Goal: Task Accomplishment & Management: Manage account settings

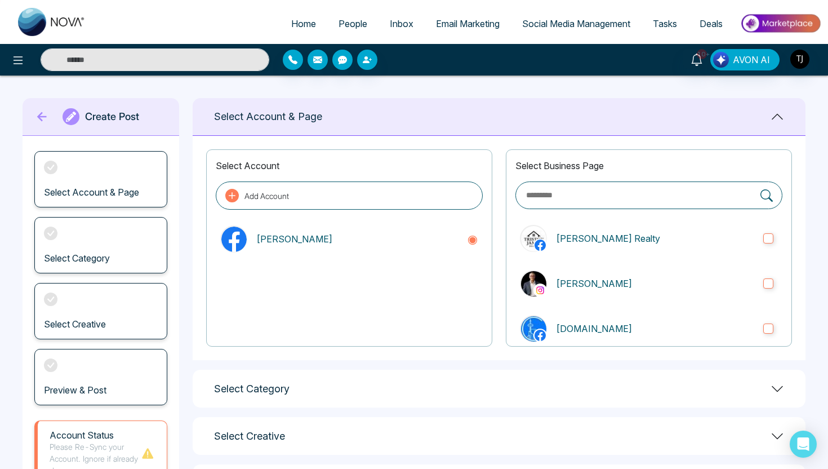
scroll to position [100, 0]
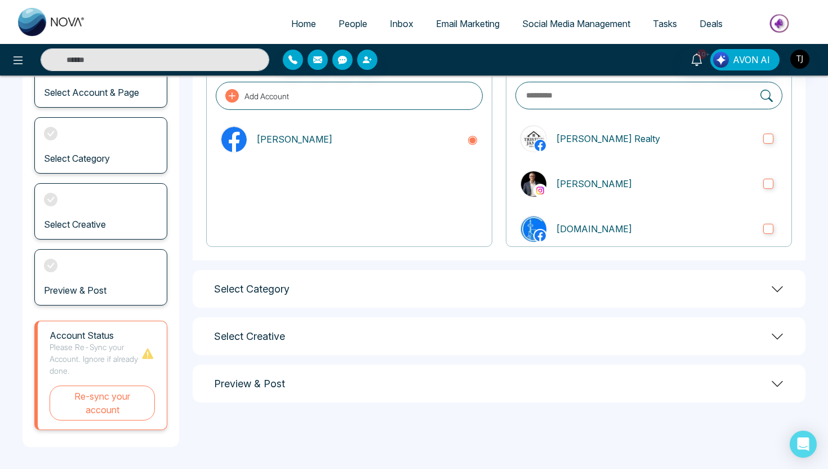
click at [302, 24] on span "Home" at bounding box center [303, 23] width 25 height 11
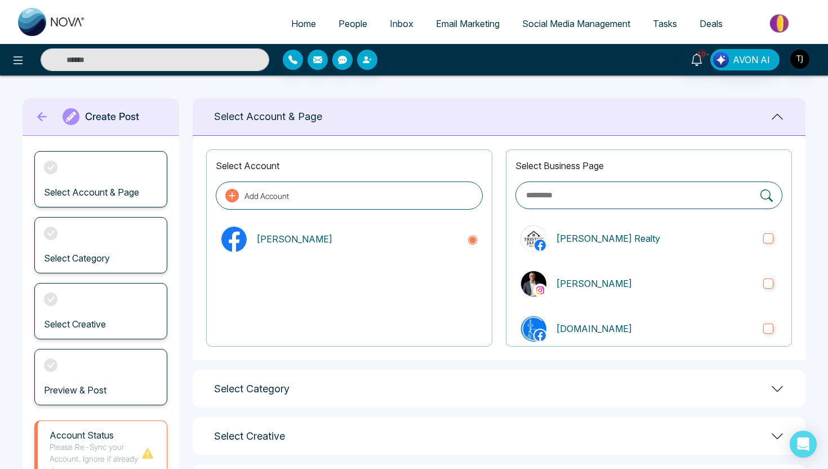
select select "*"
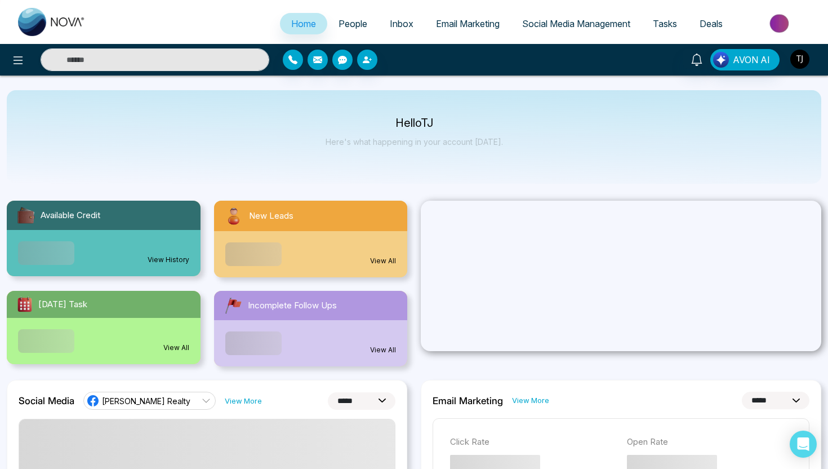
click at [807, 60] on img "button" at bounding box center [799, 59] width 19 height 19
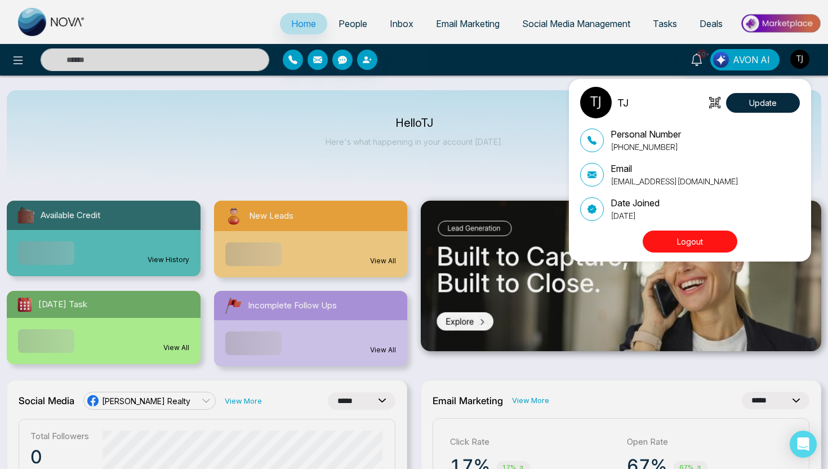
click at [688, 235] on button "Logout" at bounding box center [690, 241] width 95 height 22
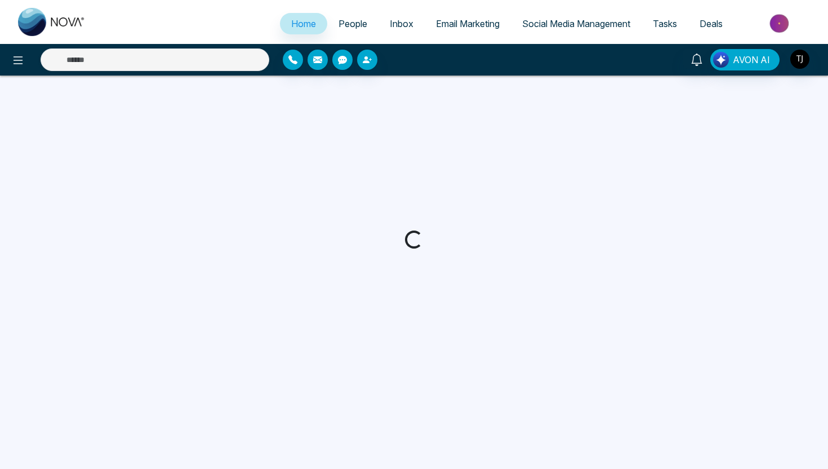
select select "*"
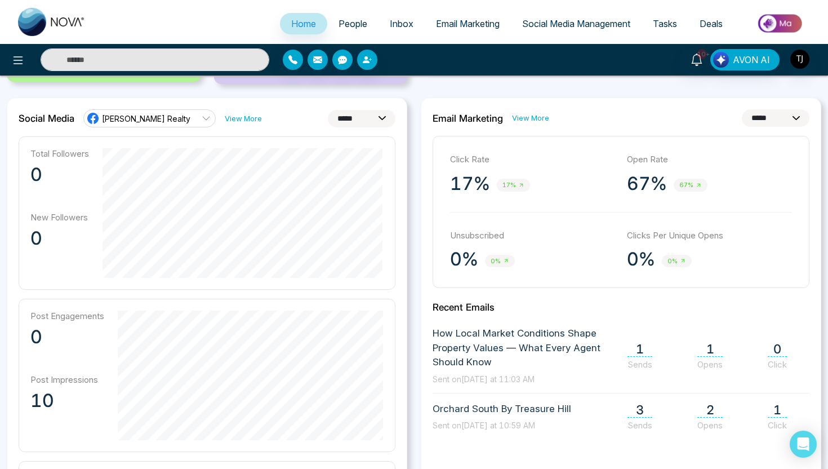
scroll to position [292, 0]
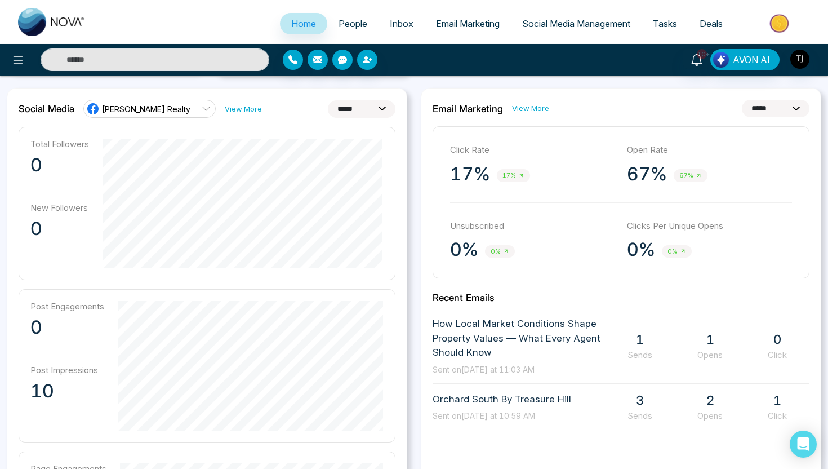
click at [349, 109] on select "**********" at bounding box center [362, 108] width 68 height 17
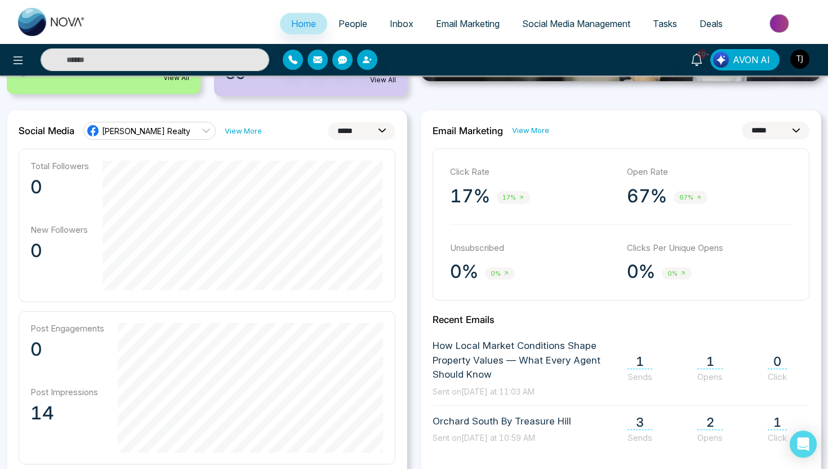
scroll to position [265, 0]
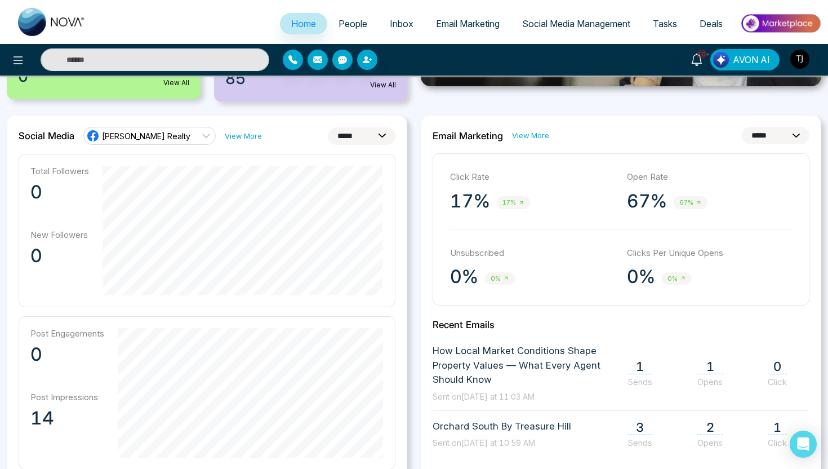
click at [362, 146] on div "**********" at bounding box center [207, 379] width 400 height 528
click at [364, 138] on select "**********" at bounding box center [362, 135] width 68 height 17
select select "**"
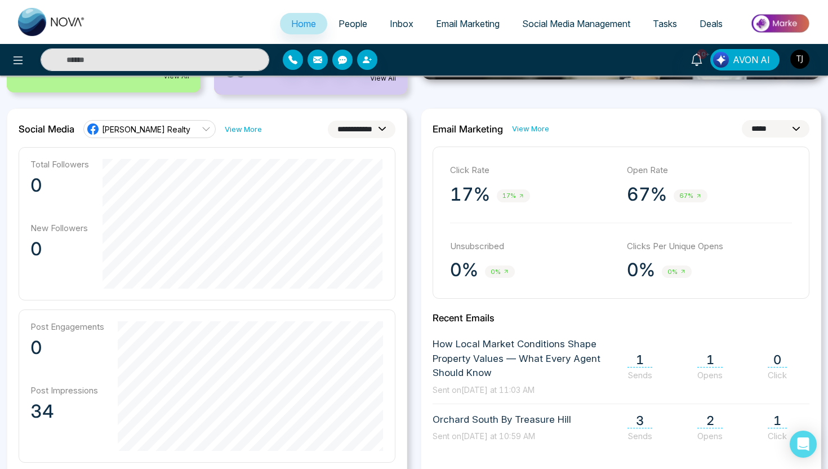
scroll to position [221, 0]
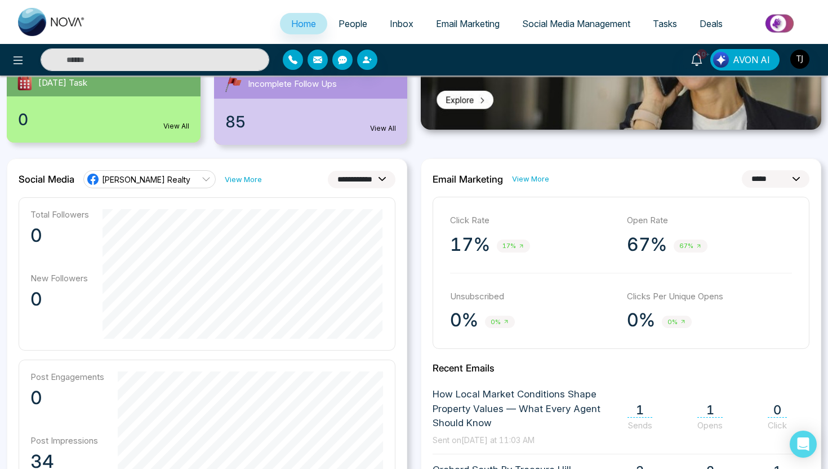
click at [171, 186] on link "Triston James Realty" at bounding box center [149, 179] width 132 height 18
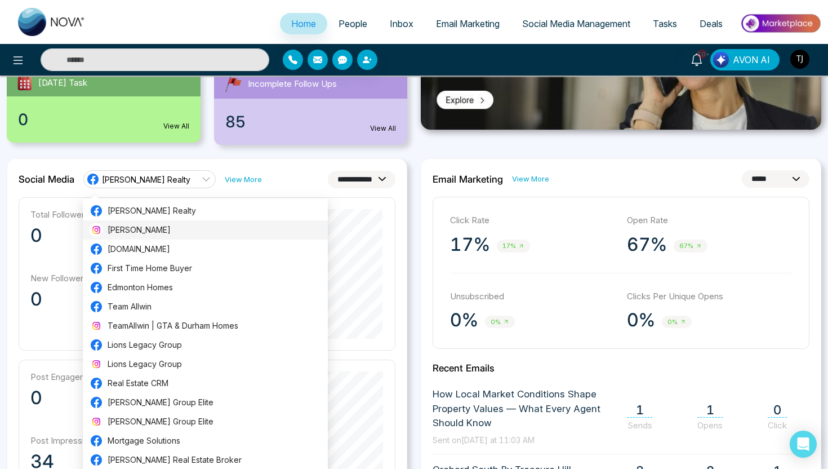
click at [152, 230] on span "Triston James" at bounding box center [214, 230] width 213 height 12
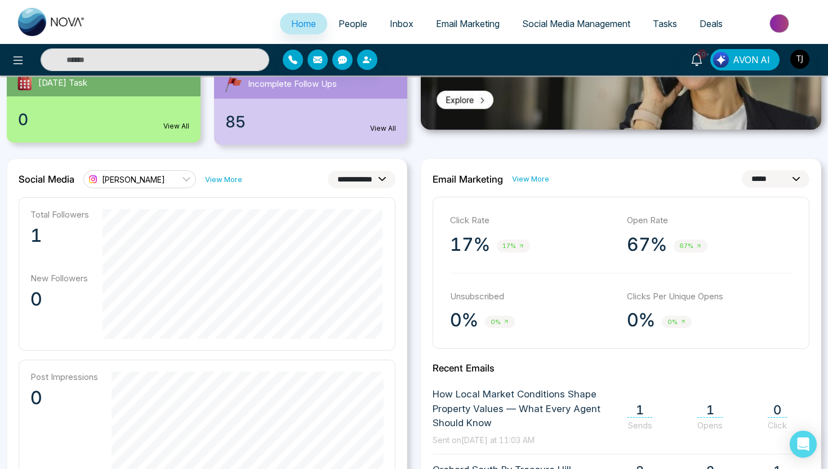
click at [180, 179] on link "Triston James" at bounding box center [139, 179] width 113 height 18
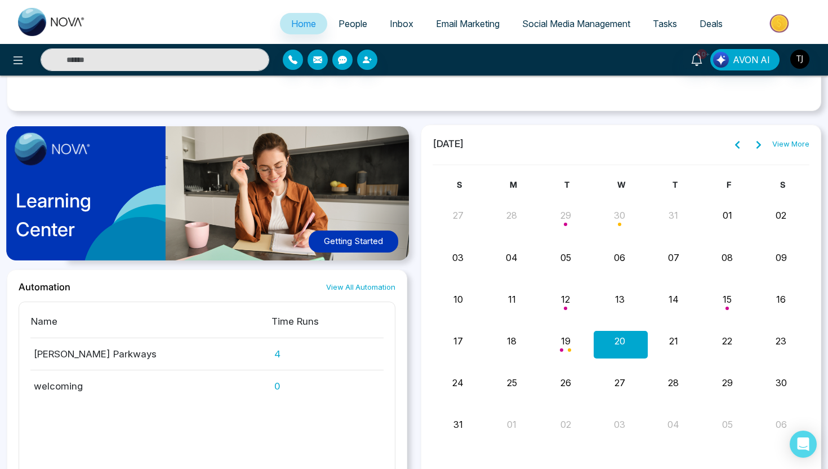
scroll to position [1026, 0]
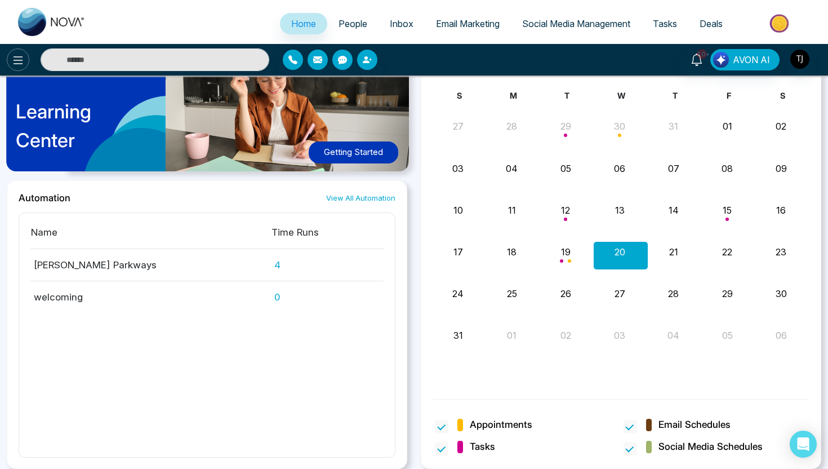
click at [12, 59] on icon at bounding box center [18, 61] width 14 height 14
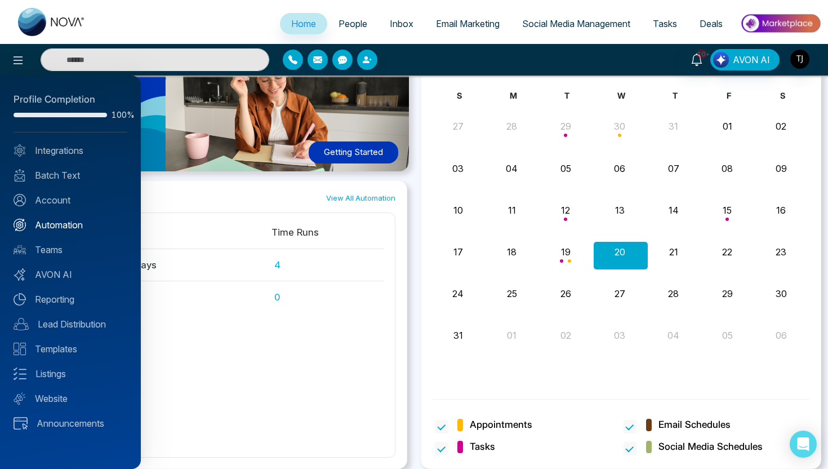
click at [50, 224] on link "Automation" at bounding box center [71, 225] width 114 height 14
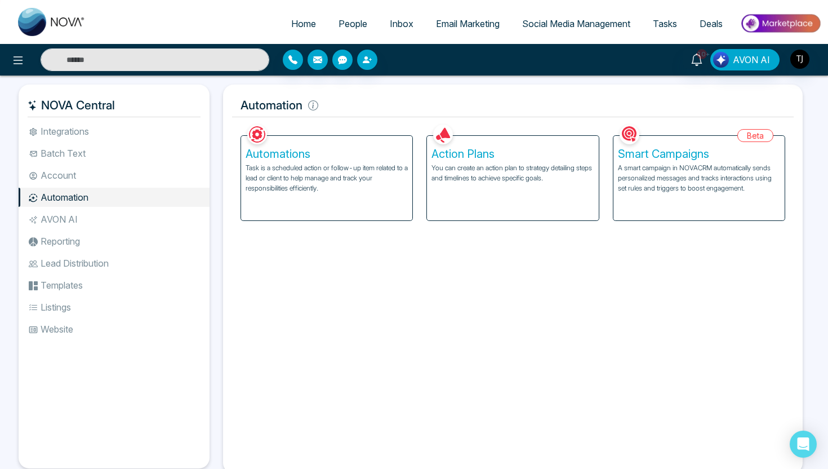
click at [465, 164] on p "You can create an action plan to strategy detailing steps and timelines to achi…" at bounding box center [512, 173] width 162 height 20
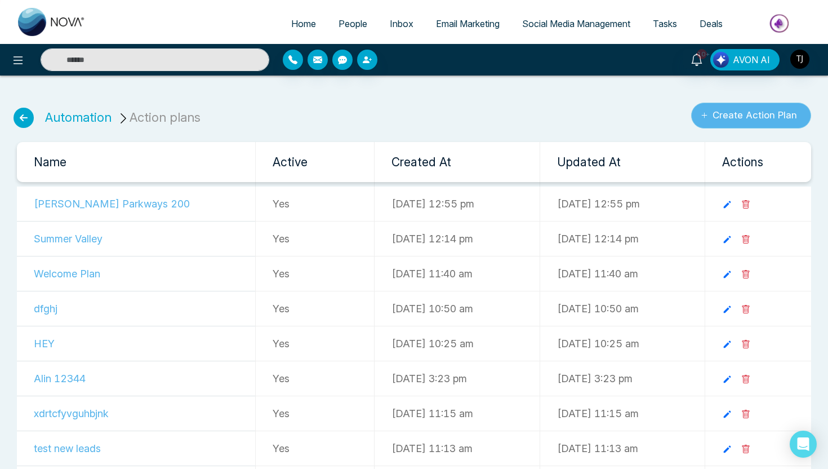
click at [727, 112] on button "Create Action Plan" at bounding box center [751, 116] width 120 height 26
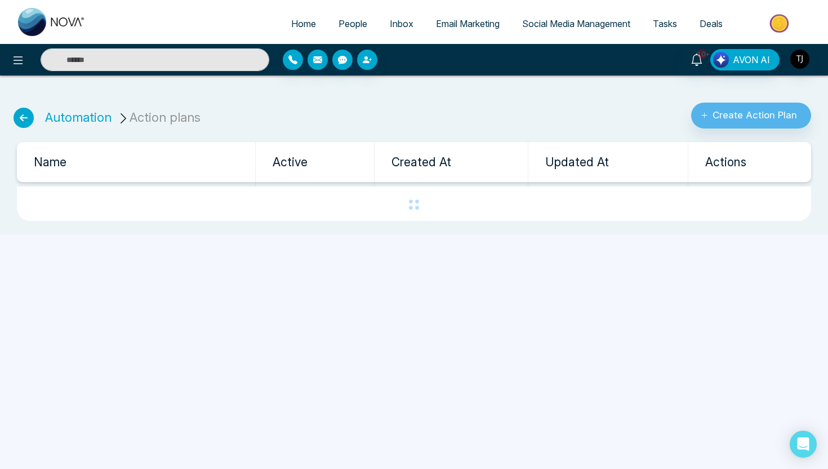
click at [28, 115] on icon at bounding box center [24, 118] width 20 height 20
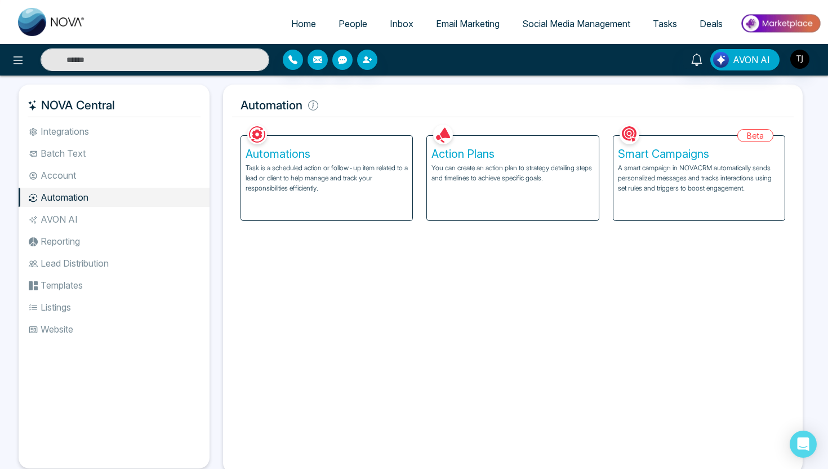
click at [674, 157] on h5 "Smart Campaigns" at bounding box center [699, 154] width 162 height 14
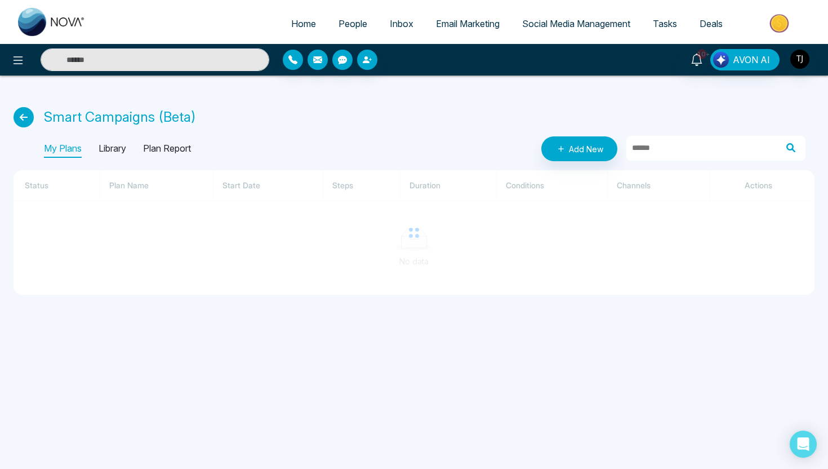
click at [113, 146] on p "Library" at bounding box center [113, 149] width 28 height 18
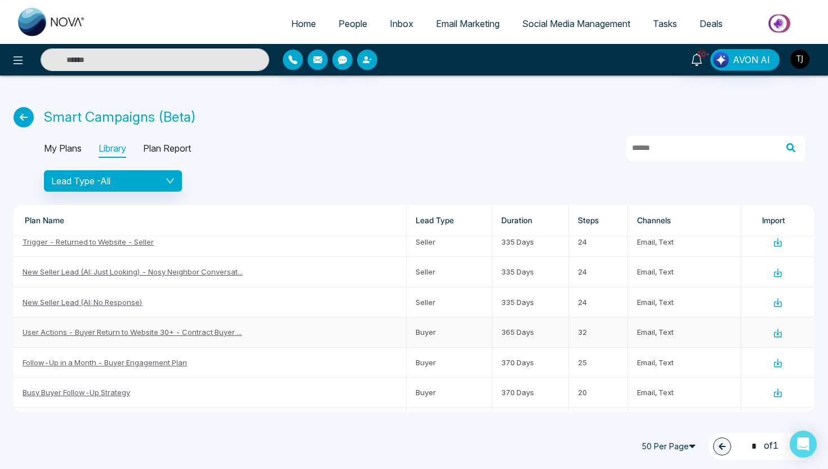
scroll to position [937, 0]
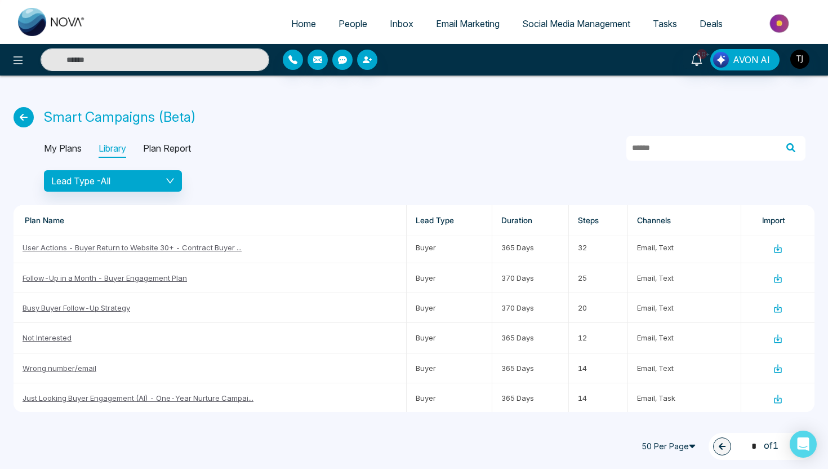
click at [349, 21] on span "People" at bounding box center [352, 23] width 29 height 11
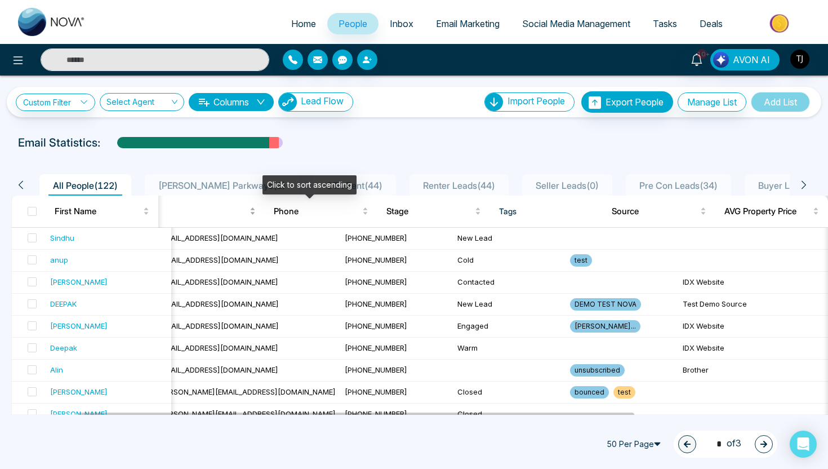
scroll to position [0, 91]
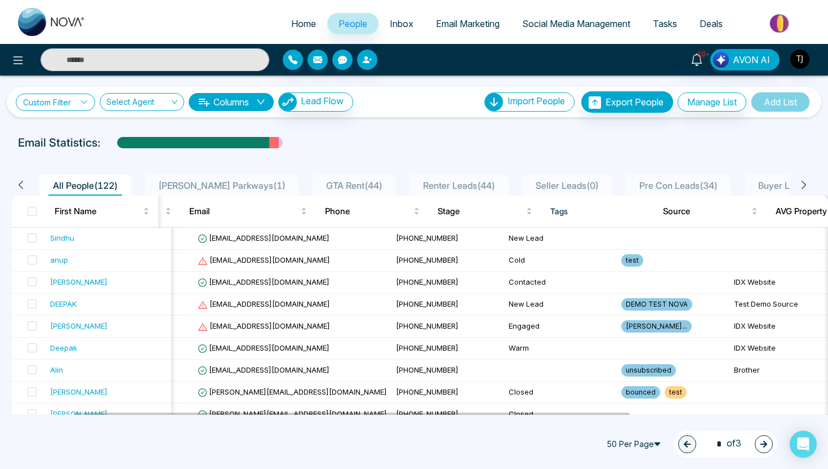
click at [69, 107] on link "Custom Filter" at bounding box center [55, 101] width 79 height 17
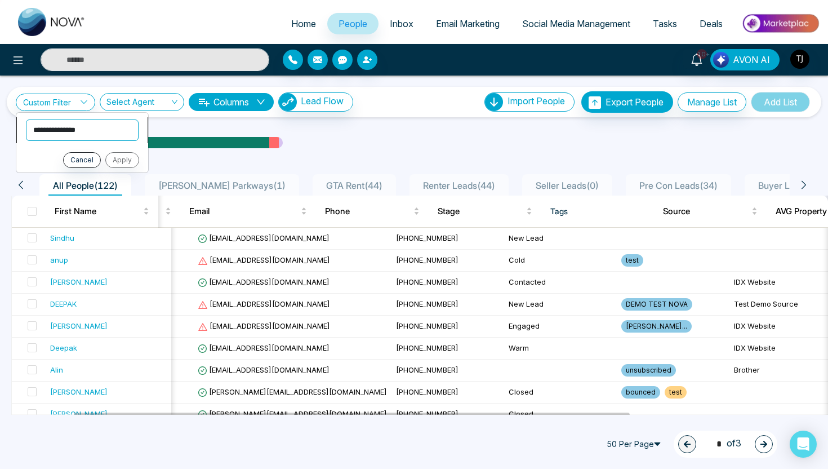
click at [60, 131] on select "**********" at bounding box center [82, 129] width 113 height 21
select select "****"
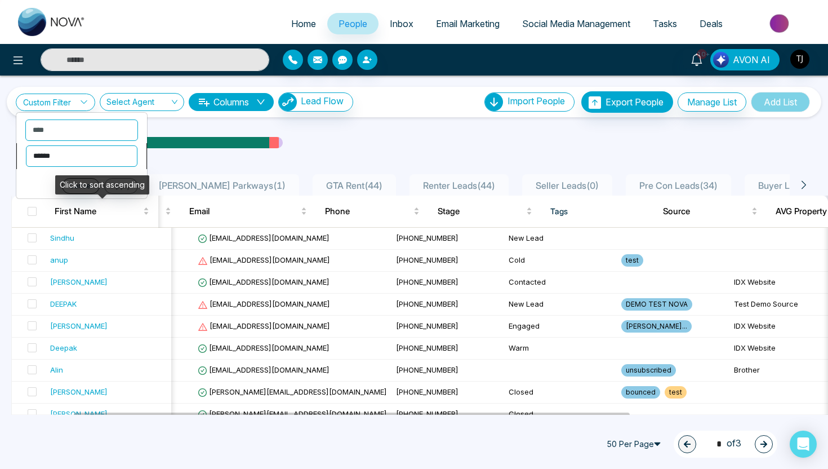
click at [63, 156] on select "**********" at bounding box center [82, 155] width 112 height 21
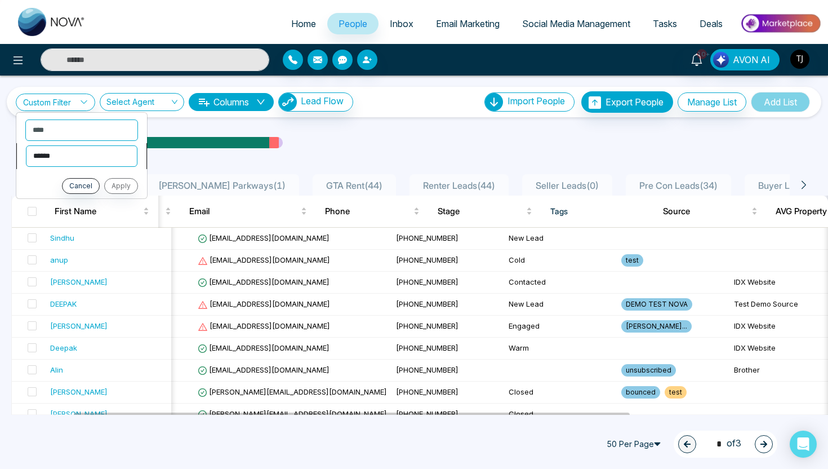
select select "*******"
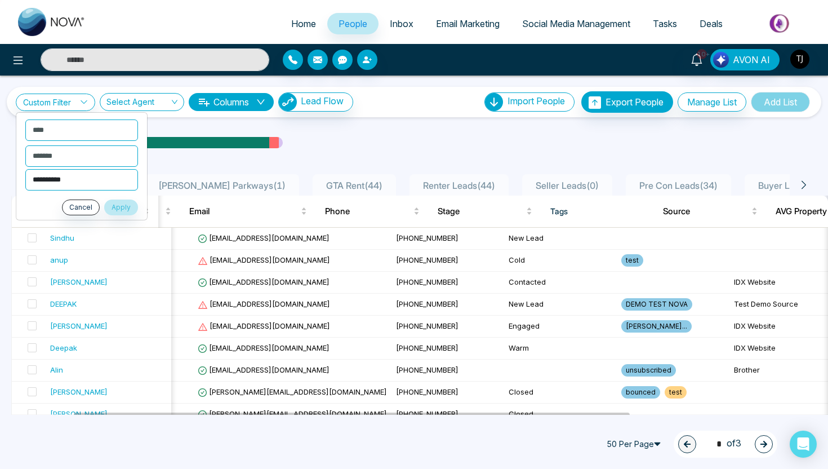
click at [68, 185] on select "**********" at bounding box center [81, 179] width 113 height 21
click at [65, 180] on select "**********" at bounding box center [81, 179] width 113 height 21
click at [58, 176] on select "**********" at bounding box center [81, 179] width 113 height 21
select select "******"
click at [115, 209] on button "Apply" at bounding box center [121, 207] width 34 height 16
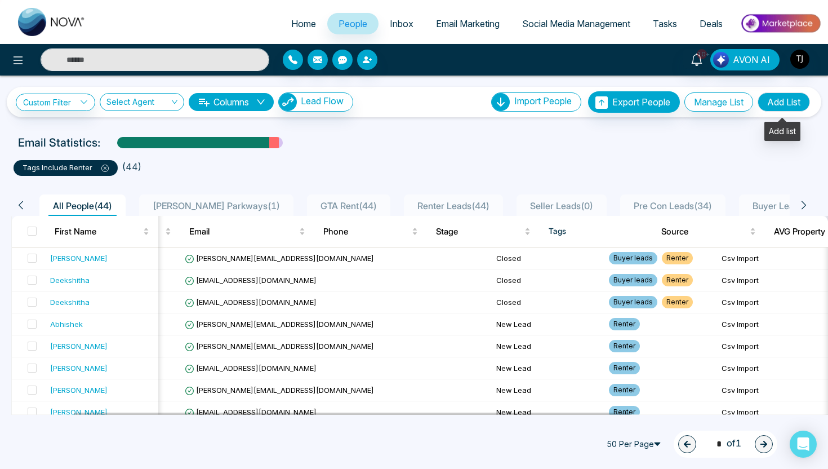
click at [790, 106] on button "Add List" at bounding box center [784, 101] width 52 height 19
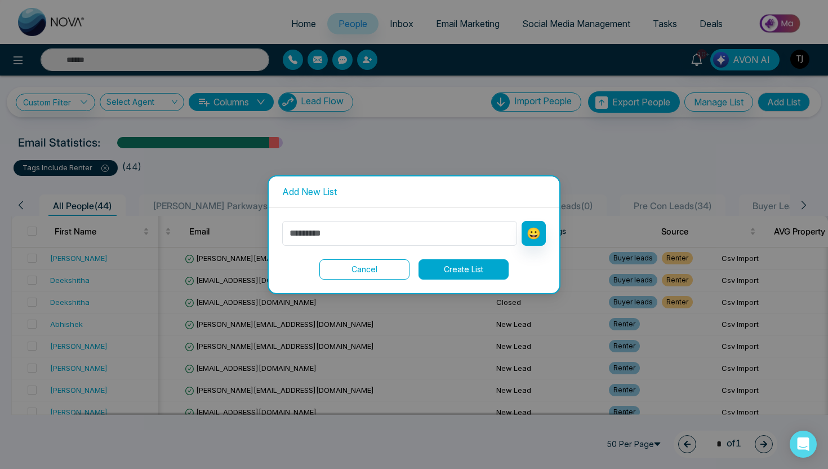
click at [389, 268] on button "Cancel" at bounding box center [364, 269] width 90 height 20
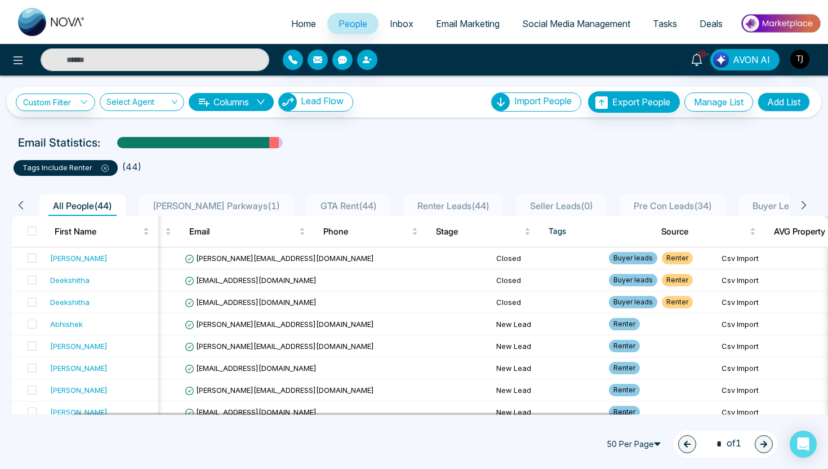
scroll to position [0, 42]
click at [60, 257] on div "Adnan" at bounding box center [78, 257] width 57 height 11
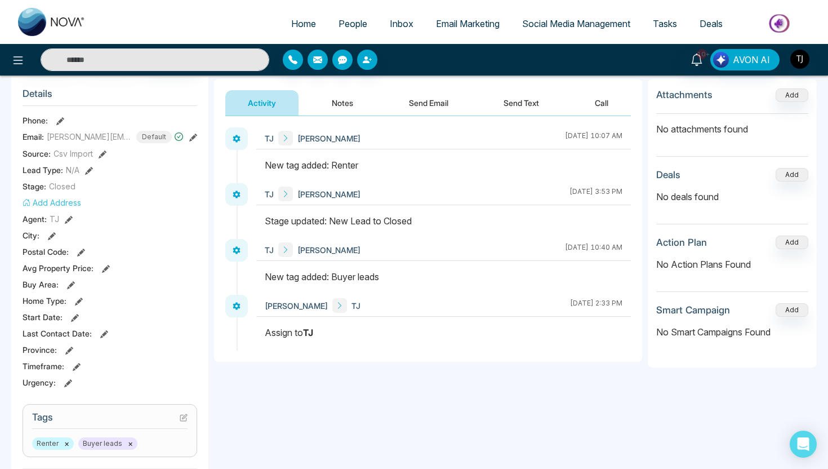
scroll to position [157, 0]
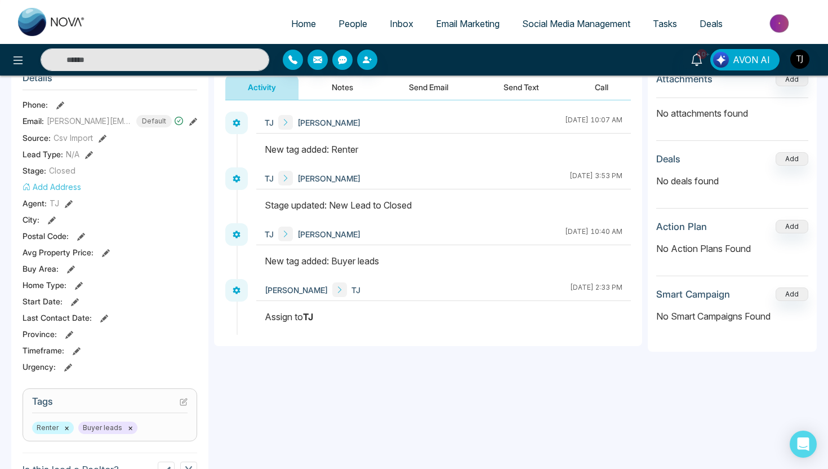
click at [338, 90] on button "Notes" at bounding box center [342, 86] width 66 height 25
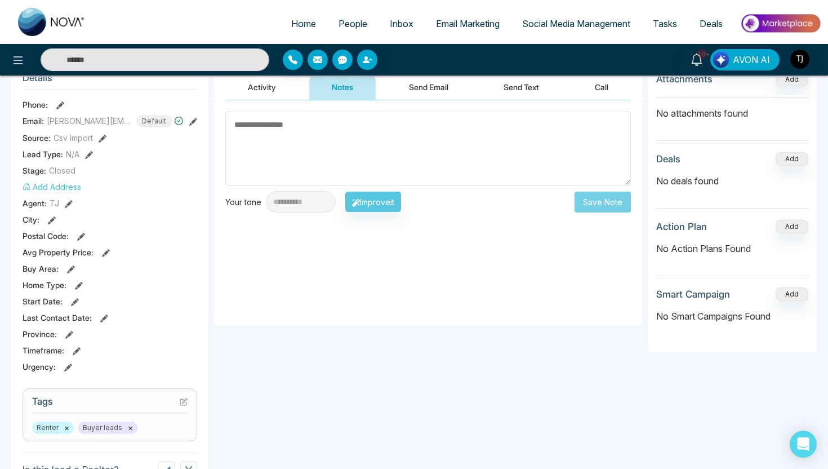
click at [440, 92] on button "Send Email" at bounding box center [428, 86] width 84 height 25
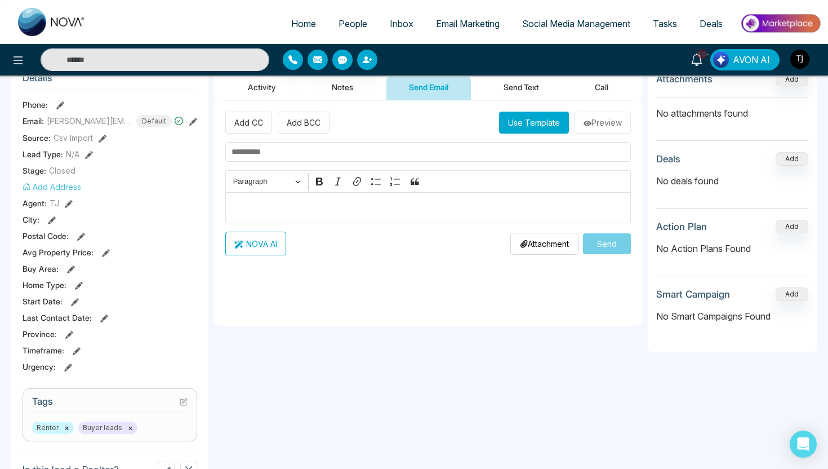
click at [515, 83] on button "Send Text" at bounding box center [521, 86] width 81 height 25
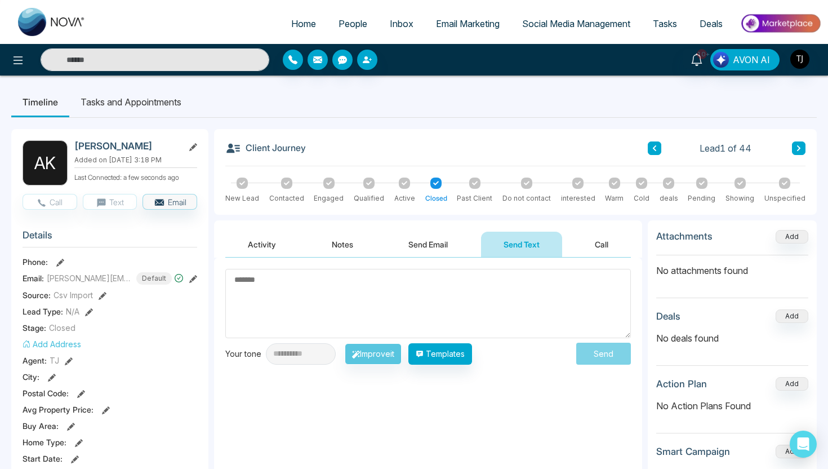
click at [139, 108] on li "Tasks and Appointments" at bounding box center [130, 102] width 123 height 30
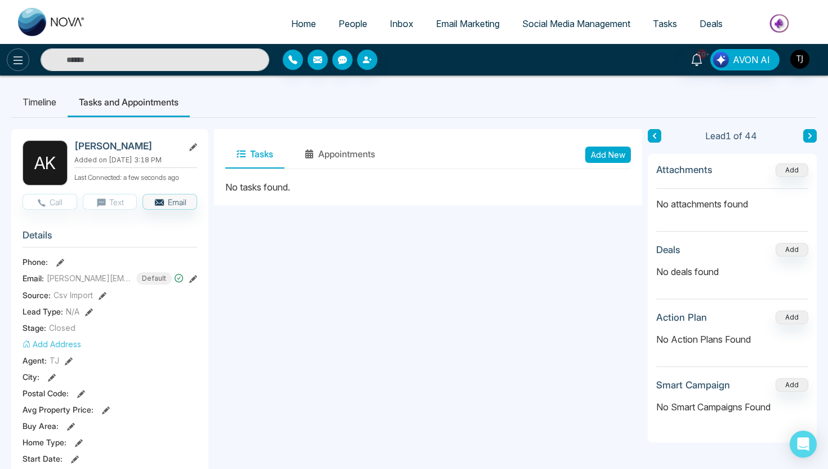
click at [15, 62] on icon at bounding box center [18, 61] width 14 height 14
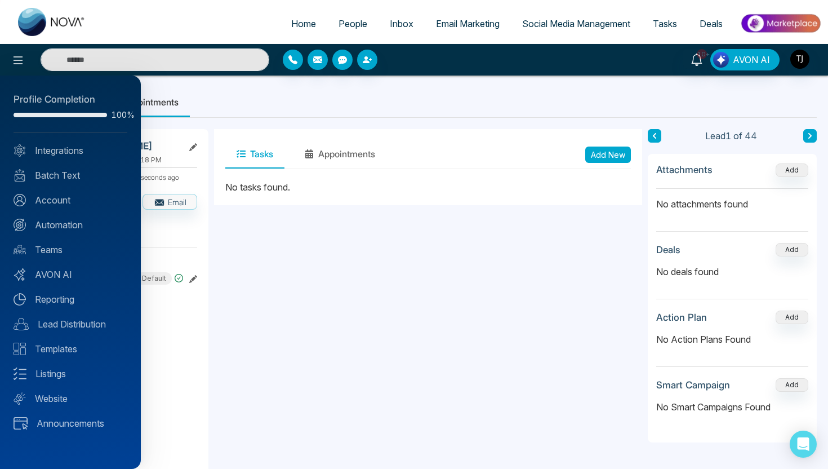
click at [274, 149] on div at bounding box center [414, 234] width 828 height 469
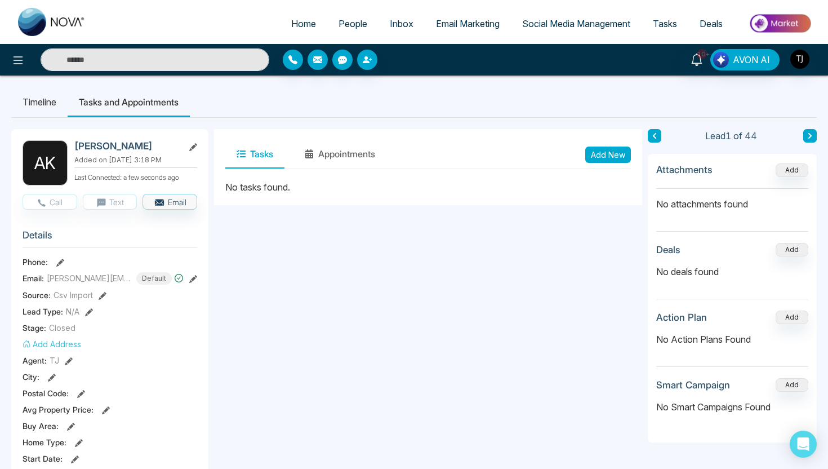
click at [44, 100] on li "Timeline" at bounding box center [39, 102] width 56 height 30
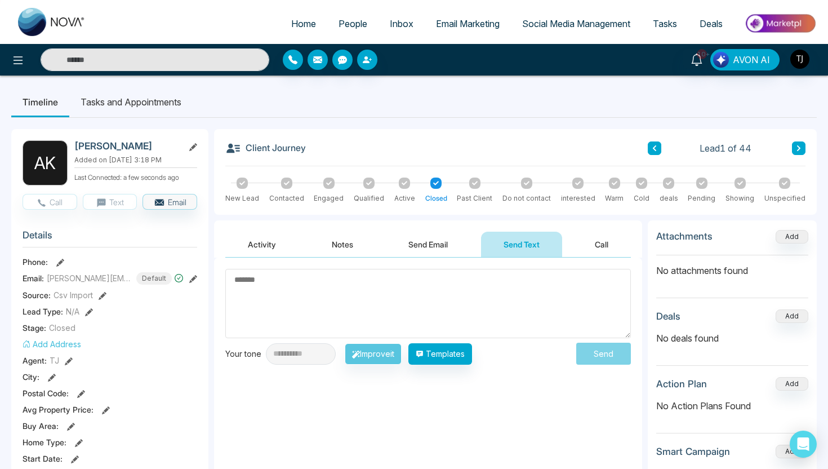
click at [351, 26] on span "People" at bounding box center [352, 23] width 29 height 11
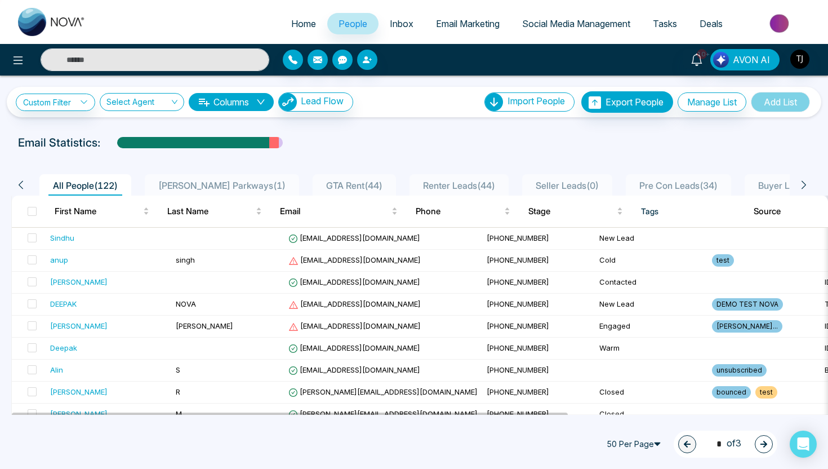
click at [470, 24] on span "Email Marketing" at bounding box center [468, 23] width 64 height 11
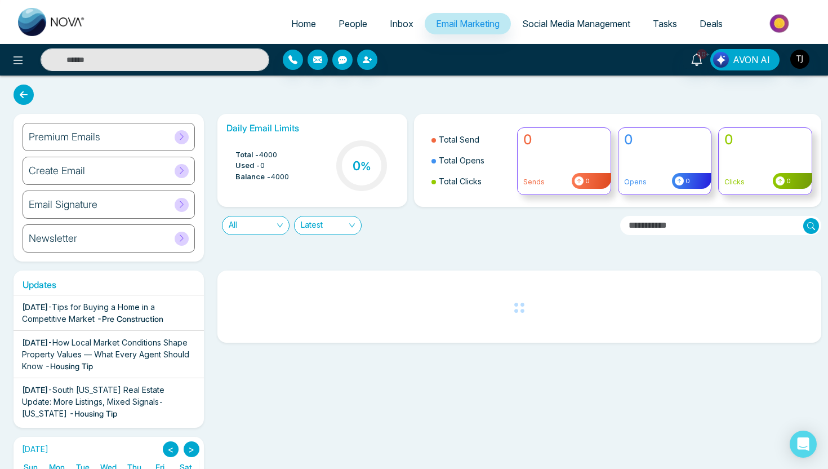
click at [111, 173] on div "Create Email" at bounding box center [109, 171] width 172 height 28
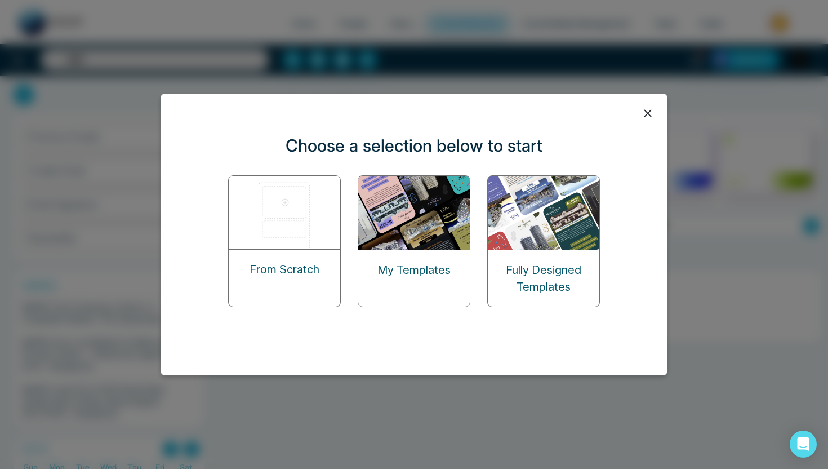
click at [266, 209] on img at bounding box center [285, 212] width 113 height 73
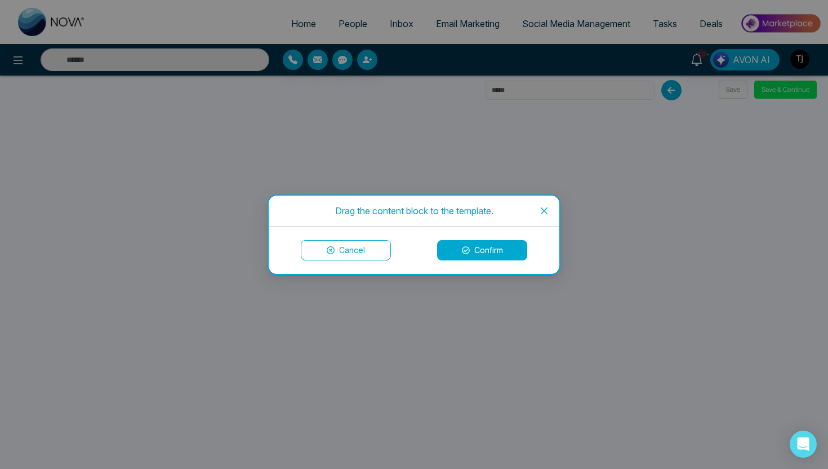
click at [548, 210] on icon "close" at bounding box center [544, 210] width 9 height 9
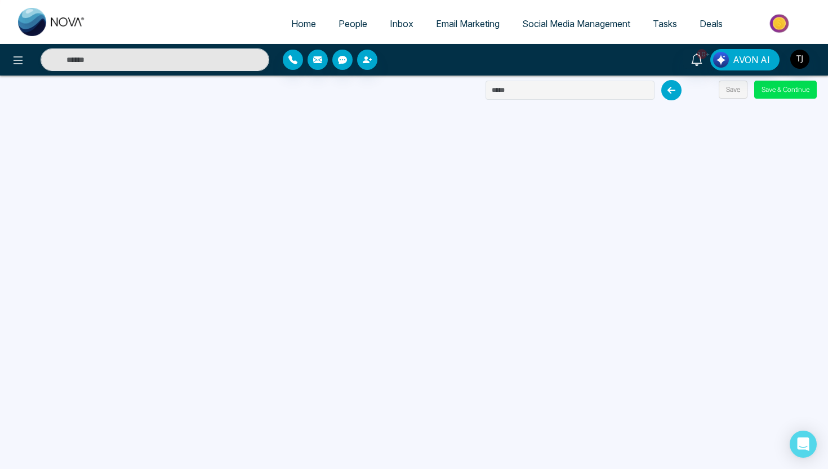
click at [452, 23] on span "Email Marketing" at bounding box center [468, 23] width 64 height 11
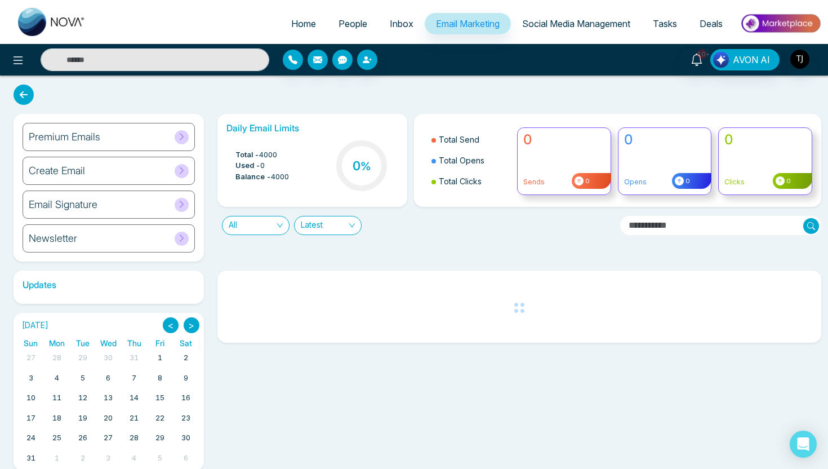
click at [105, 244] on div "Newsletter" at bounding box center [109, 238] width 172 height 28
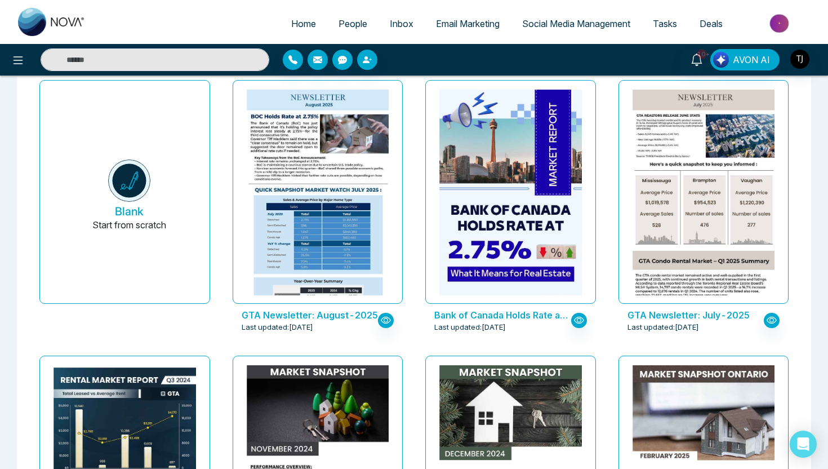
scroll to position [75, 0]
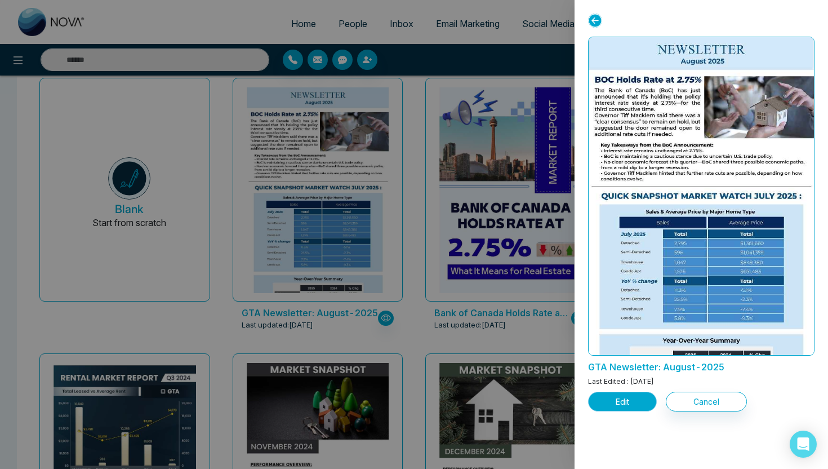
click at [633, 391] on button "Edit" at bounding box center [622, 401] width 69 height 20
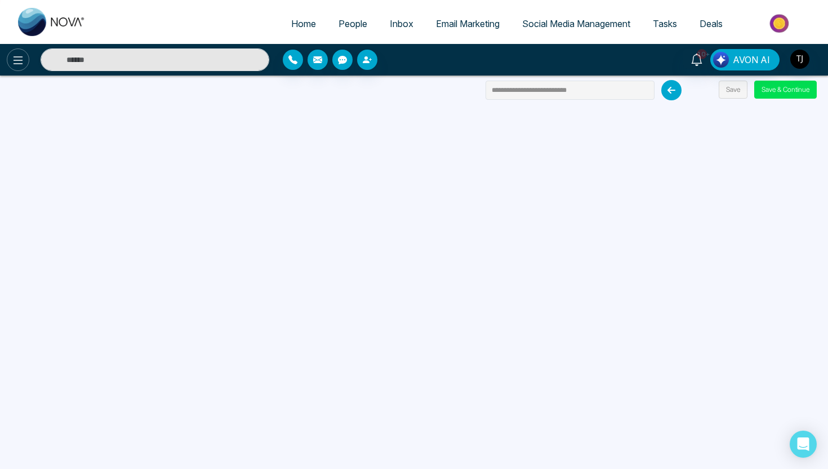
click at [27, 56] on button at bounding box center [18, 59] width 23 height 23
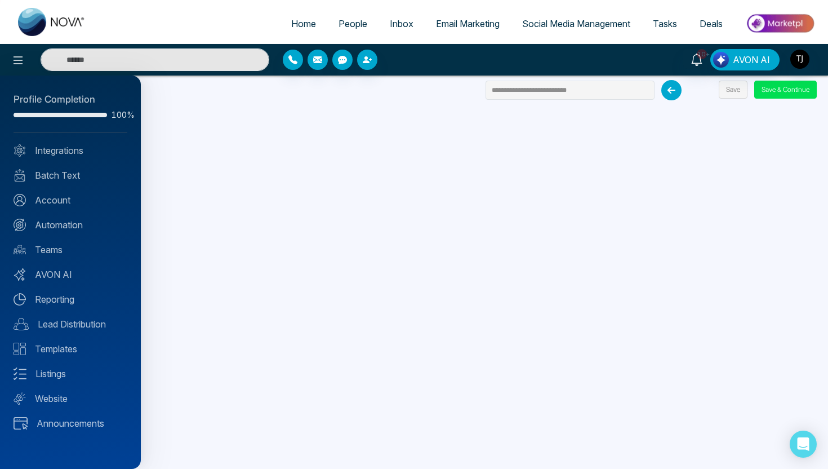
click at [453, 20] on div at bounding box center [414, 234] width 828 height 469
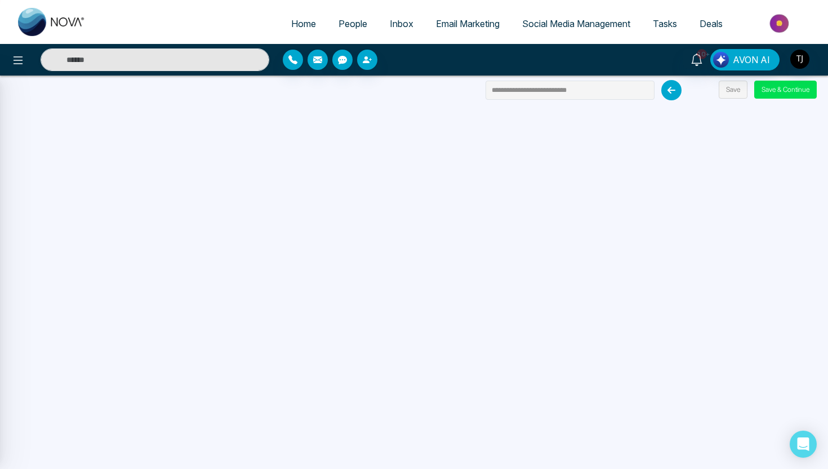
click at [453, 20] on span "Email Marketing" at bounding box center [468, 23] width 64 height 11
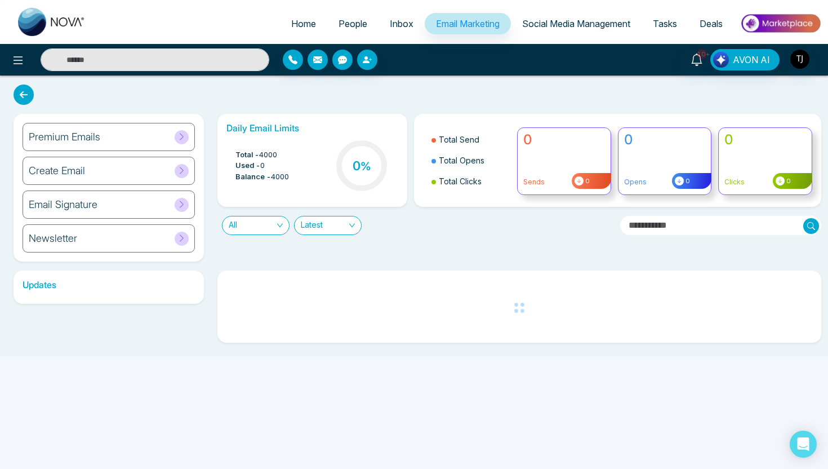
click at [98, 207] on div "Email Signature" at bounding box center [109, 204] width 172 height 28
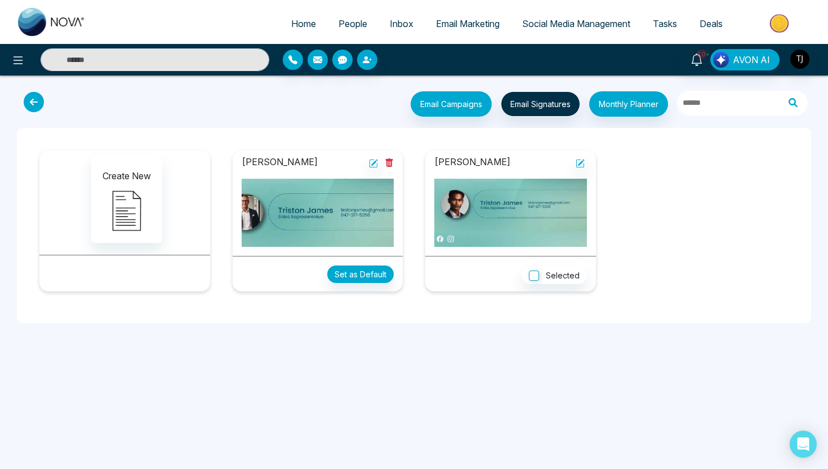
click at [37, 103] on icon at bounding box center [34, 102] width 20 height 20
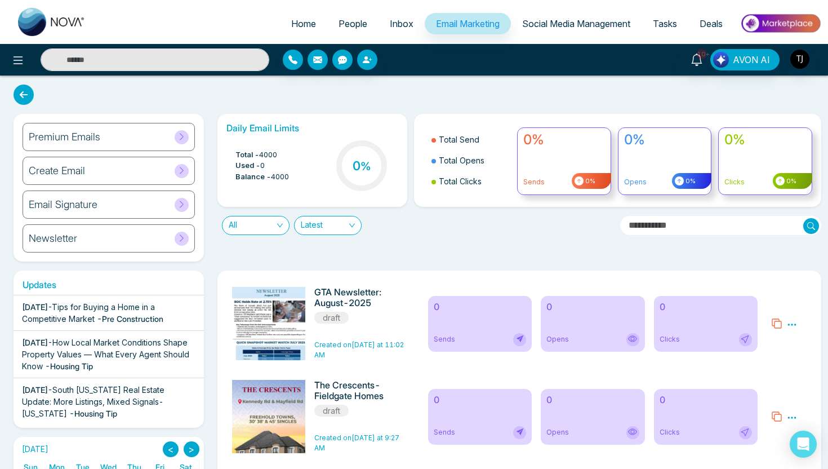
click at [64, 142] on h6 "Premium Emails" at bounding box center [65, 137] width 72 height 12
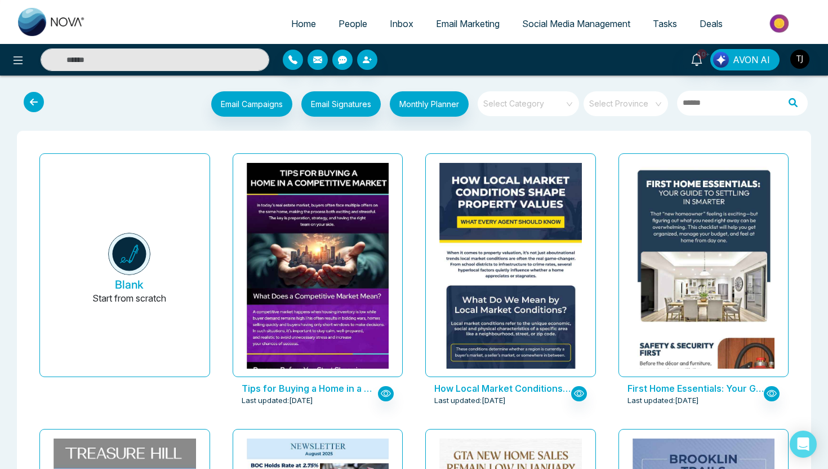
click at [546, 101] on input "search" at bounding box center [524, 99] width 81 height 17
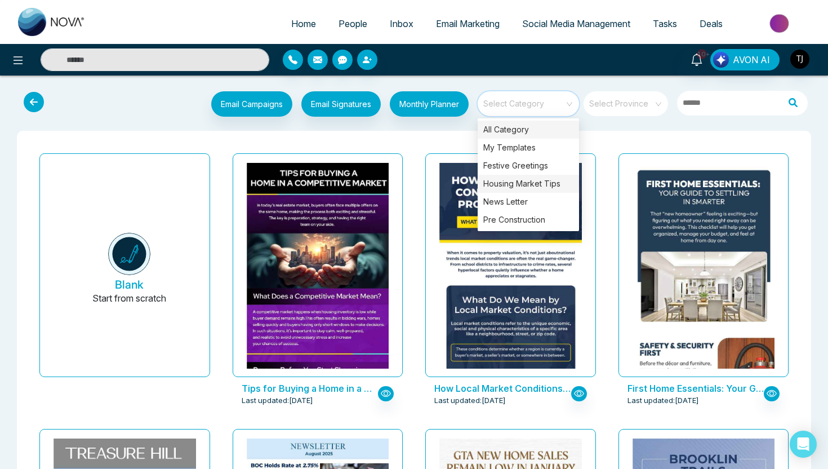
click at [542, 181] on div "Housing Market Tips" at bounding box center [528, 184] width 101 height 18
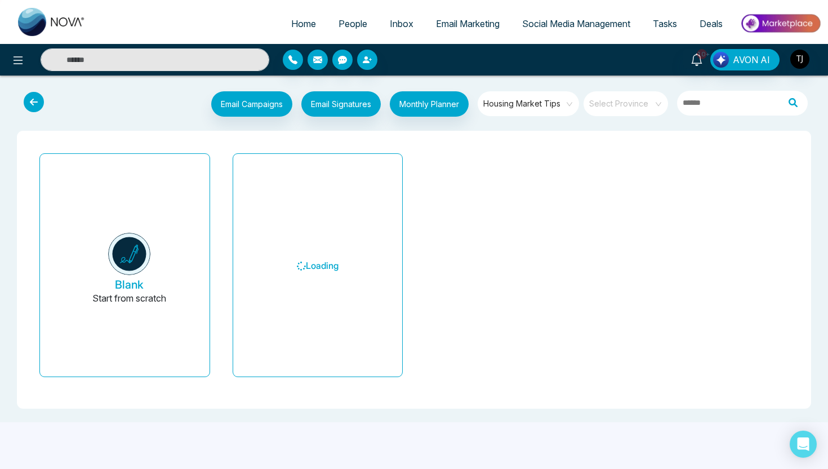
click at [426, 145] on div "Blank Start from scratch Loading" at bounding box center [414, 270] width 776 height 260
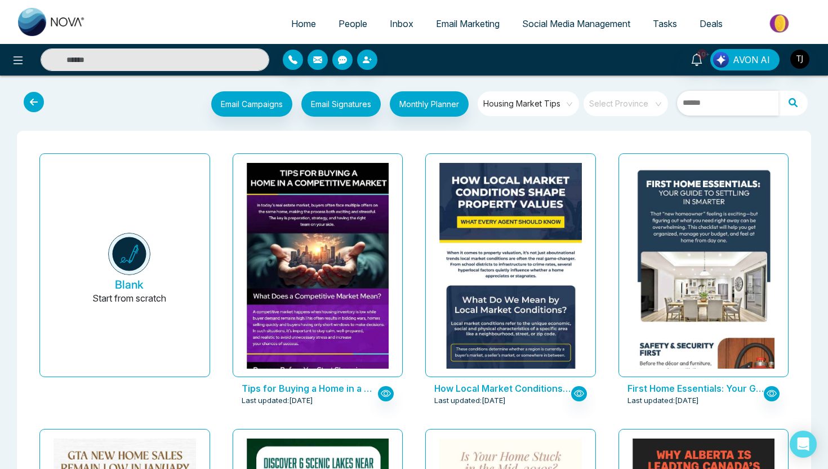
click at [695, 97] on input "text" at bounding box center [727, 103] width 101 height 25
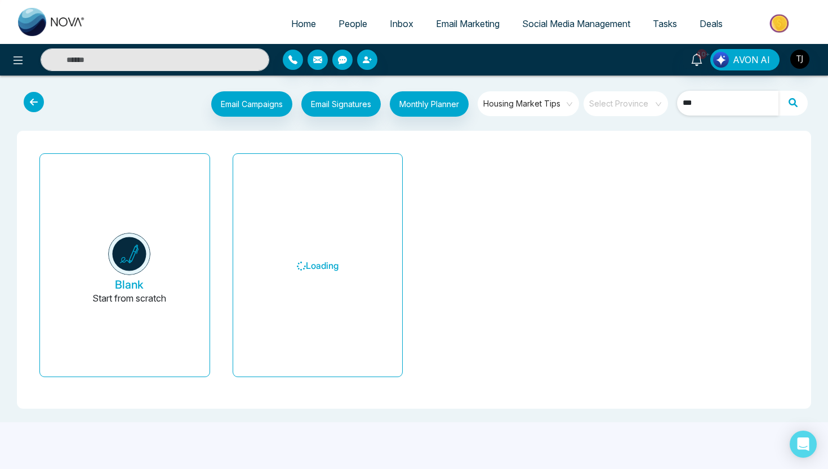
type input "****"
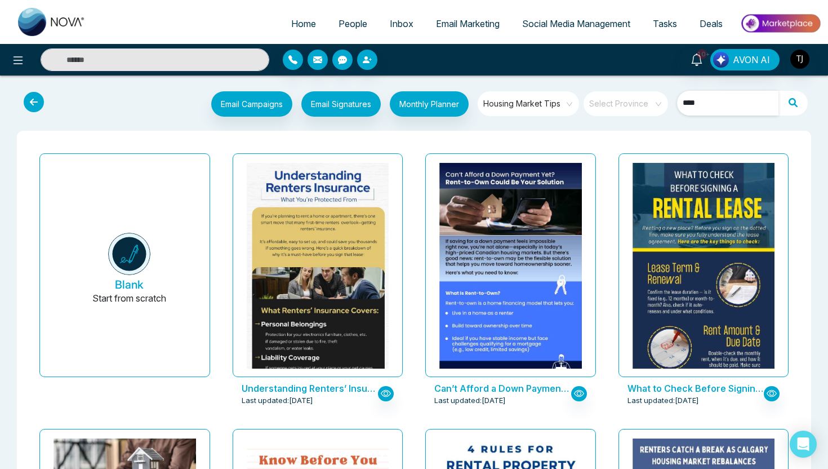
drag, startPoint x: 698, startPoint y: 105, endPoint x: 670, endPoint y: 105, distance: 28.2
click at [670, 105] on div "Email Campaigns Start from scratch? View my campaigns Email Signatures Monthly …" at bounding box center [448, 105] width 734 height 28
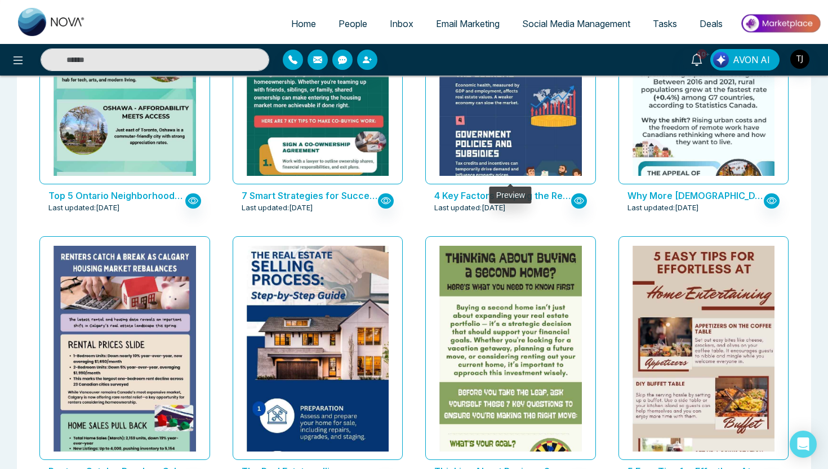
scroll to position [3033, 0]
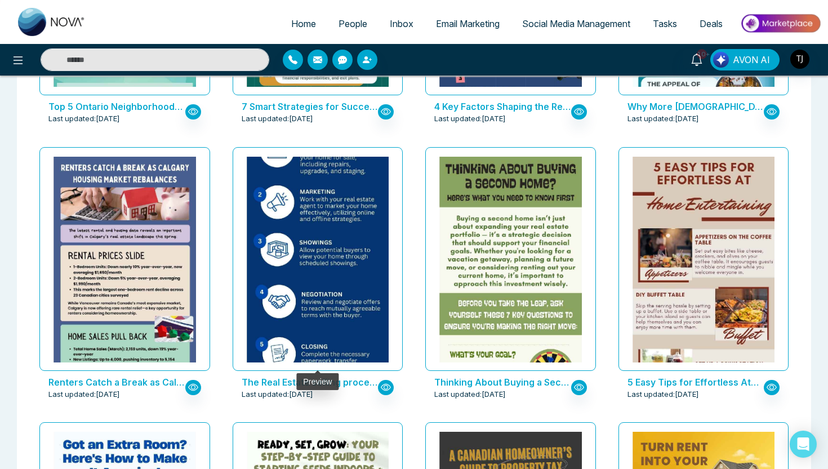
click at [287, 237] on img at bounding box center [317, 186] width 284 height 412
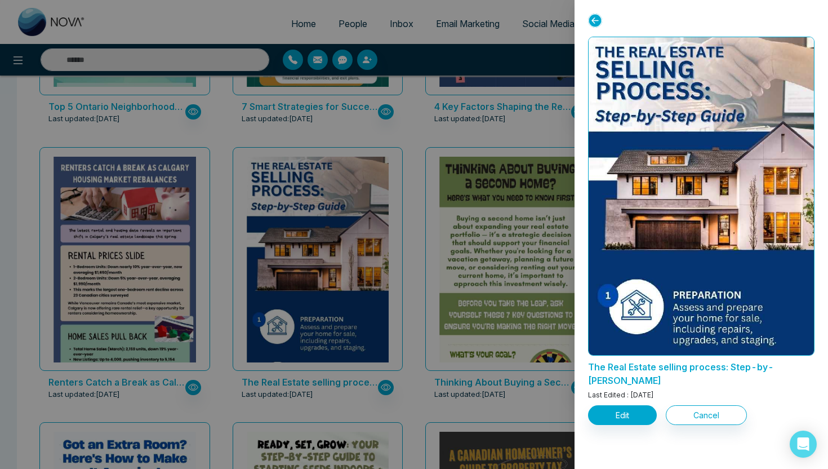
click at [328, 133] on div at bounding box center [414, 234] width 828 height 469
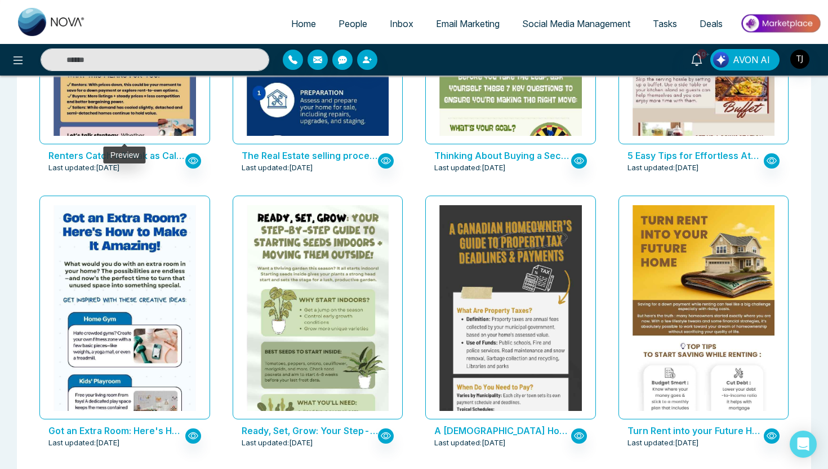
scroll to position [3332, 0]
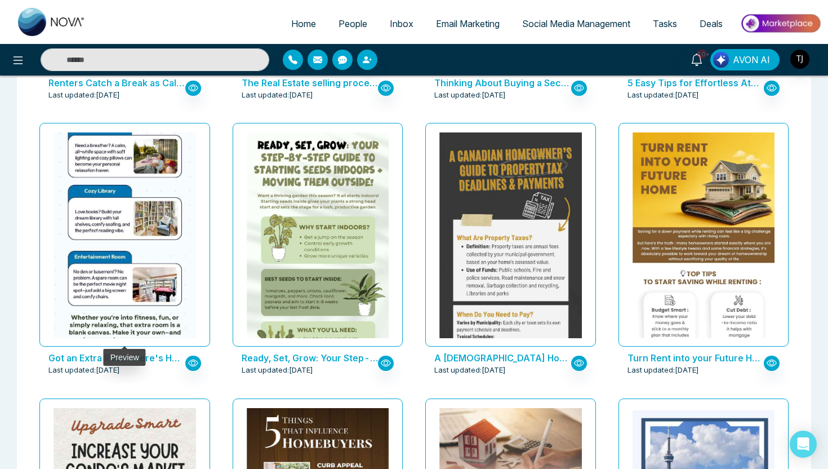
click at [104, 155] on img at bounding box center [125, 122] width 284 height 463
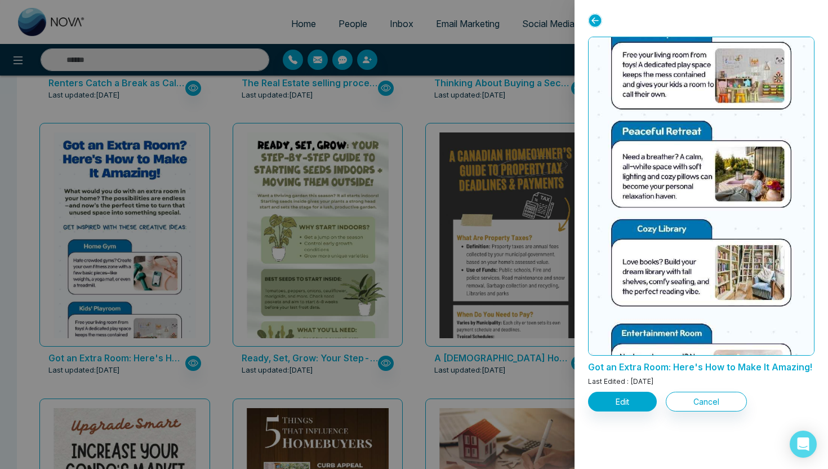
scroll to position [416, 0]
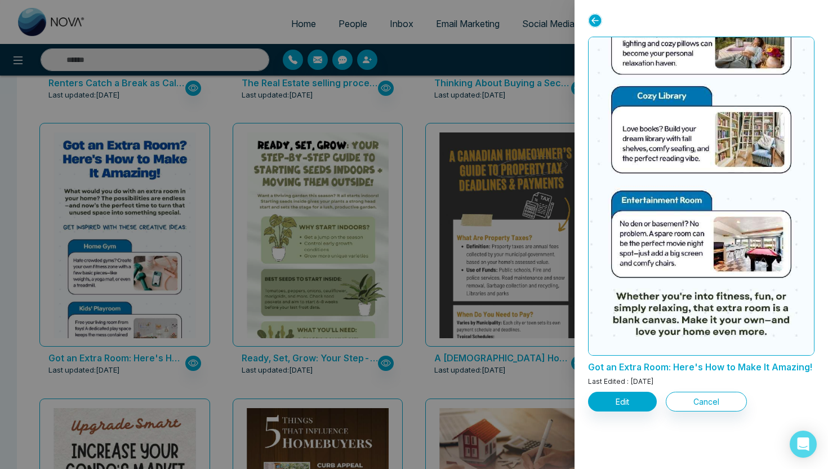
click at [420, 126] on div at bounding box center [414, 234] width 828 height 469
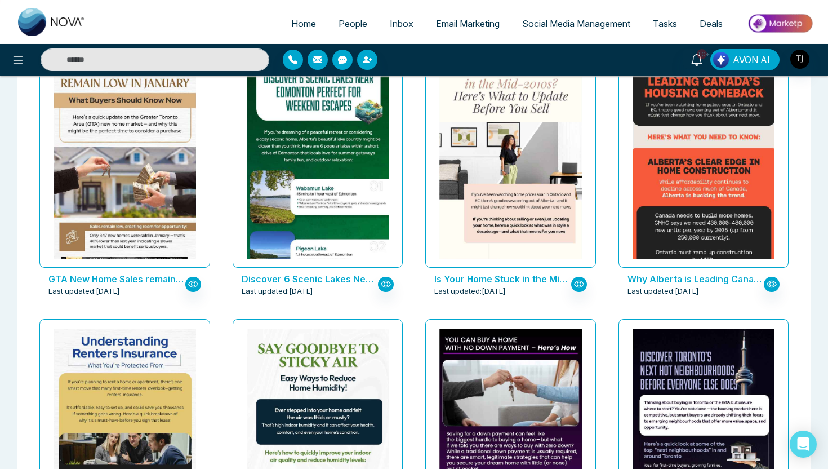
scroll to position [0, 0]
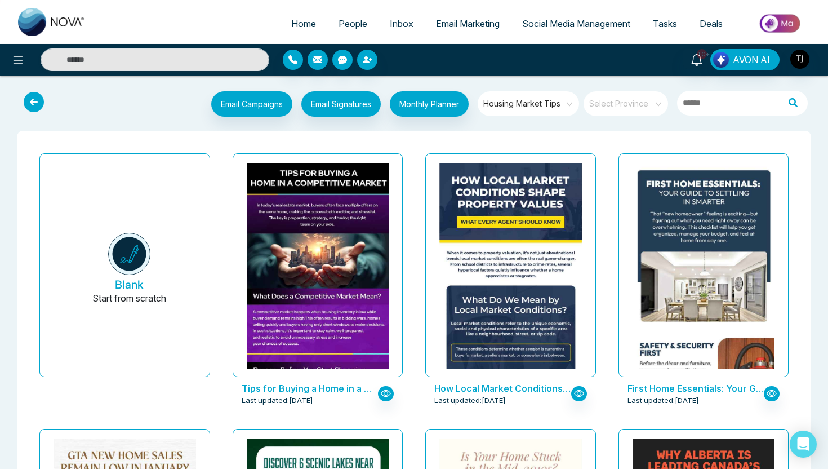
click at [553, 103] on span "Housing Market Tips" at bounding box center [529, 103] width 92 height 17
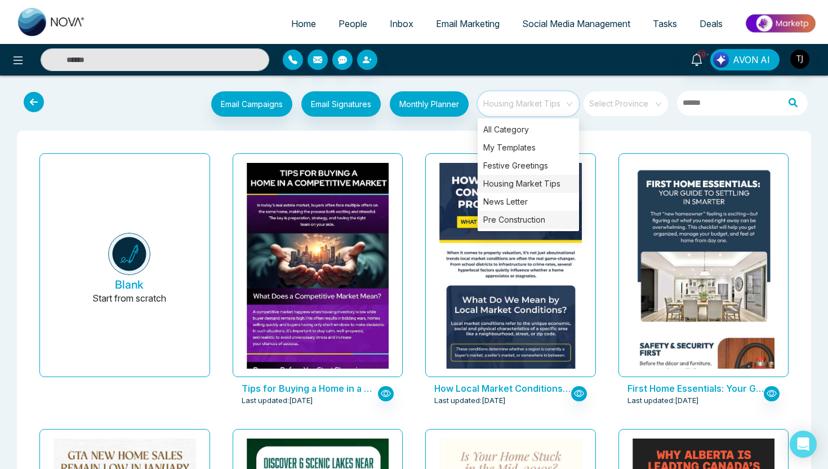
click at [518, 221] on div "Pre Construction" at bounding box center [528, 220] width 101 height 18
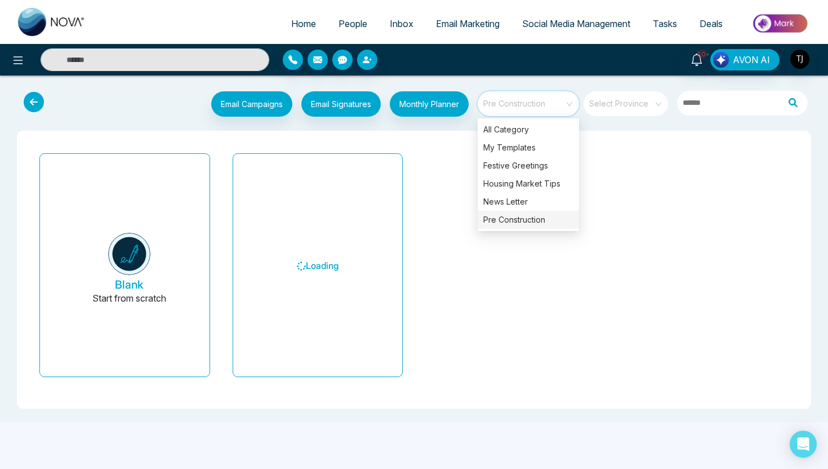
click at [441, 131] on div "Blank Start from scratch Loading" at bounding box center [414, 270] width 794 height 278
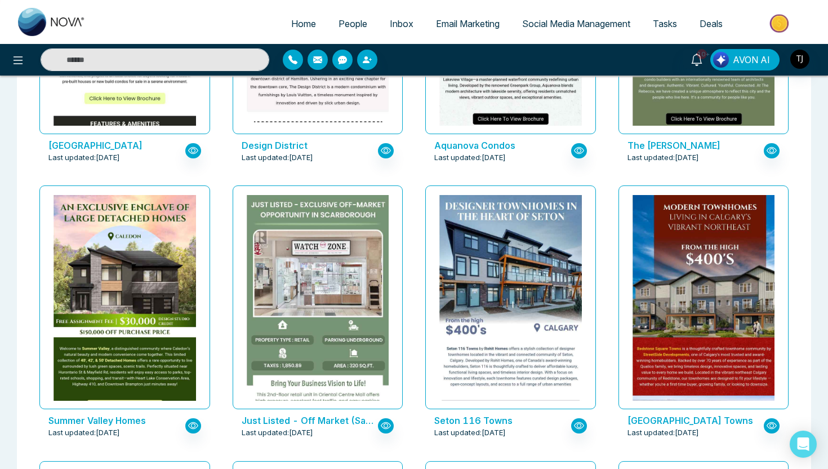
scroll to position [1069, 0]
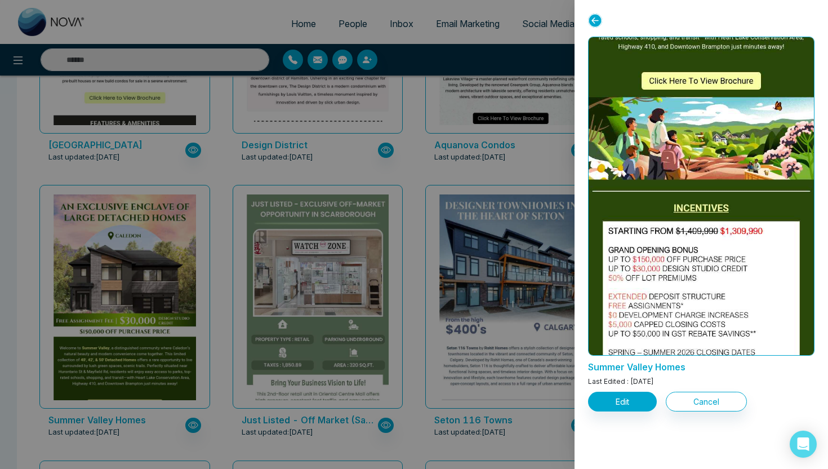
scroll to position [0, 0]
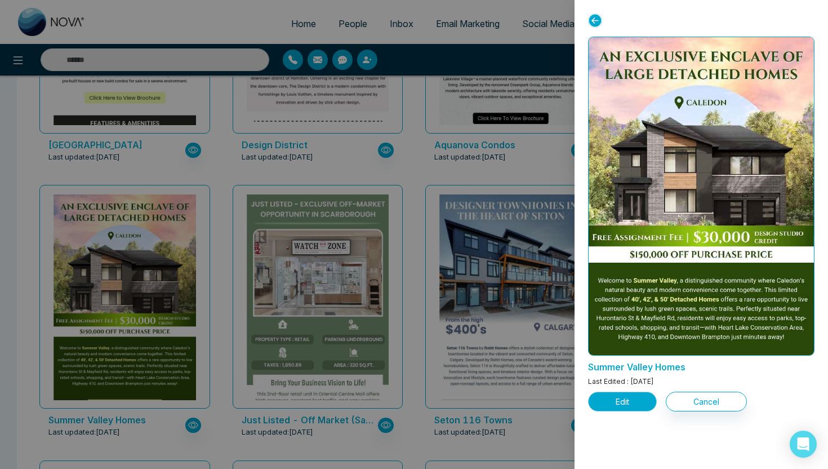
click at [640, 403] on button "Edit" at bounding box center [622, 401] width 69 height 20
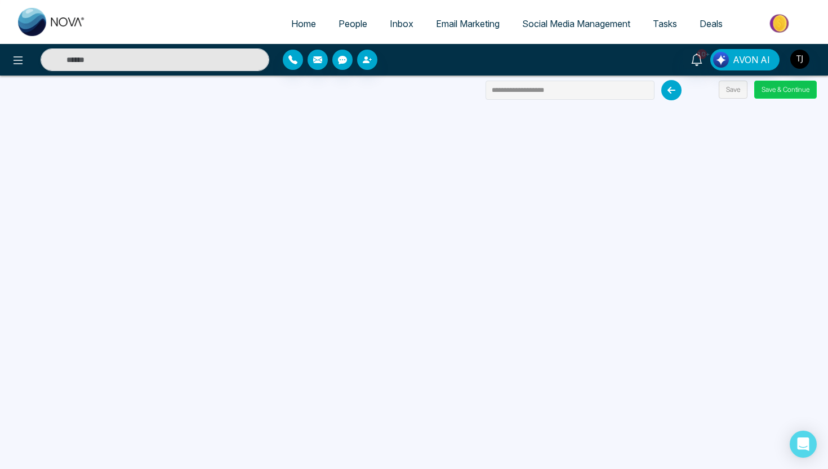
click at [806, 90] on button "Save & Continue" at bounding box center [785, 90] width 63 height 18
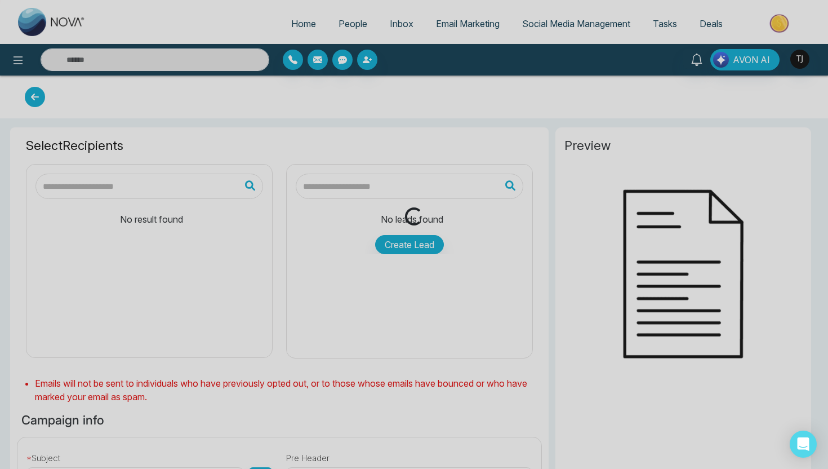
type input "**********"
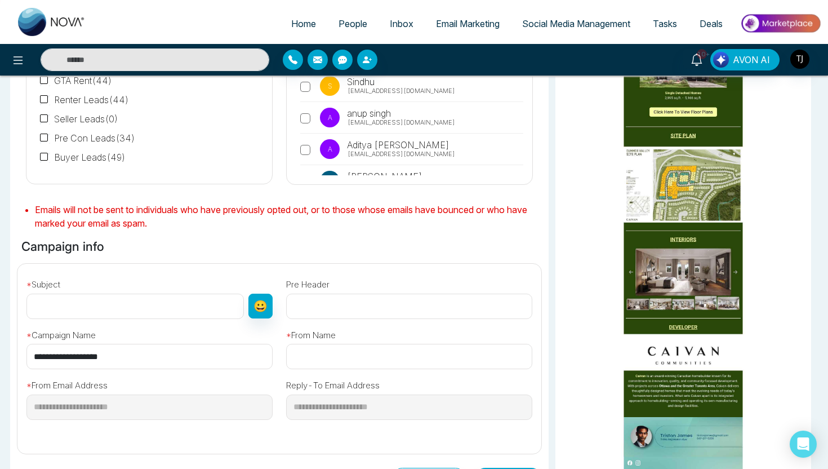
scroll to position [10, 0]
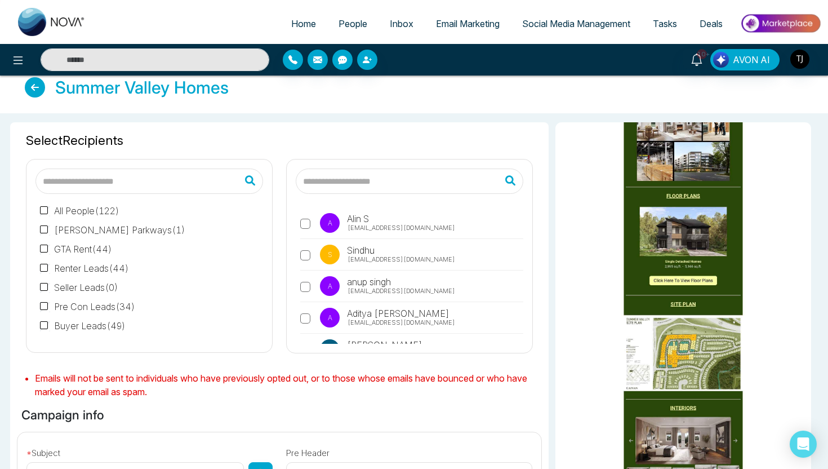
click at [480, 28] on span "Email Marketing" at bounding box center [468, 23] width 64 height 11
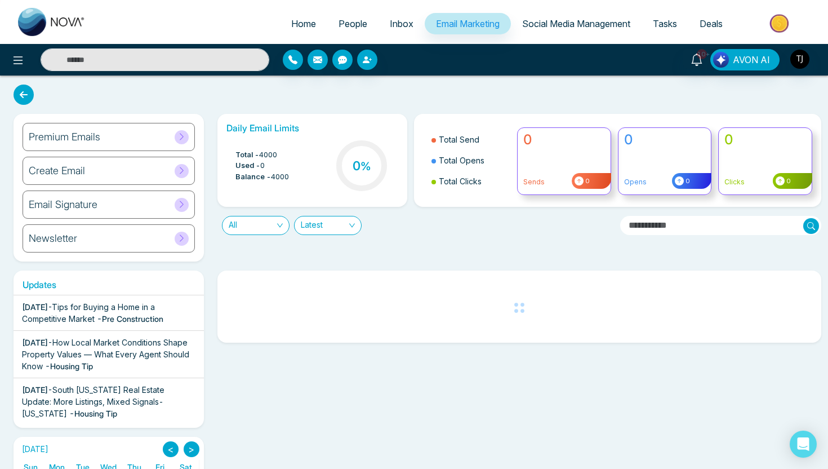
click at [262, 222] on span "All" at bounding box center [256, 225] width 54 height 18
click at [252, 283] on div "Sent" at bounding box center [255, 284] width 54 height 12
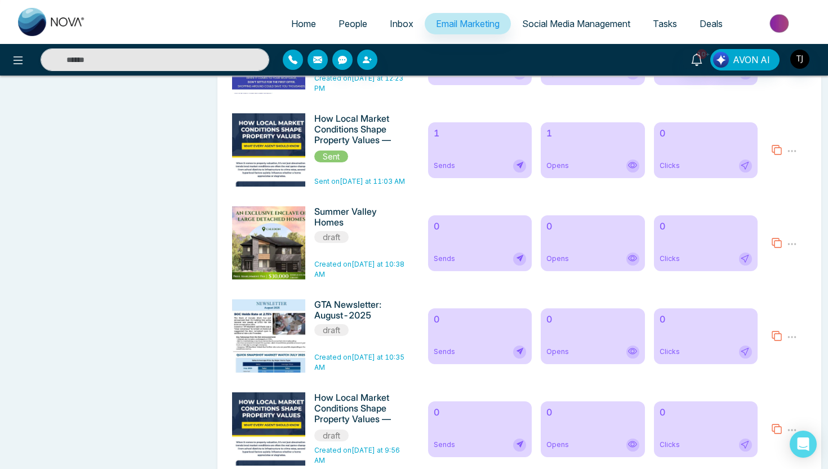
scroll to position [715, 0]
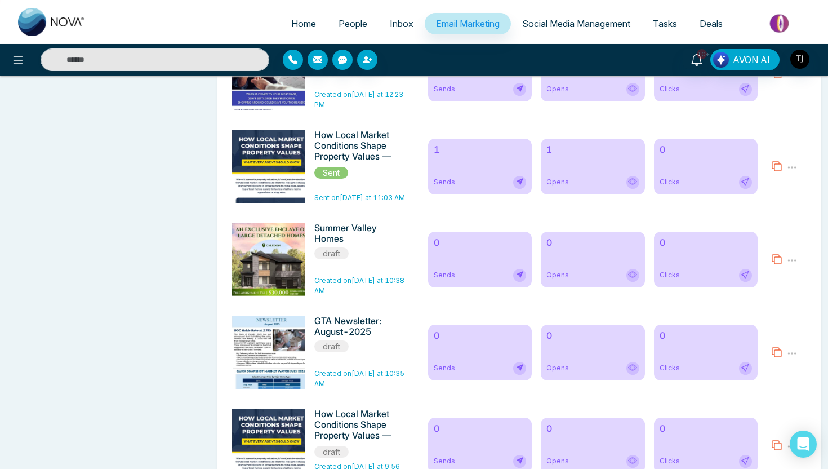
click at [491, 166] on div "1 Sends" at bounding box center [480, 167] width 104 height 56
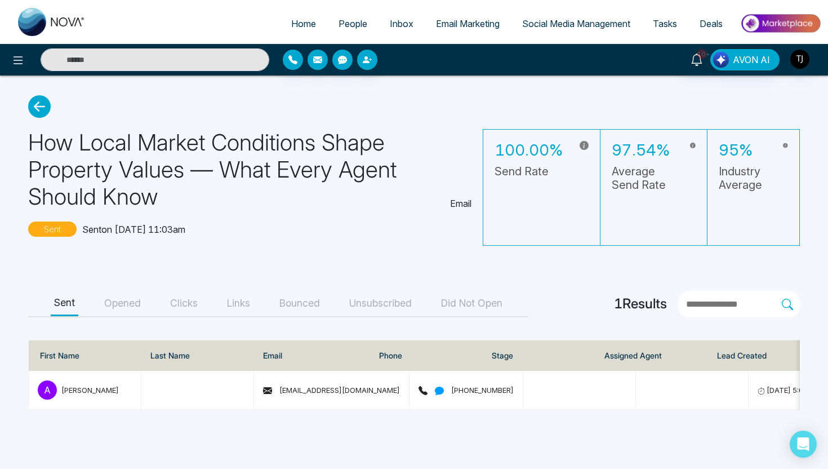
click at [117, 301] on button "Opened" at bounding box center [122, 303] width 43 height 25
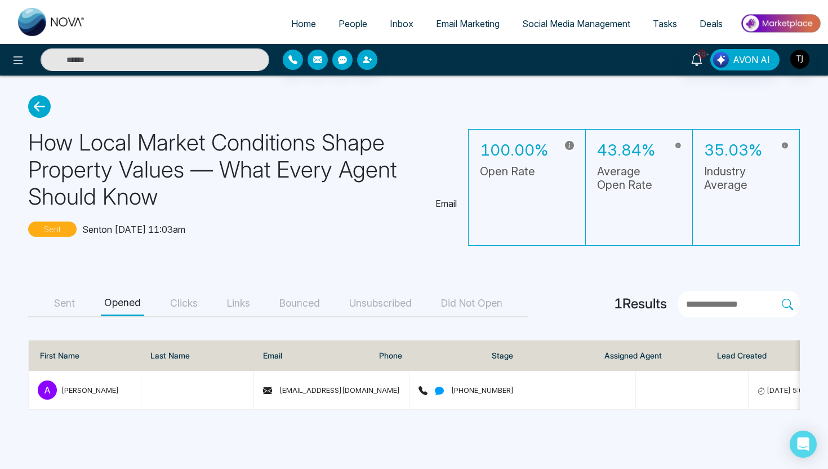
click at [186, 306] on button "Clicks" at bounding box center [184, 303] width 34 height 25
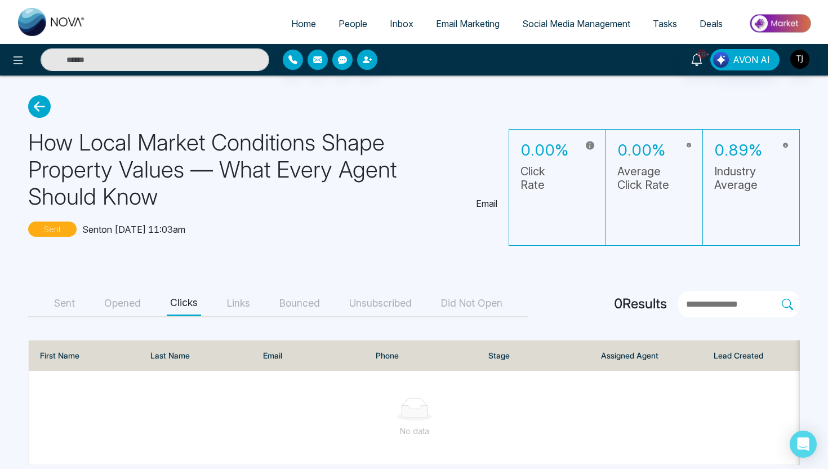
click at [114, 296] on button "Opened" at bounding box center [122, 303] width 43 height 25
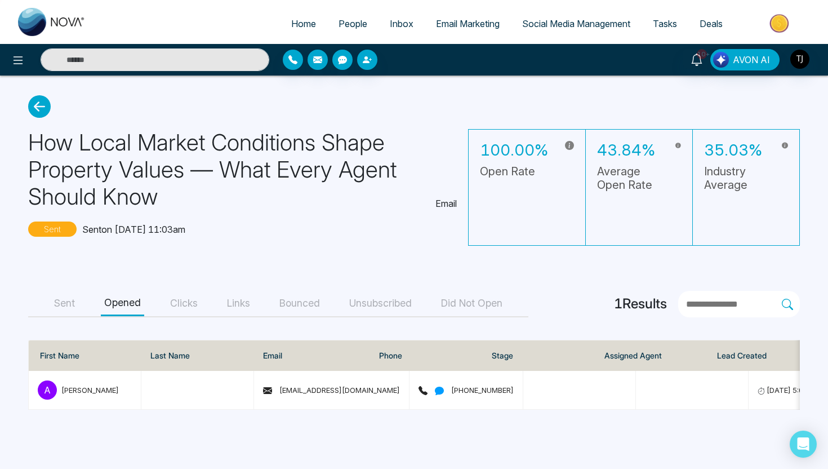
click at [55, 309] on button "Sent" at bounding box center [65, 303] width 28 height 25
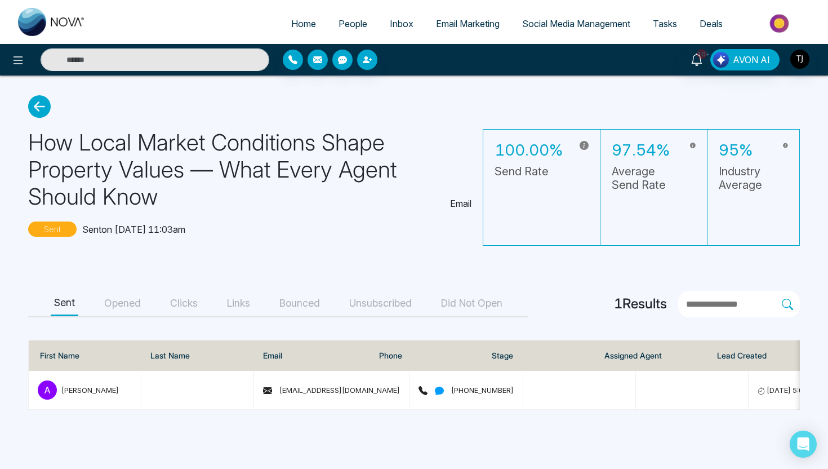
click at [538, 28] on span "Social Media Management" at bounding box center [576, 23] width 108 height 11
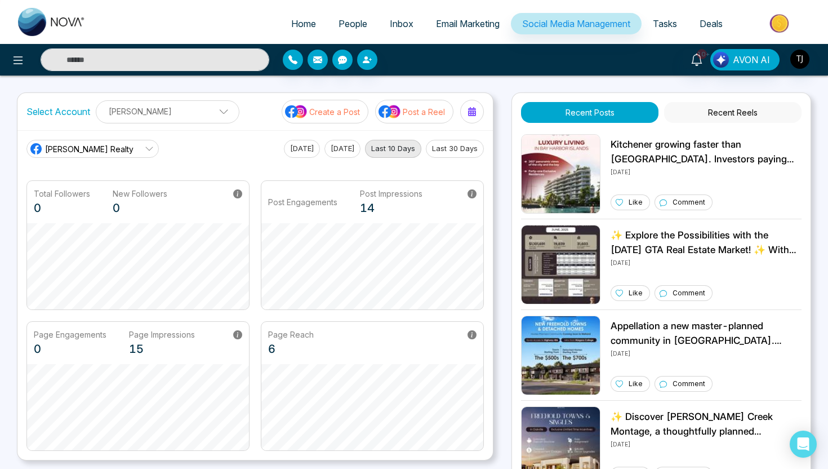
click at [344, 108] on p "Create a Post" at bounding box center [334, 112] width 51 height 12
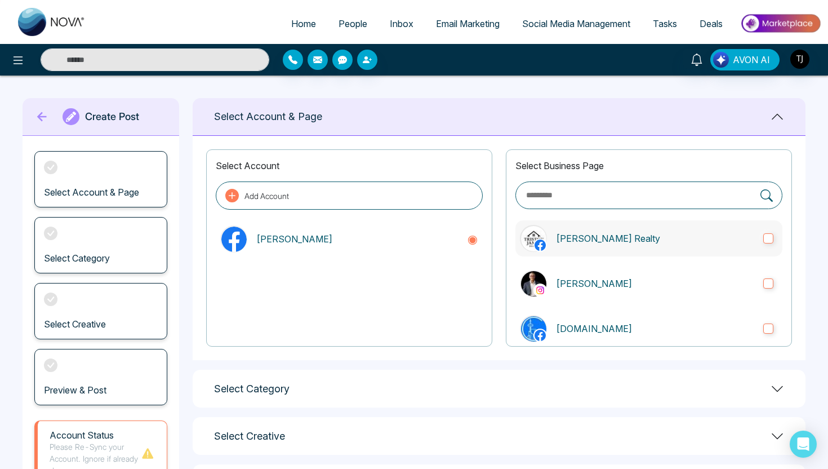
click at [706, 243] on p "Triston James Realty" at bounding box center [655, 238] width 198 height 14
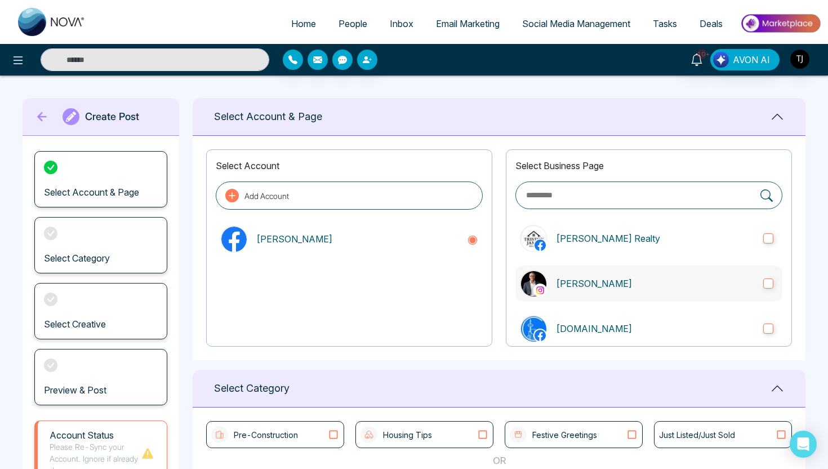
click at [598, 277] on p "Triston James" at bounding box center [655, 284] width 198 height 14
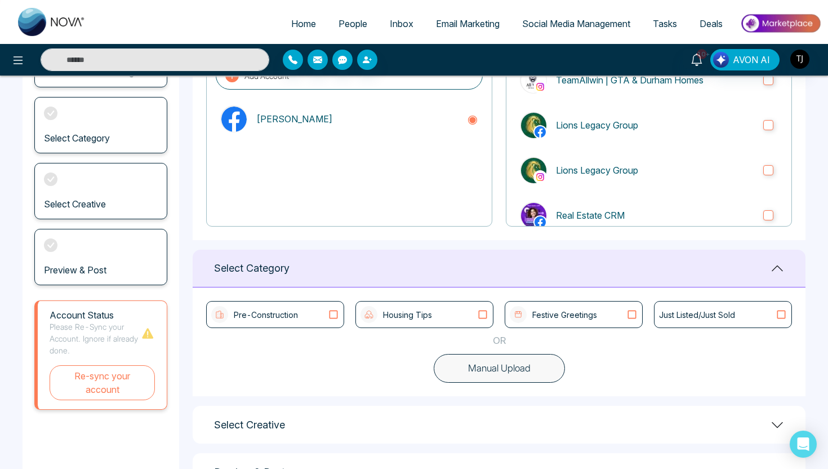
scroll to position [331, 0]
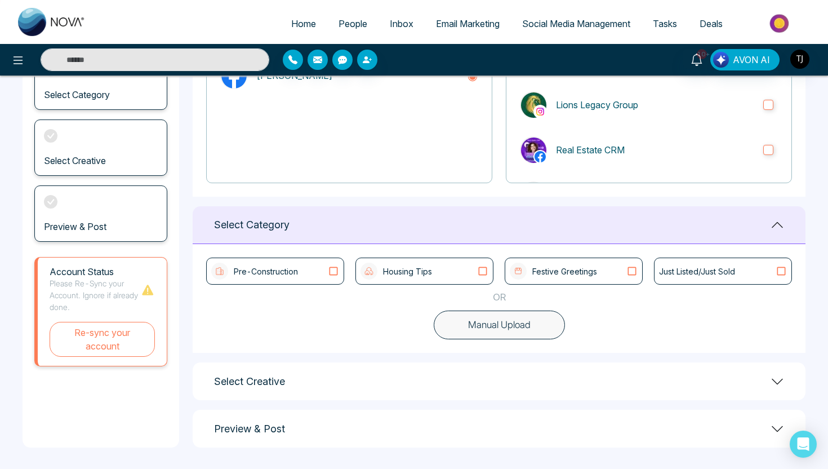
click at [516, 328] on button "Manual Upload" at bounding box center [499, 324] width 131 height 29
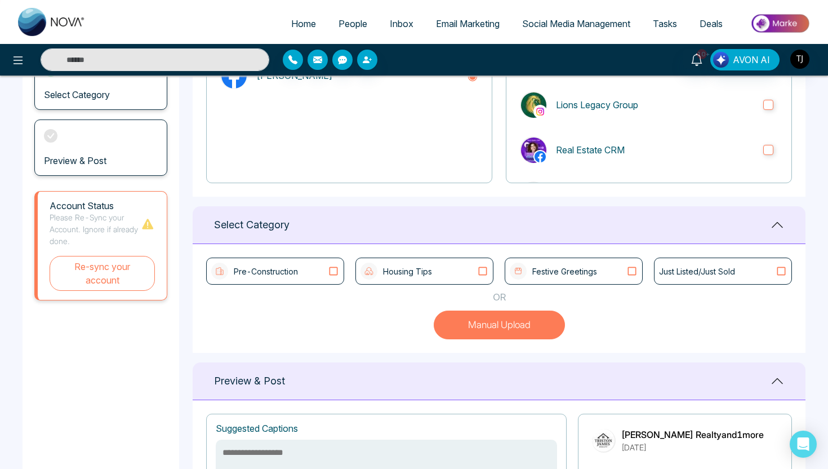
scroll to position [392, 0]
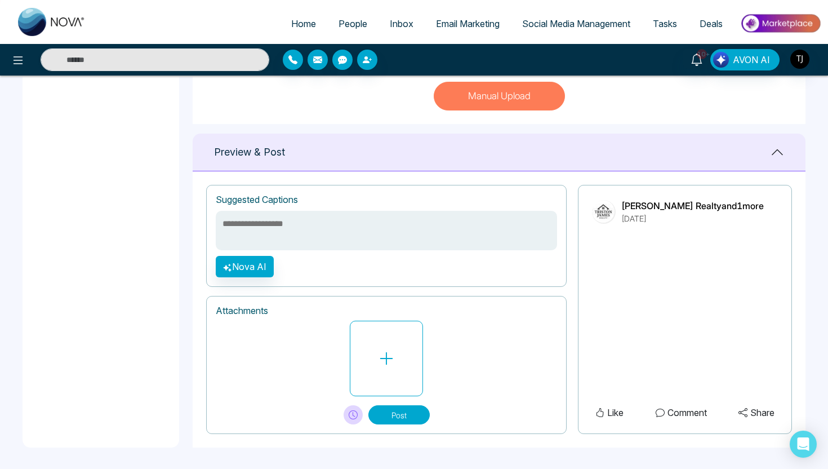
click at [336, 219] on textarea at bounding box center [386, 230] width 341 height 39
type textarea "**********"
click at [254, 266] on button "Nova AI" at bounding box center [245, 266] width 58 height 21
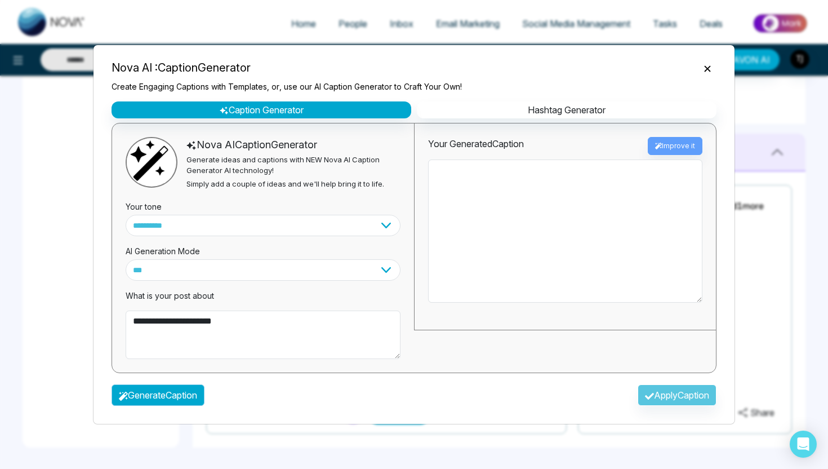
click at [139, 395] on button "Generate Caption" at bounding box center [158, 394] width 93 height 21
type textarea "**********"
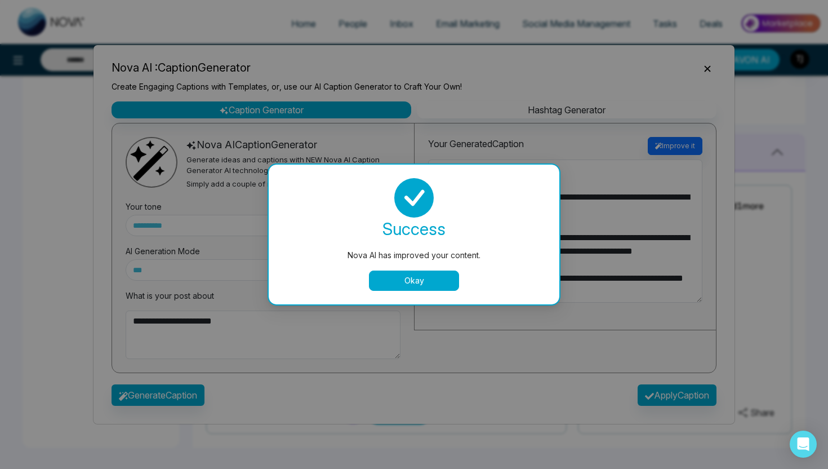
click at [434, 275] on button "Okay" at bounding box center [414, 280] width 90 height 20
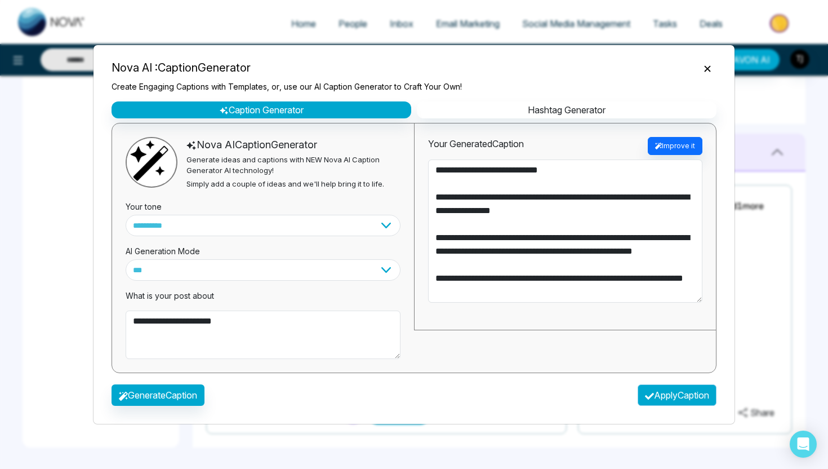
click at [671, 394] on button "Apply Caption" at bounding box center [677, 394] width 79 height 21
type textarea "**********"
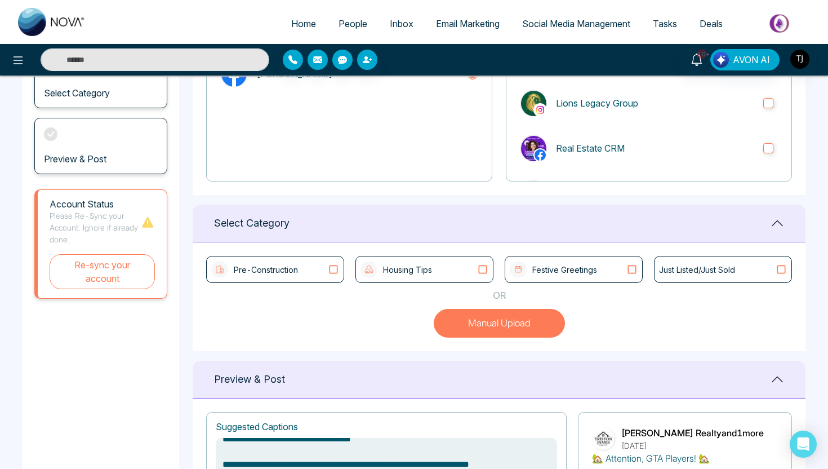
scroll to position [162, 0]
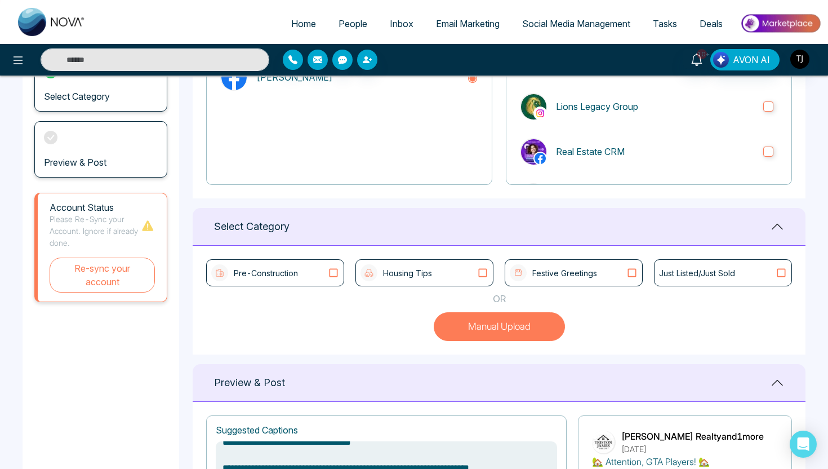
click at [274, 275] on p "Pre-Construction" at bounding box center [266, 273] width 64 height 12
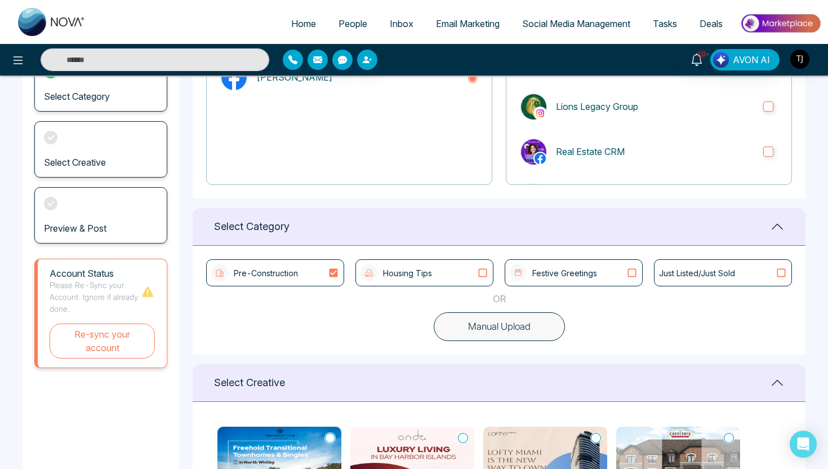
click at [422, 260] on div "Housing Tips" at bounding box center [424, 272] width 138 height 27
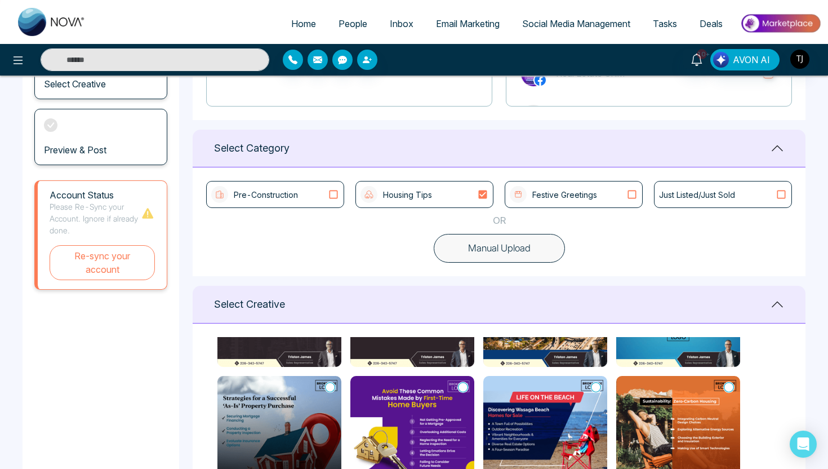
scroll to position [203, 0]
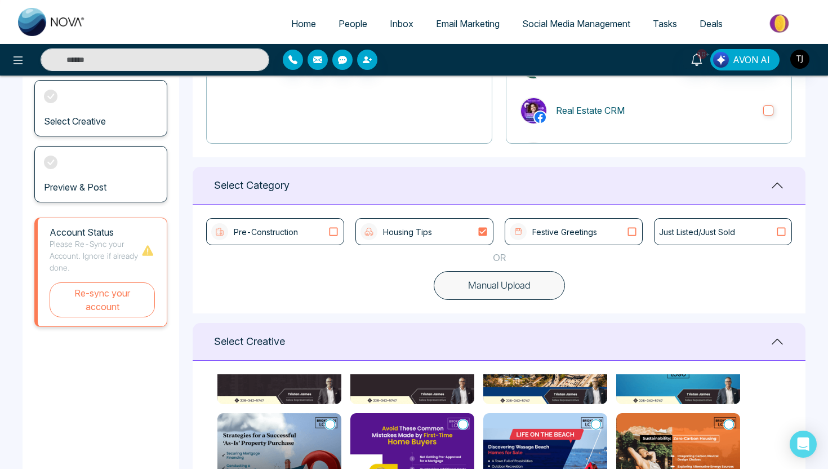
click at [335, 232] on icon at bounding box center [333, 231] width 15 height 11
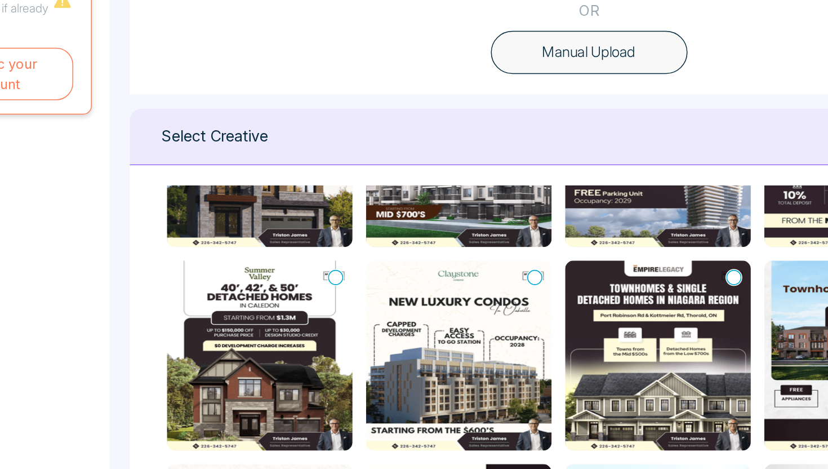
scroll to position [505, 0]
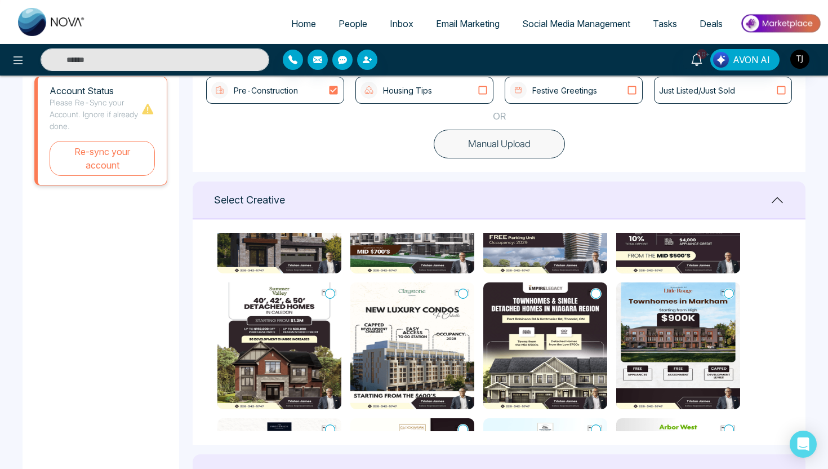
click at [334, 292] on icon at bounding box center [330, 293] width 10 height 11
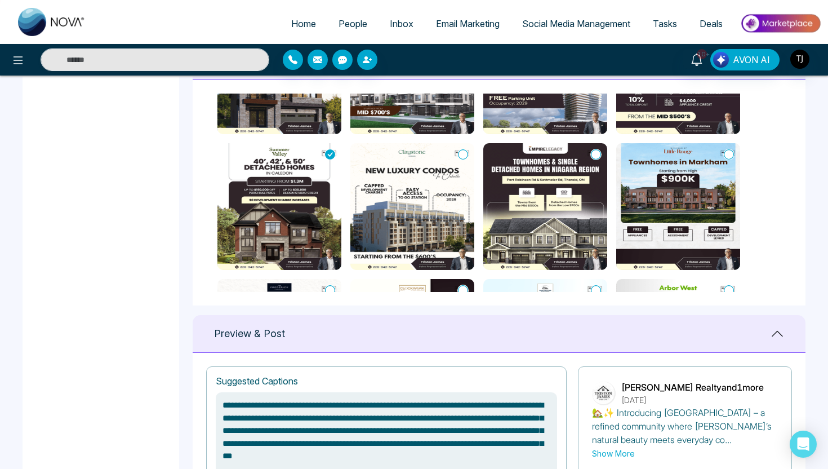
scroll to position [483, 0]
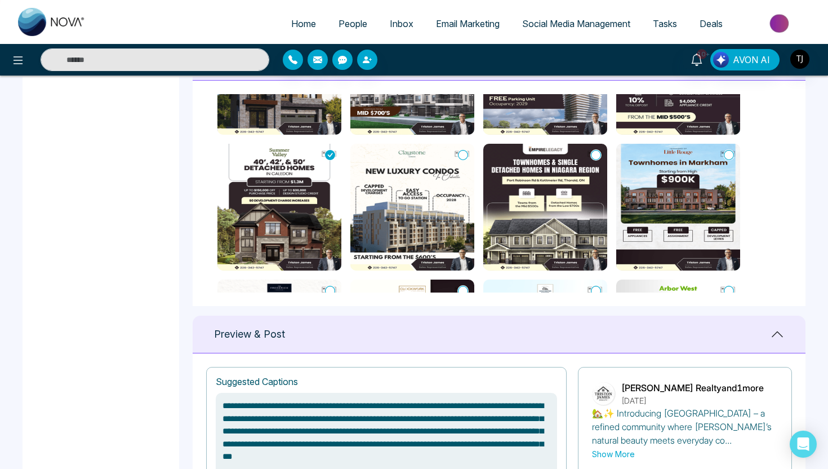
type textarea "**********"
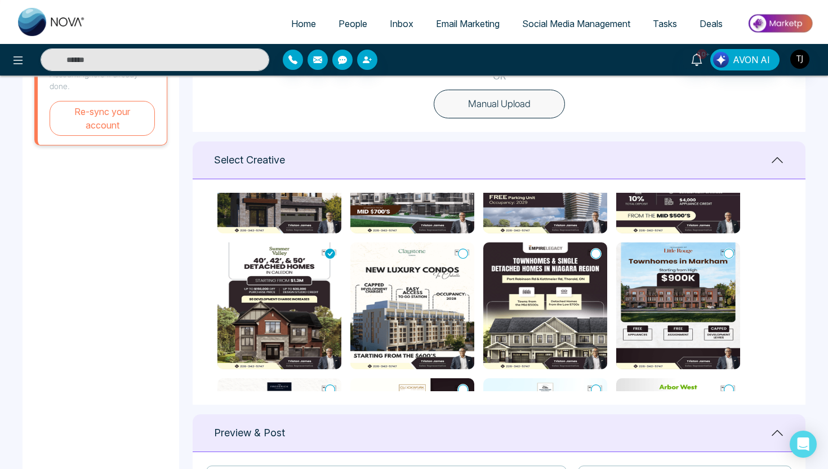
scroll to position [375, 0]
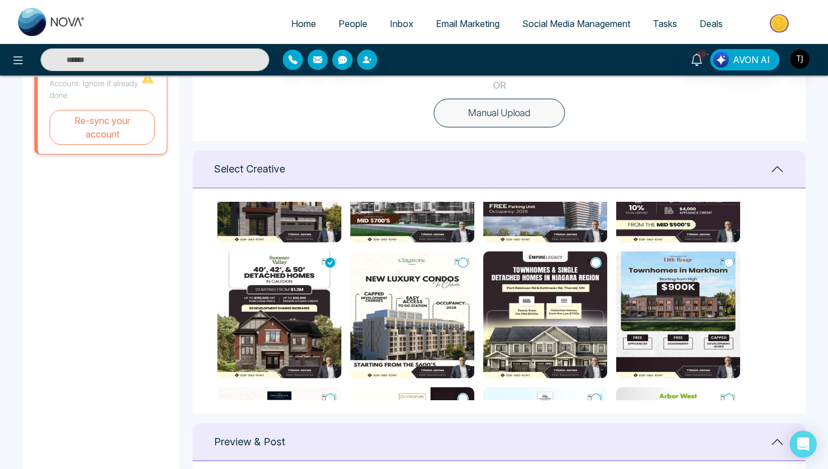
click at [537, 26] on span "Social Media Management" at bounding box center [576, 23] width 108 height 11
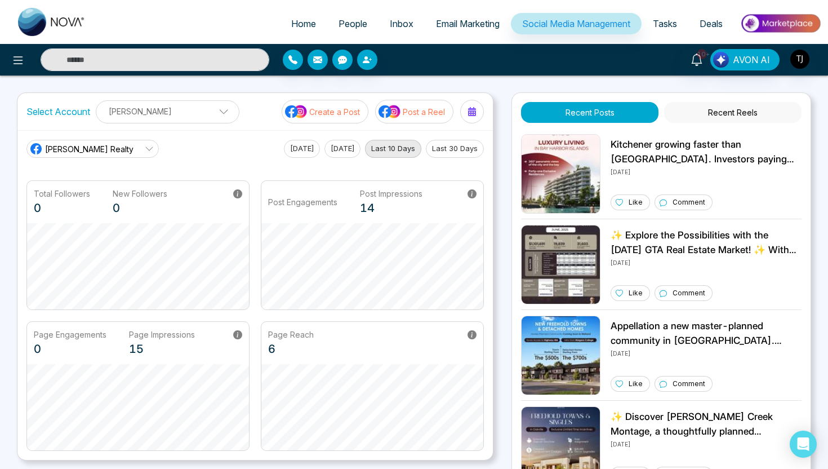
click at [429, 110] on p "Post a Reel" at bounding box center [424, 112] width 42 height 12
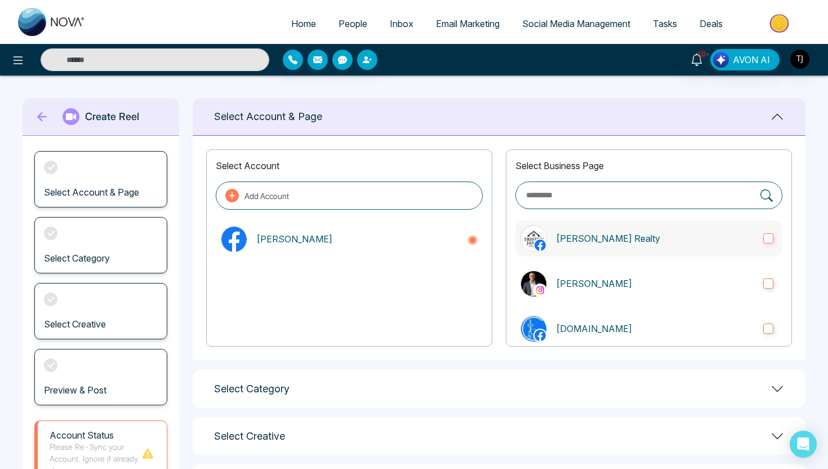
click at [595, 251] on label "Triston James Realty" at bounding box center [648, 238] width 267 height 36
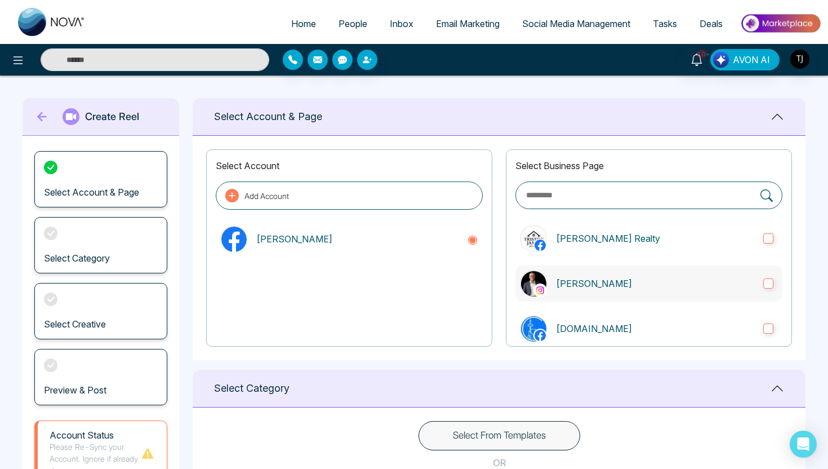
click at [595, 298] on label "Triston James" at bounding box center [648, 283] width 267 height 36
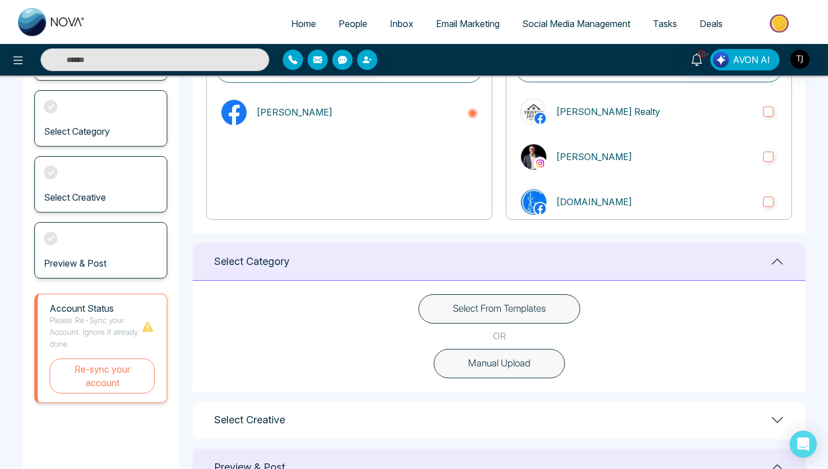
scroll to position [129, 0]
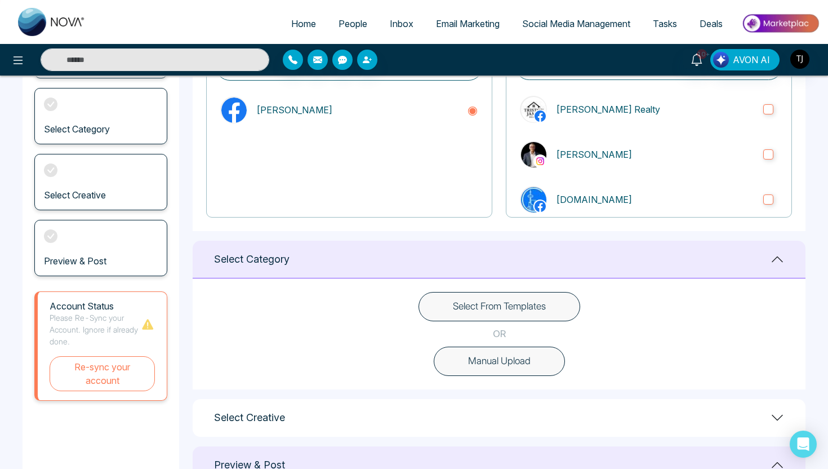
click at [480, 307] on button "Select From Templates" at bounding box center [499, 306] width 162 height 29
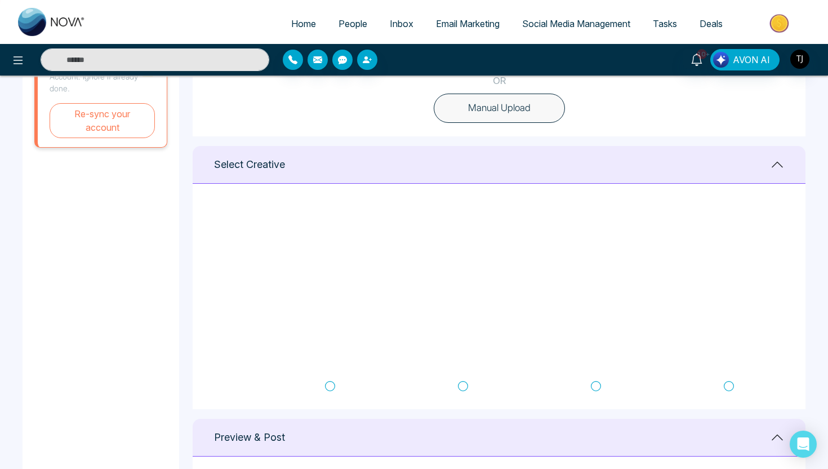
scroll to position [0, 0]
click at [332, 217] on icon at bounding box center [330, 219] width 10 height 11
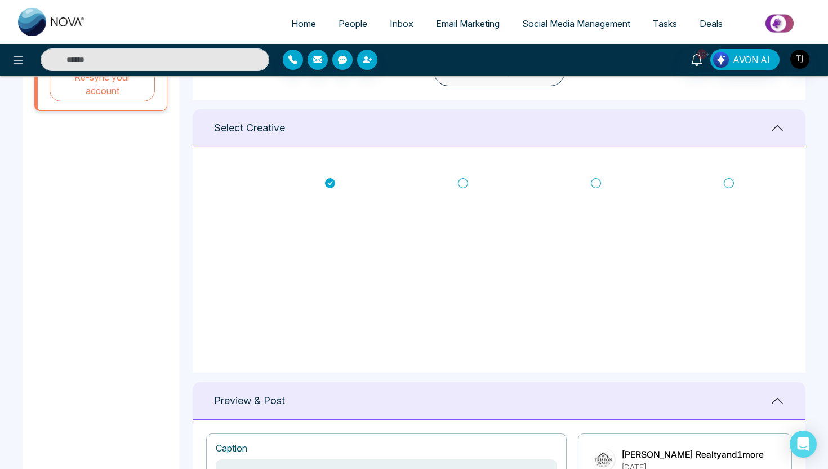
scroll to position [413, 0]
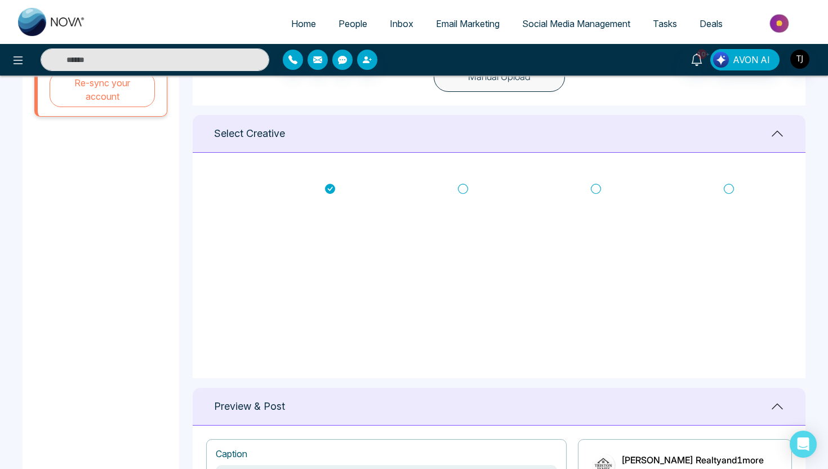
type textarea "**********"
click at [462, 18] on span "Email Marketing" at bounding box center [468, 23] width 64 height 11
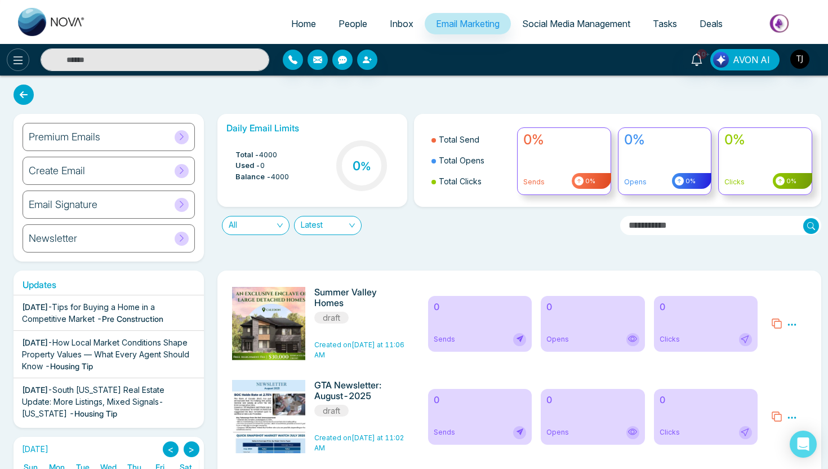
click at [19, 59] on icon at bounding box center [19, 60] width 10 height 8
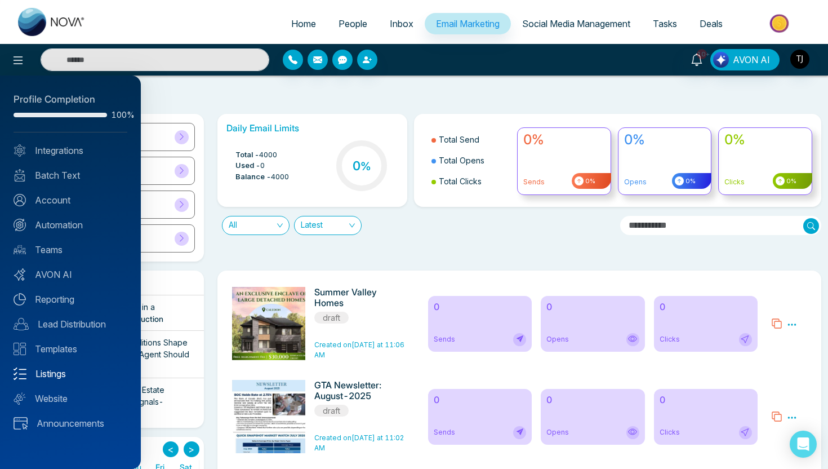
click at [43, 372] on link "Listings" at bounding box center [71, 374] width 114 height 14
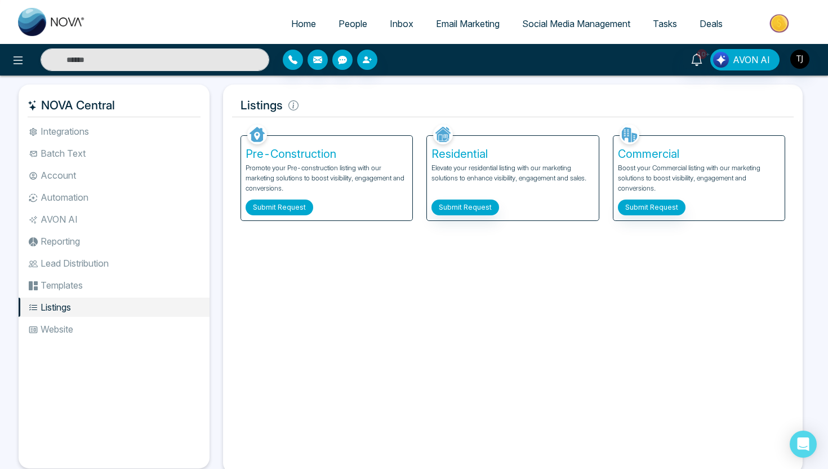
click at [280, 213] on button "Submit Request" at bounding box center [280, 207] width 68 height 16
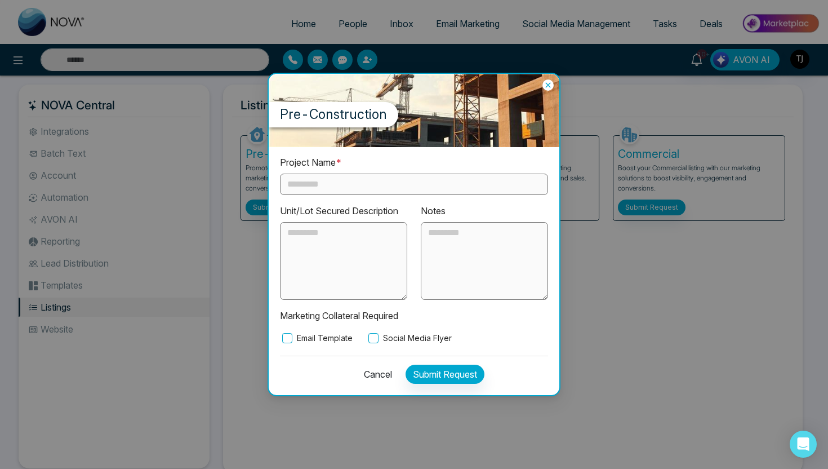
click at [331, 196] on div "Project Name * Unit/Lot Secured Description Notes Marketing Collateral Required…" at bounding box center [414, 249] width 268 height 189
click at [335, 238] on textarea at bounding box center [343, 261] width 127 height 78
click at [523, 235] on textarea at bounding box center [484, 261] width 127 height 78
click at [305, 337] on label "Email Template" at bounding box center [316, 338] width 73 height 12
click at [419, 342] on label "Social Media Flyer" at bounding box center [409, 338] width 86 height 12
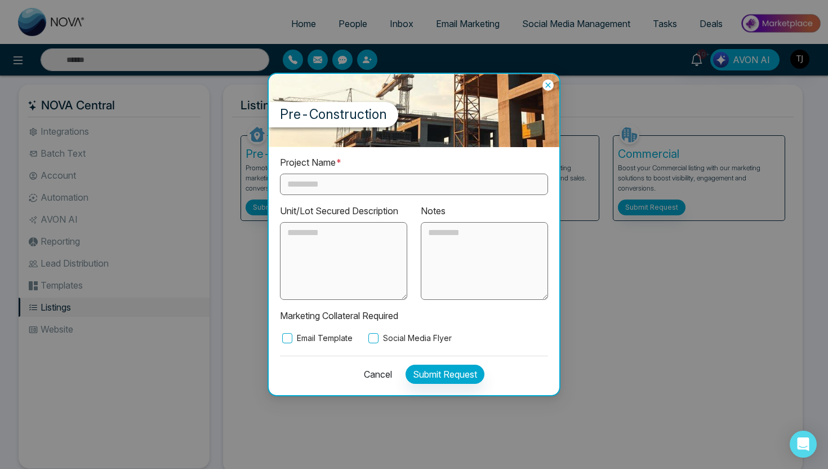
click at [552, 88] on icon at bounding box center [547, 84] width 11 height 11
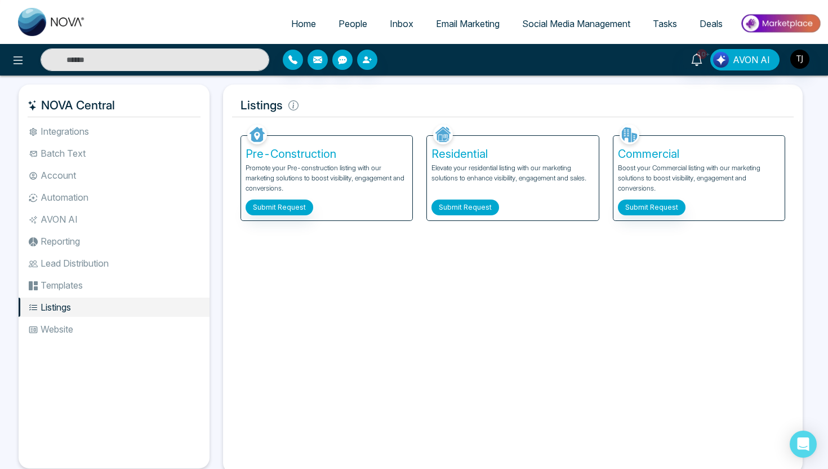
click at [492, 207] on button "Submit Request" at bounding box center [465, 207] width 68 height 16
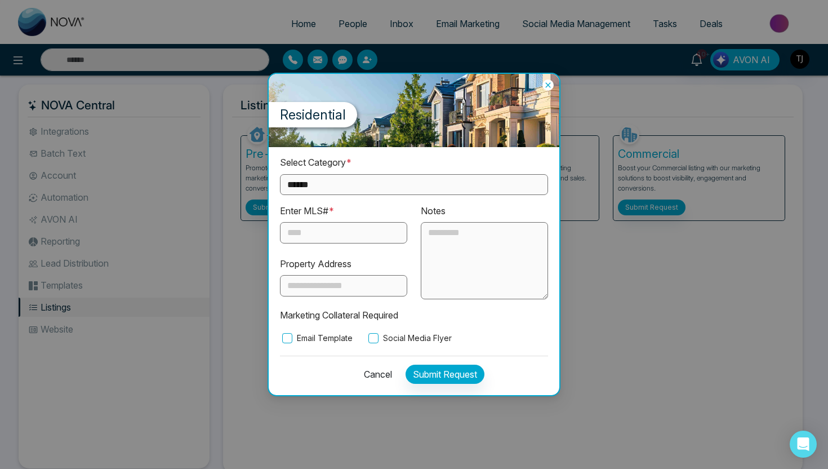
click at [342, 183] on select "**********" at bounding box center [414, 184] width 268 height 21
click at [331, 183] on select "**********" at bounding box center [414, 184] width 268 height 21
click at [331, 190] on select "**********" at bounding box center [414, 184] width 268 height 21
select select "**********"
click at [333, 237] on input "text" at bounding box center [343, 232] width 127 height 21
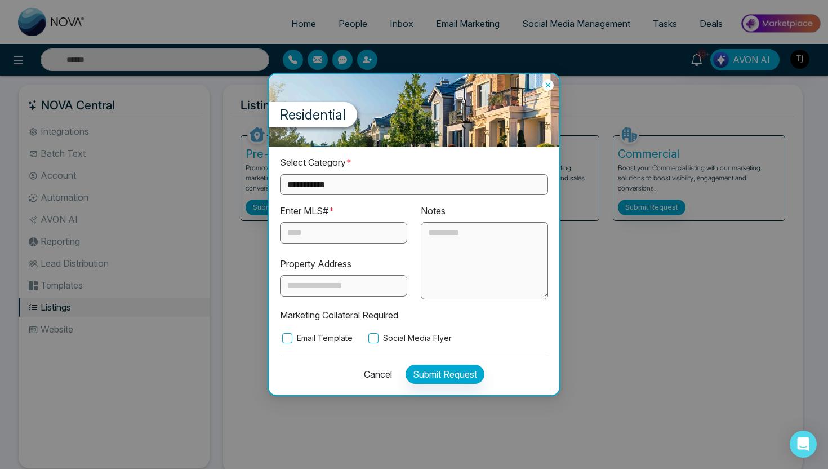
click at [288, 345] on div "**********" at bounding box center [414, 270] width 291 height 247
click at [393, 341] on label "Social Media Flyer" at bounding box center [409, 338] width 86 height 12
click at [385, 373] on button "Cancel" at bounding box center [374, 373] width 35 height 19
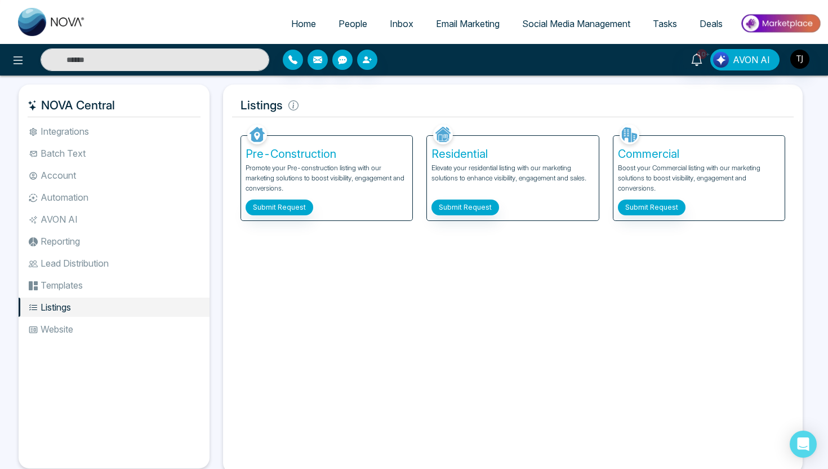
click at [546, 31] on link "Social Media Management" at bounding box center [576, 23] width 131 height 21
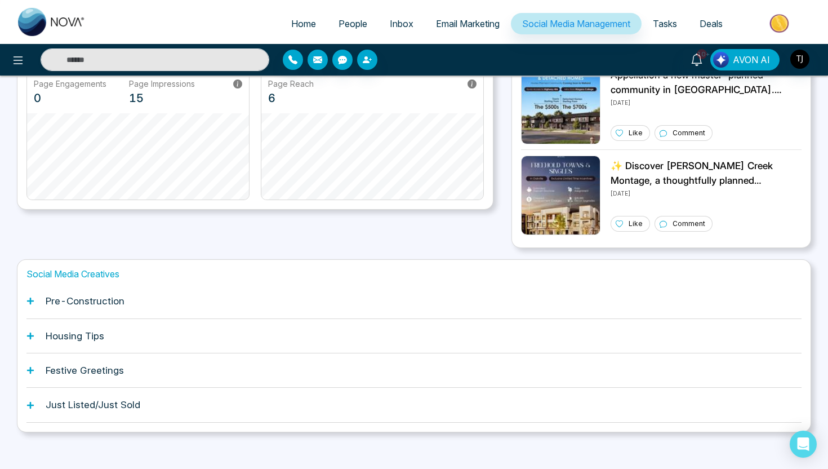
scroll to position [259, 0]
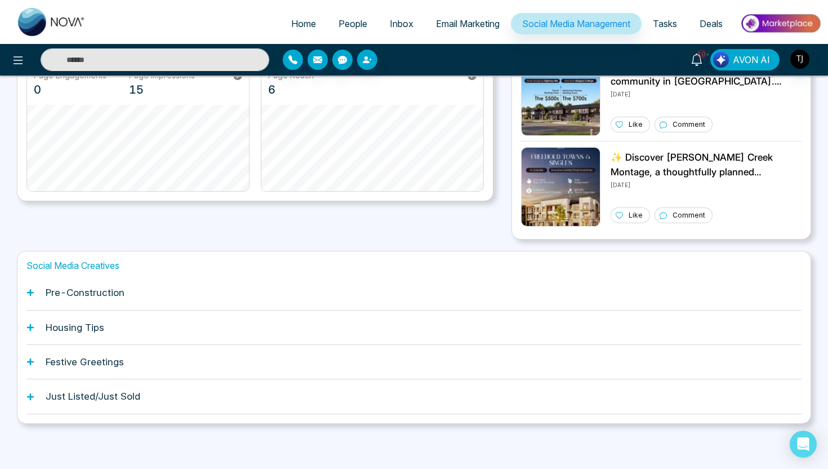
click at [231, 411] on div "Just Listed/Just Sold" at bounding box center [413, 396] width 775 height 34
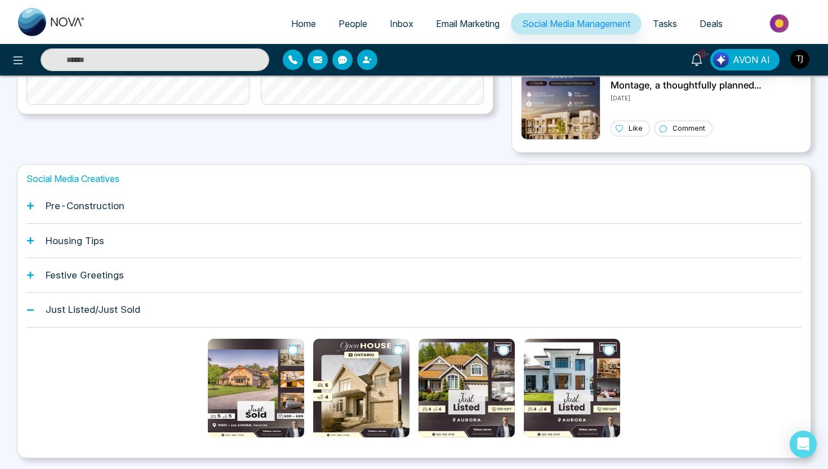
scroll to position [380, 0]
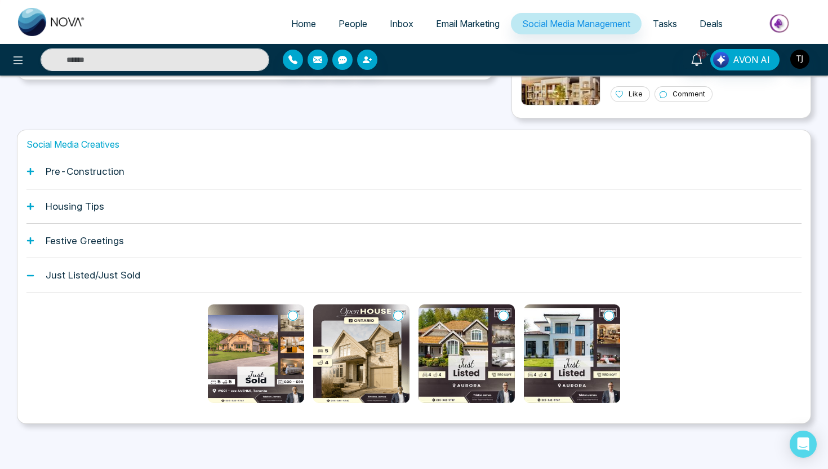
click at [366, 350] on img at bounding box center [361, 353] width 96 height 99
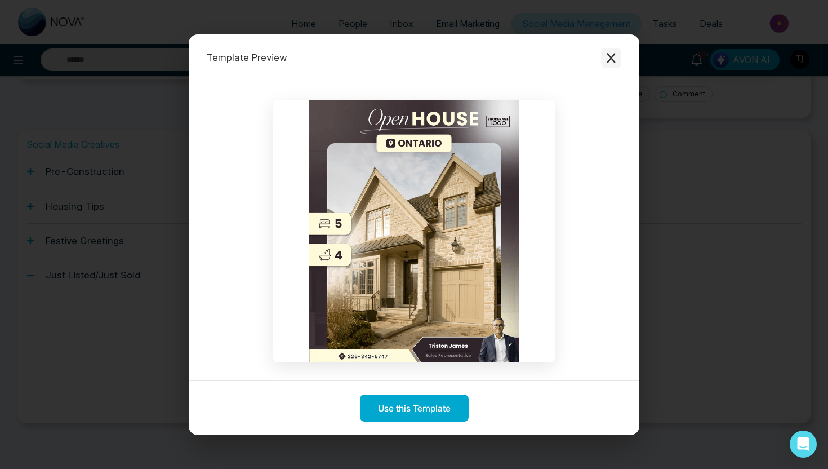
click at [610, 61] on icon "Close modal" at bounding box center [610, 57] width 11 height 11
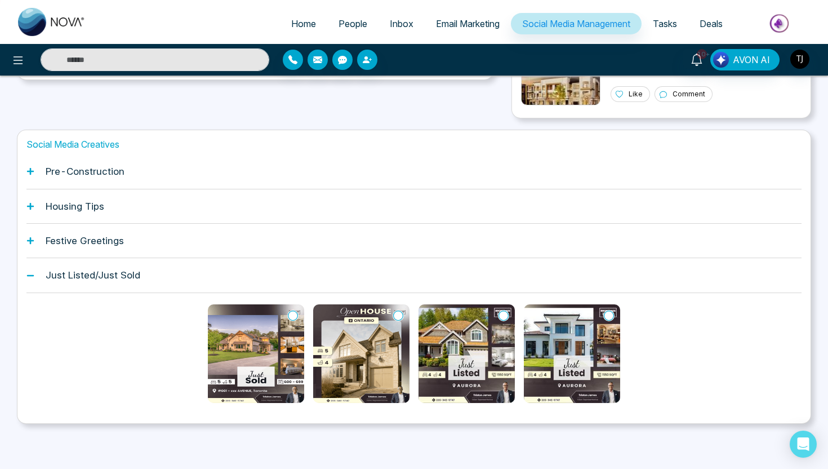
click at [464, 348] on img at bounding box center [466, 353] width 96 height 99
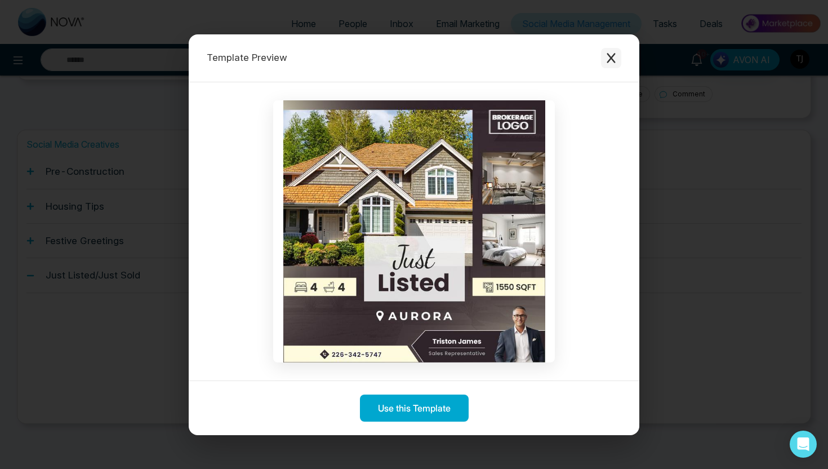
click at [609, 65] on button "Close modal" at bounding box center [611, 58] width 20 height 20
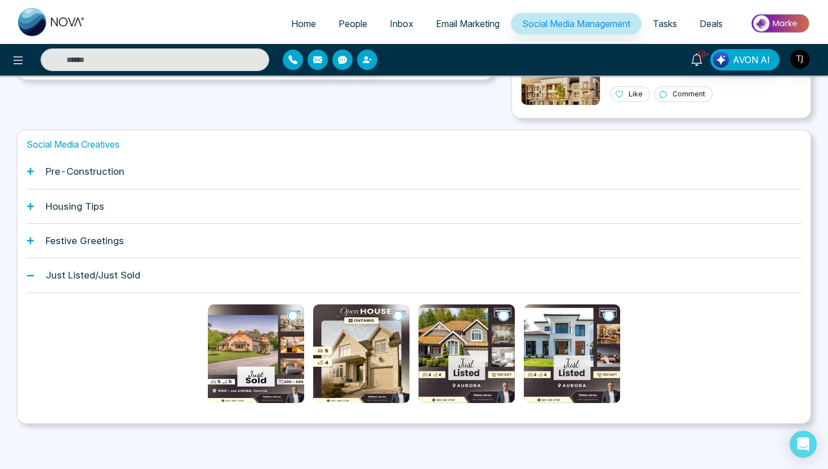
click at [702, 27] on span "Deals" at bounding box center [711, 23] width 23 height 11
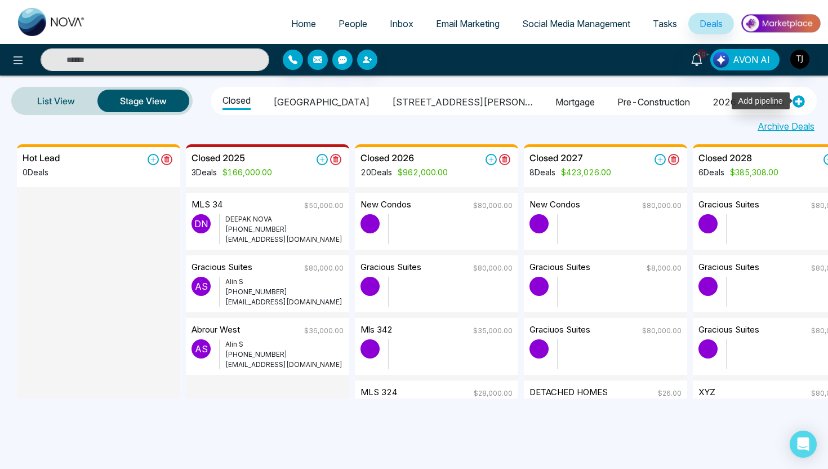
click at [801, 103] on icon at bounding box center [798, 102] width 12 height 12
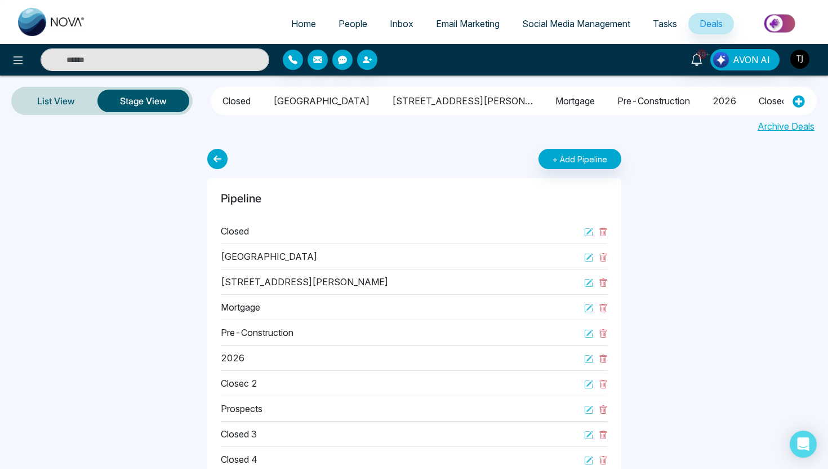
click at [392, 102] on li "1515 pickering parkway" at bounding box center [462, 99] width 141 height 19
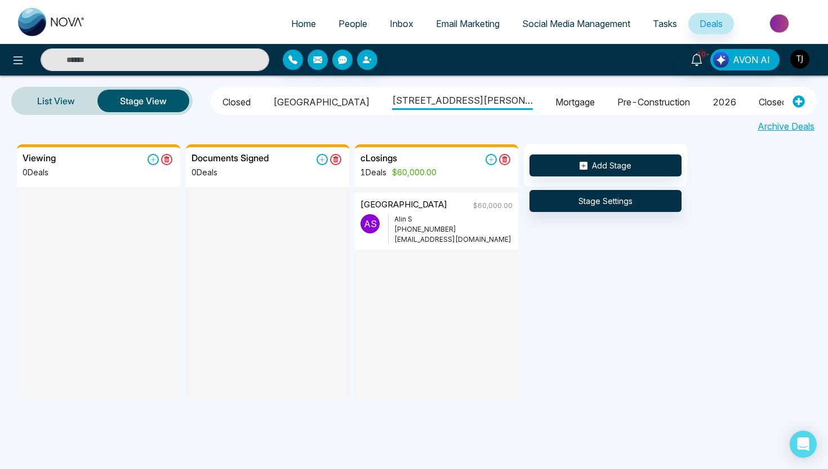
click at [256, 101] on ul "Closed Arbor West 1515 pickering parkway Mortgage pre-construction 2026 closec …" at bounding box center [498, 101] width 569 height 24
click at [584, 162] on icon at bounding box center [584, 166] width 8 height 8
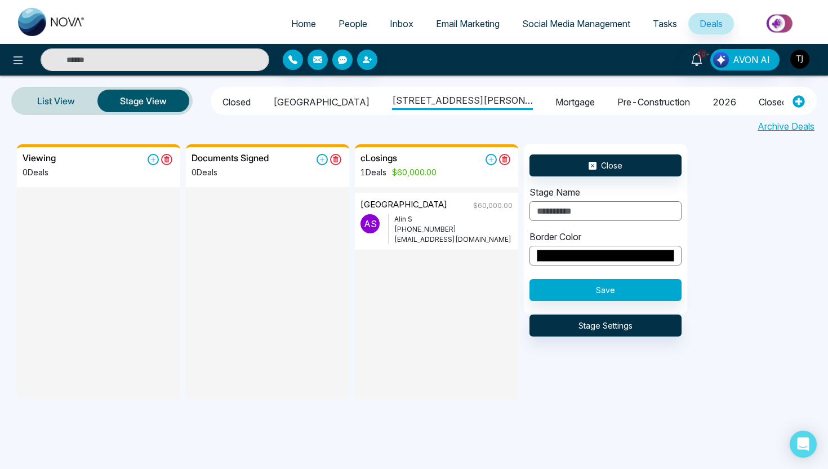
click at [246, 99] on li "Closed" at bounding box center [236, 100] width 28 height 19
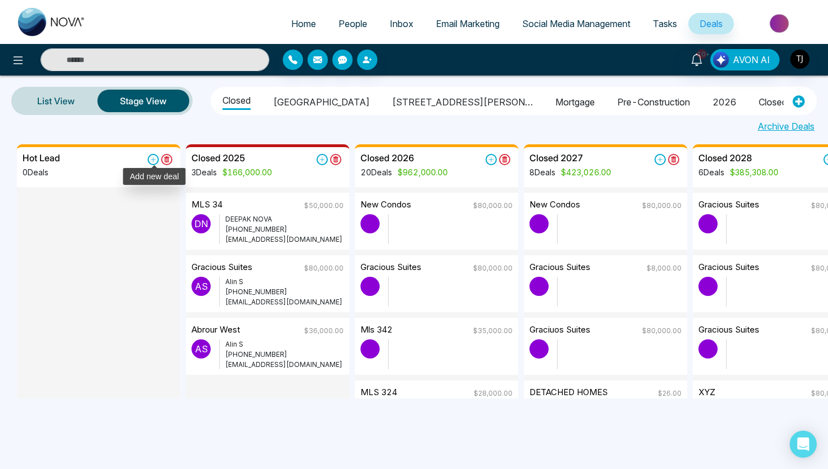
click at [154, 161] on icon at bounding box center [153, 159] width 11 height 11
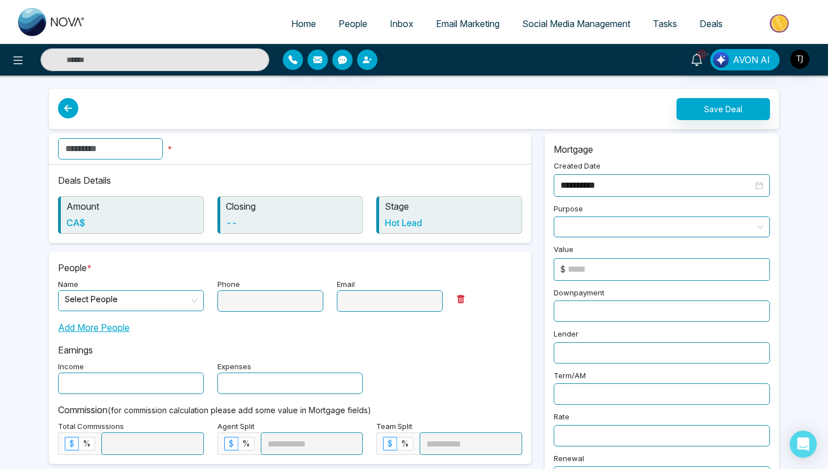
click at [112, 144] on input "text" at bounding box center [110, 148] width 105 height 21
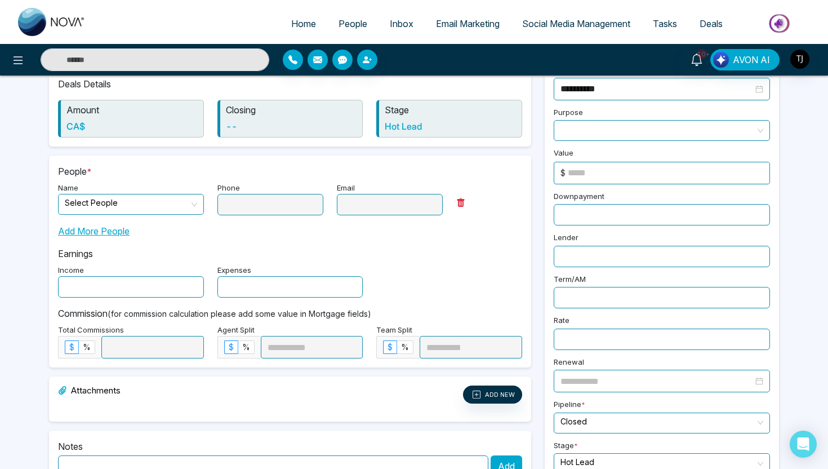
scroll to position [119, 0]
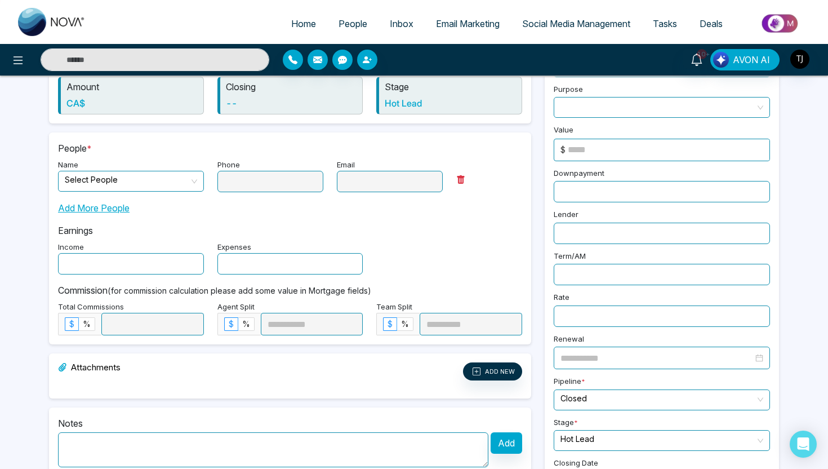
type input "*******"
click at [130, 193] on div "Add More People" at bounding box center [290, 203] width 464 height 23
click at [131, 189] on span at bounding box center [127, 181] width 124 height 20
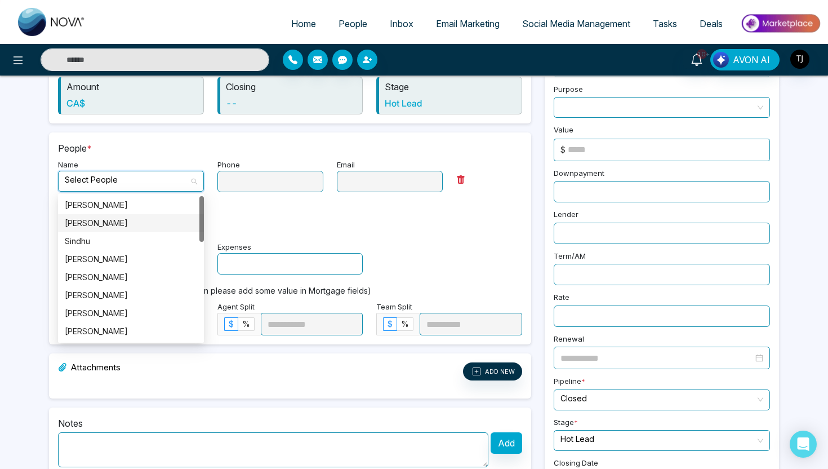
click at [114, 226] on div "Alin S" at bounding box center [131, 223] width 132 height 12
type input "**********"
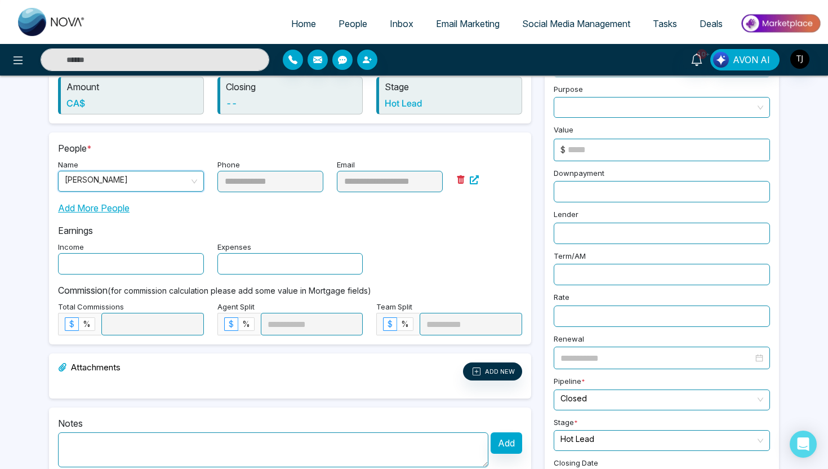
click at [169, 263] on input "text" at bounding box center [131, 263] width 146 height 21
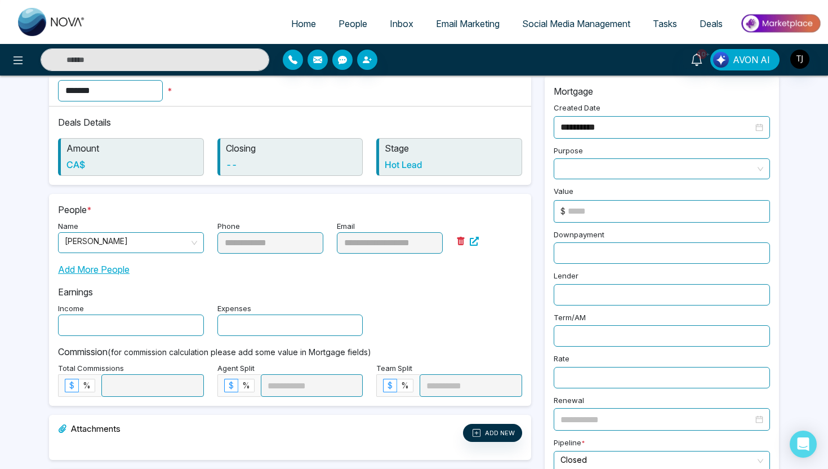
scroll to position [0, 0]
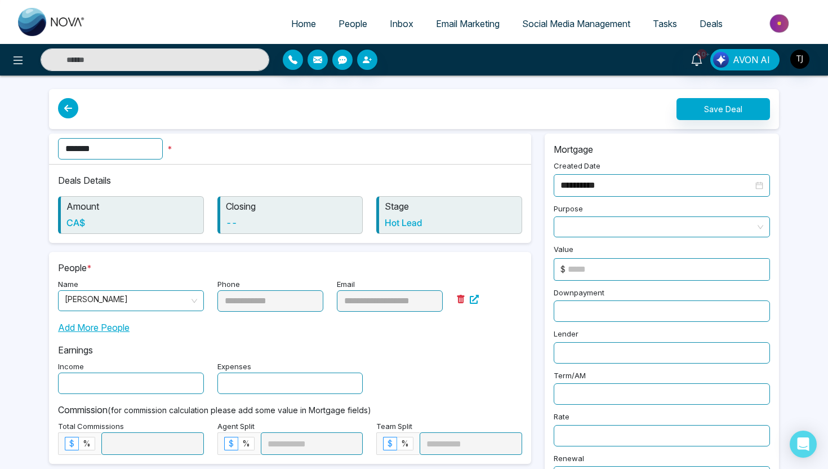
click at [595, 220] on span at bounding box center [661, 227] width 203 height 20
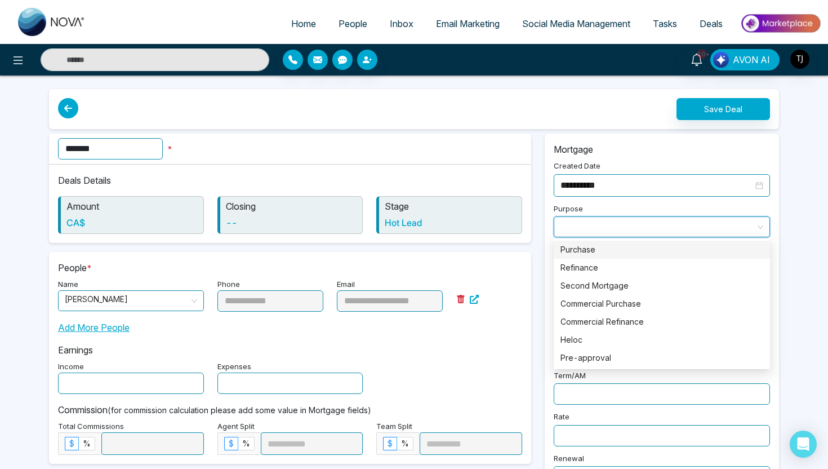
click at [589, 252] on div "Purchase" at bounding box center [661, 249] width 203 height 12
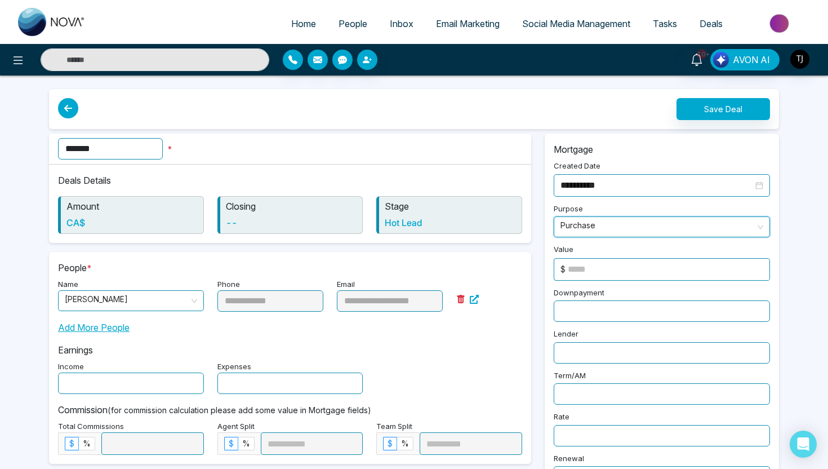
click at [598, 267] on input at bounding box center [669, 269] width 202 height 21
type input "******"
click at [592, 300] on input "text" at bounding box center [662, 310] width 216 height 21
type input "*****"
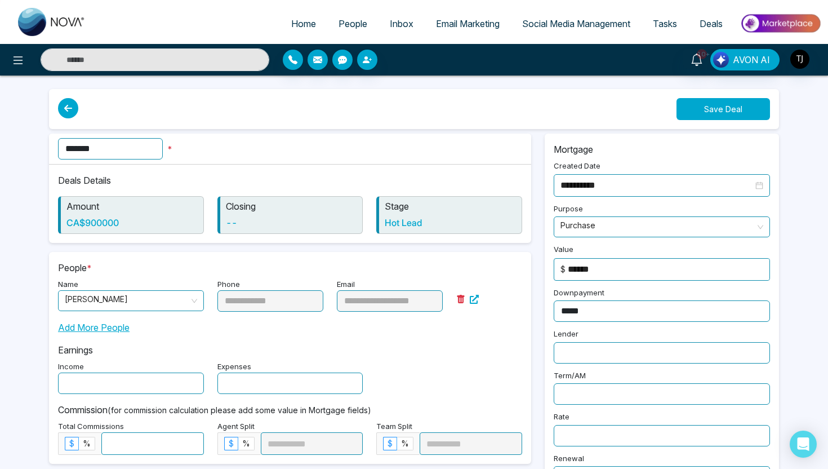
click at [716, 116] on button "Save Deal" at bounding box center [722, 109] width 93 height 22
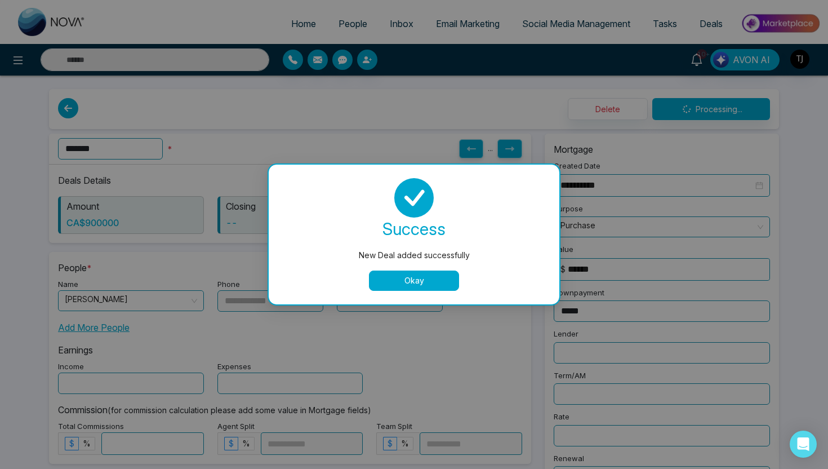
click at [424, 288] on button "Okay" at bounding box center [414, 280] width 90 height 20
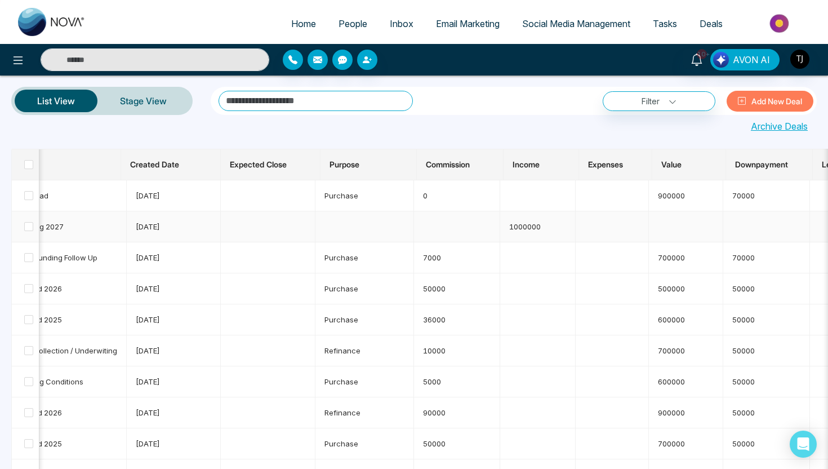
scroll to position [0, 305]
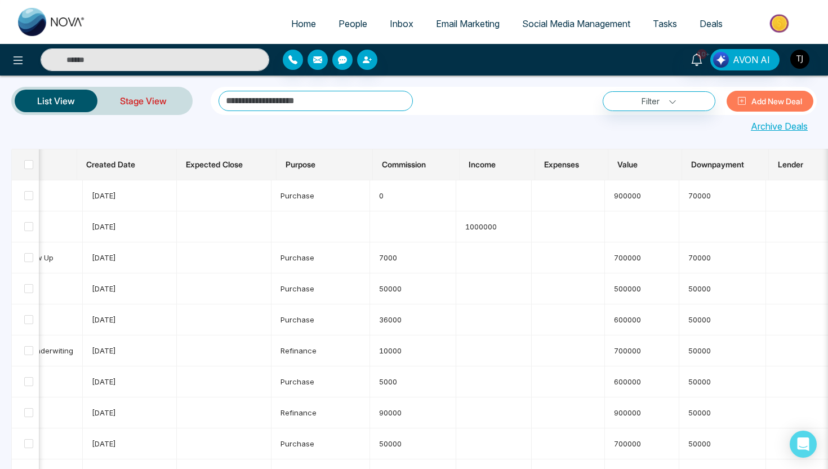
click at [143, 100] on link "Stage View" at bounding box center [143, 100] width 92 height 27
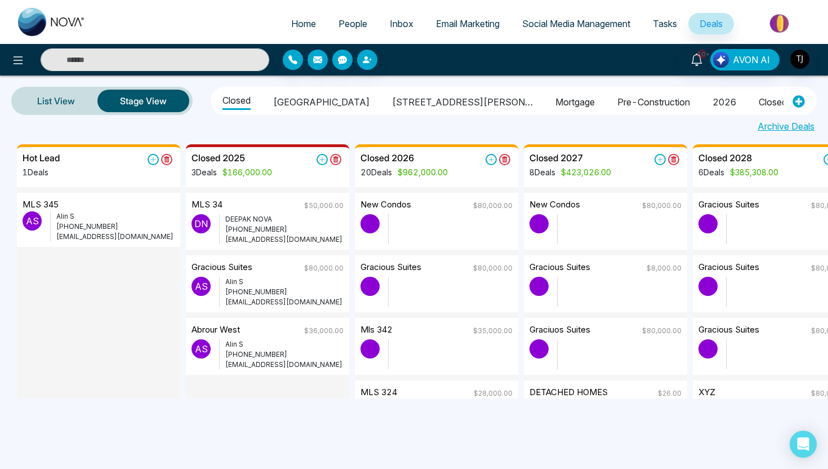
click at [52, 215] on div "Alin S +14376616013 alin@mmnovatech.com" at bounding box center [112, 226] width 124 height 30
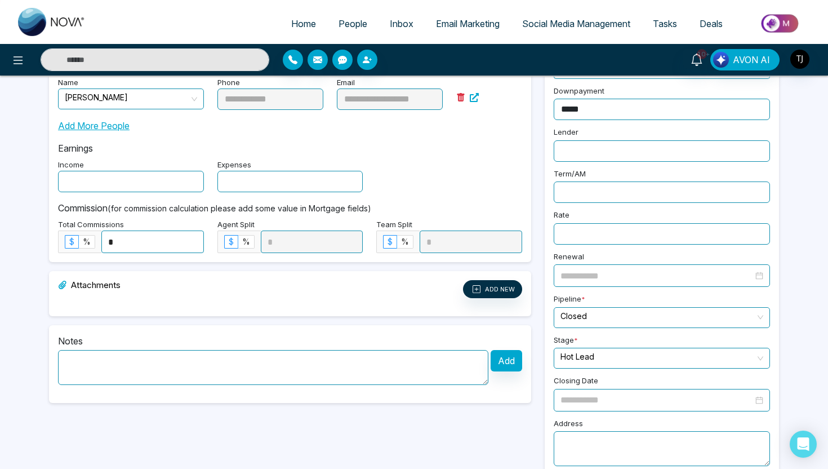
scroll to position [206, 0]
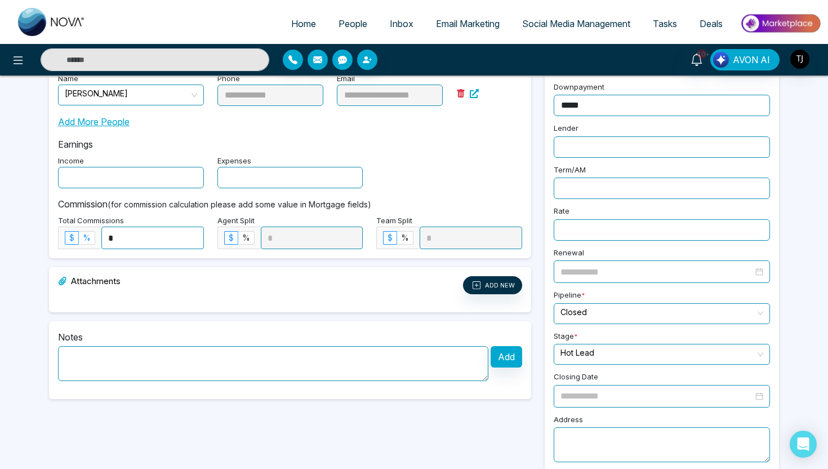
click at [86, 241] on span "%" at bounding box center [87, 238] width 8 height 10
drag, startPoint x: 161, startPoint y: 239, endPoint x: 110, endPoint y: 239, distance: 51.3
click at [110, 239] on input "*" at bounding box center [152, 237] width 101 height 21
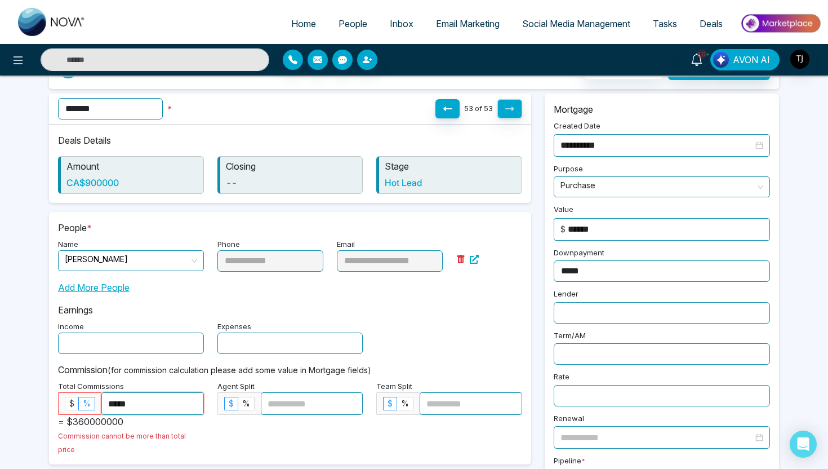
scroll to position [0, 0]
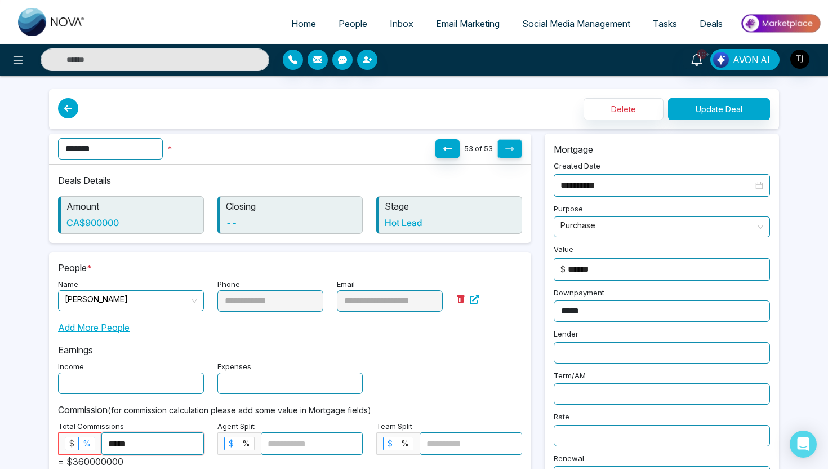
type input "*****"
click at [723, 113] on button "Update Deal" at bounding box center [719, 109] width 102 height 22
click at [696, 109] on button "Update Deal" at bounding box center [719, 109] width 102 height 22
click at [68, 104] on icon at bounding box center [68, 108] width 20 height 20
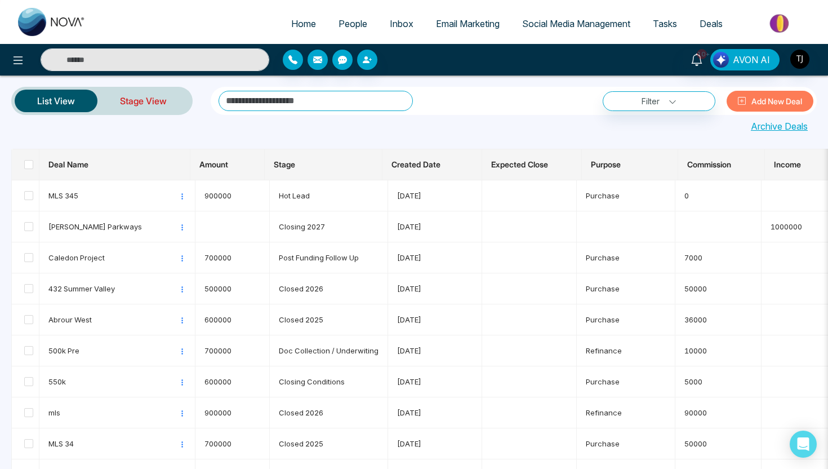
click at [158, 103] on link "Stage View" at bounding box center [143, 100] width 92 height 27
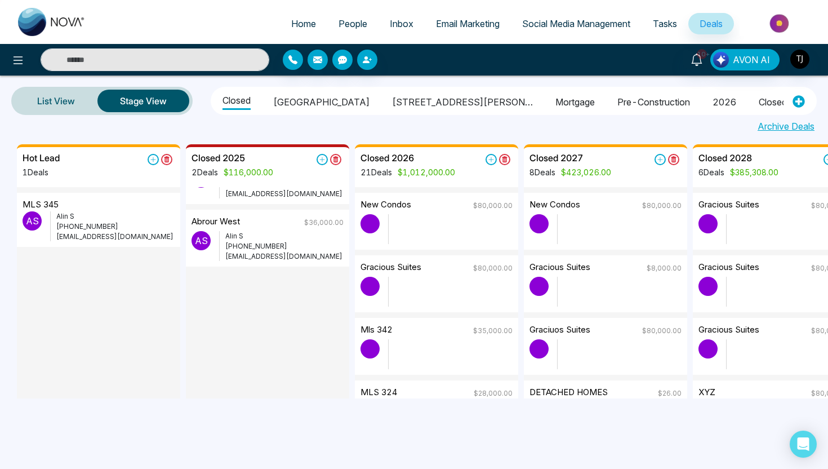
scroll to position [55, 0]
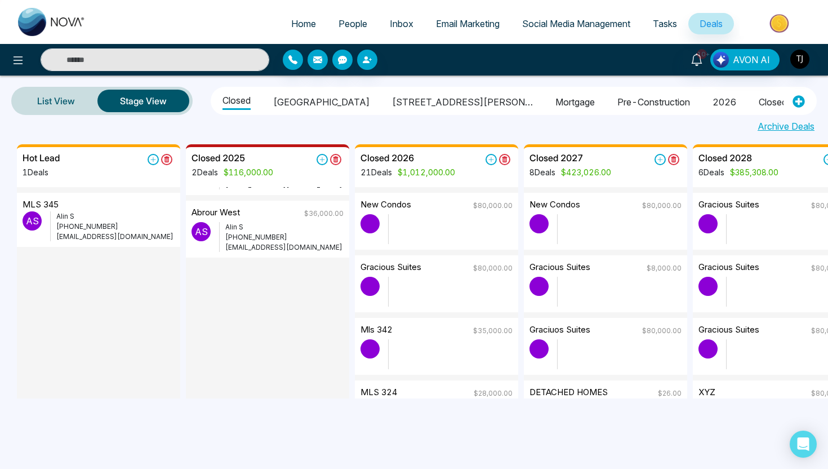
click at [349, 23] on span "People" at bounding box center [352, 23] width 29 height 11
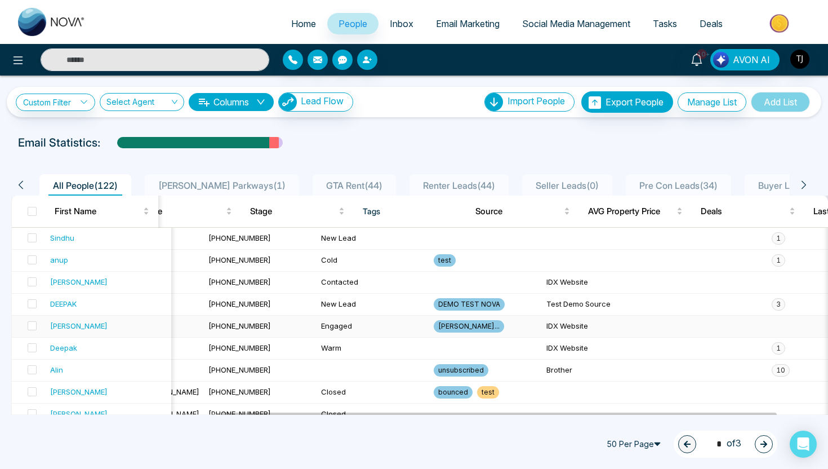
scroll to position [0, 382]
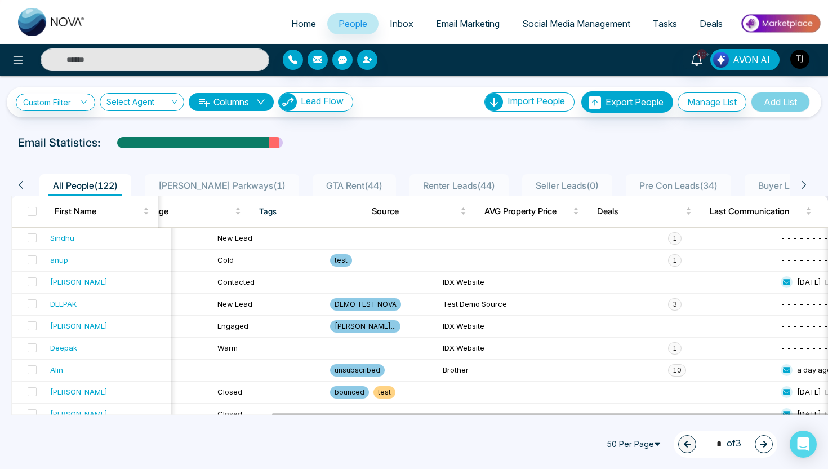
click at [763, 60] on span "AVON AI" at bounding box center [751, 60] width 37 height 14
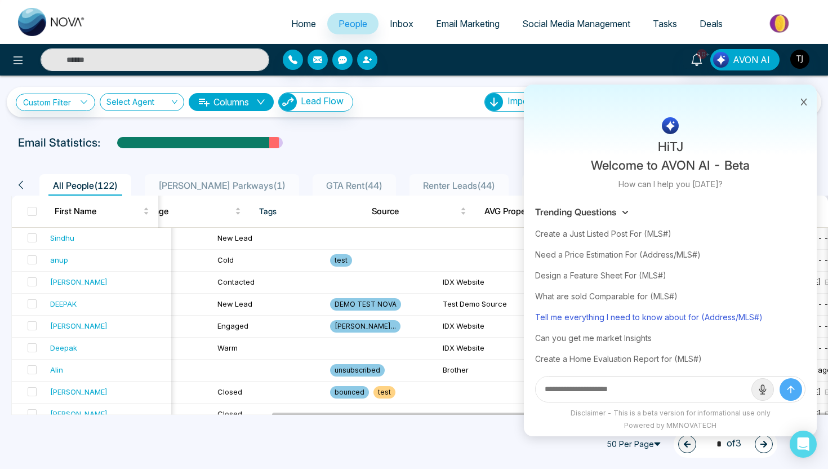
click at [635, 319] on div "Tell me everything I need to know about for (Address/MLS#)" at bounding box center [670, 316] width 270 height 21
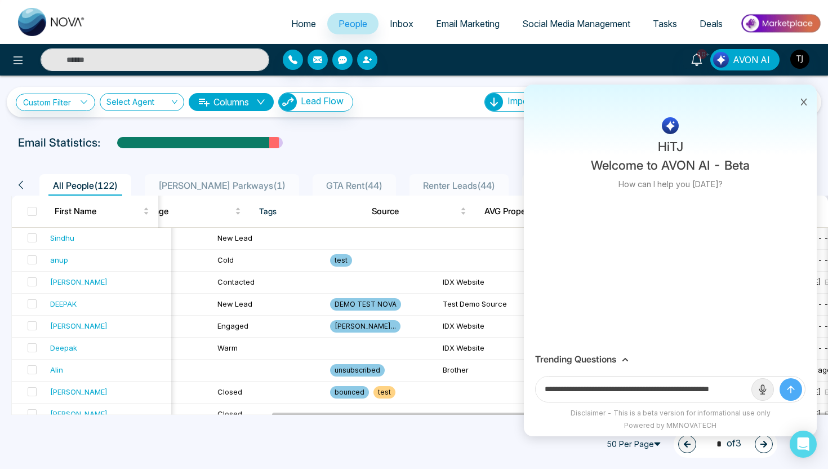
drag, startPoint x: 710, startPoint y: 391, endPoint x: 772, endPoint y: 393, distance: 62.0
click at [772, 393] on form "**********" at bounding box center [670, 389] width 270 height 26
drag, startPoint x: 706, startPoint y: 388, endPoint x: 758, endPoint y: 389, distance: 51.8
click at [758, 389] on form "**********" at bounding box center [670, 389] width 270 height 26
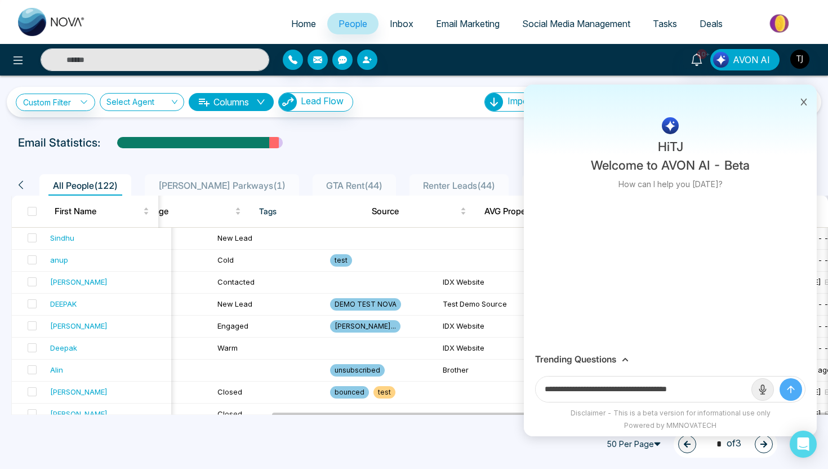
scroll to position [0, 0]
paste input "**********"
type input "**********"
click at [779, 378] on button "submit" at bounding box center [790, 389] width 23 height 23
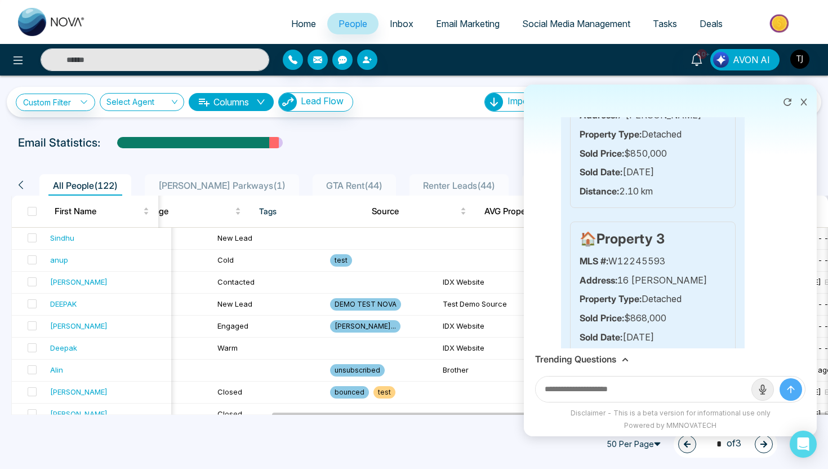
scroll to position [949, 0]
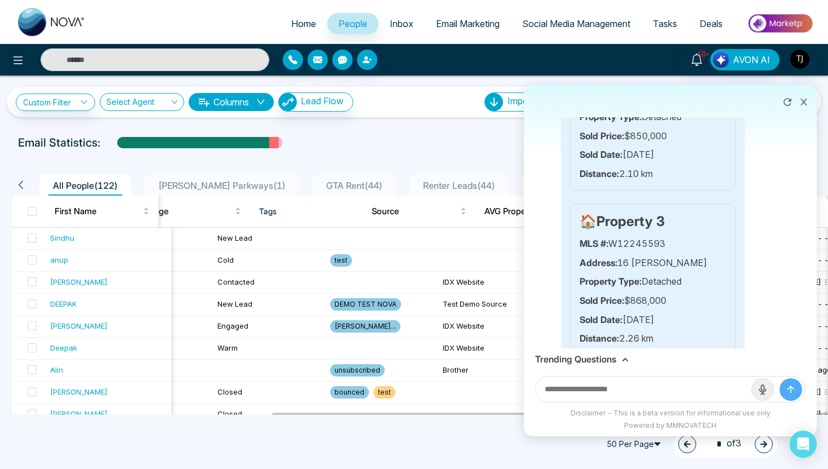
click at [591, 362] on h3 "Trending Questions" at bounding box center [575, 359] width 81 height 11
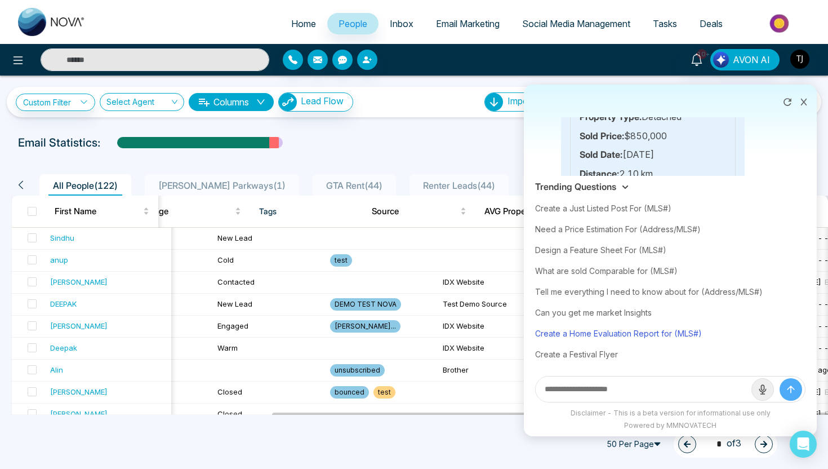
click at [587, 338] on div "Create a Home Evaluation Report for (MLS#)" at bounding box center [670, 333] width 270 height 21
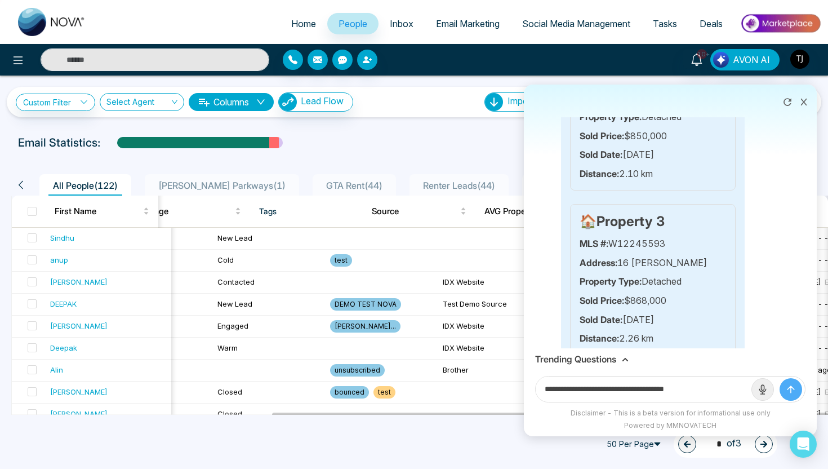
drag, startPoint x: 684, startPoint y: 391, endPoint x: 713, endPoint y: 389, distance: 29.4
click at [713, 389] on input "**********" at bounding box center [644, 388] width 216 height 25
paste input "**********"
type input "**********"
click at [779, 378] on button "submit" at bounding box center [790, 389] width 23 height 23
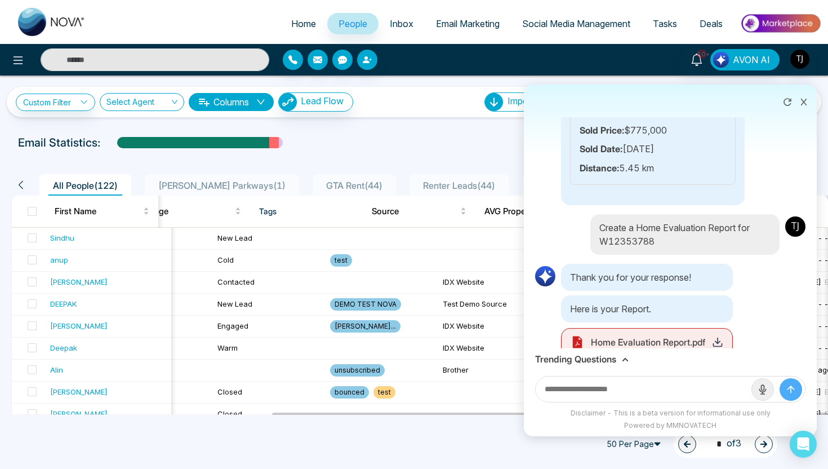
scroll to position [2124, 0]
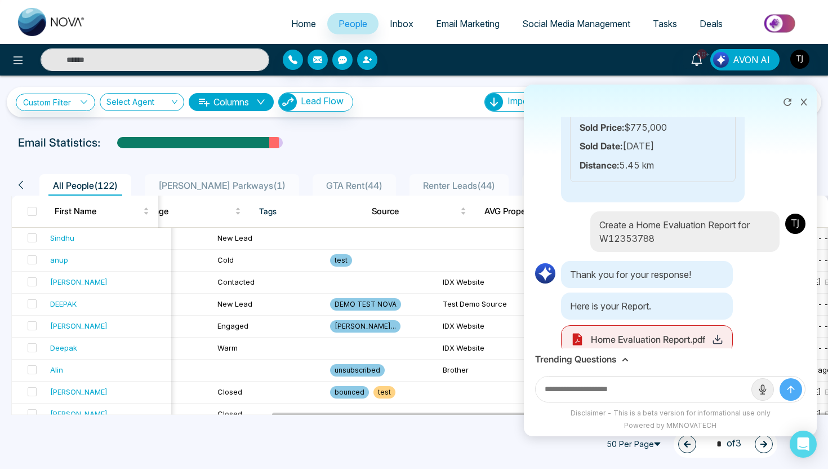
click at [632, 332] on span "Home Evaluation Report.pdf" at bounding box center [648, 339] width 114 height 14
click at [709, 327] on div "Home Evaluation Report.pdf" at bounding box center [647, 339] width 172 height 28
click at [714, 333] on icon at bounding box center [717, 338] width 11 height 11
click at [565, 359] on h3 "Trending Questions" at bounding box center [575, 359] width 81 height 11
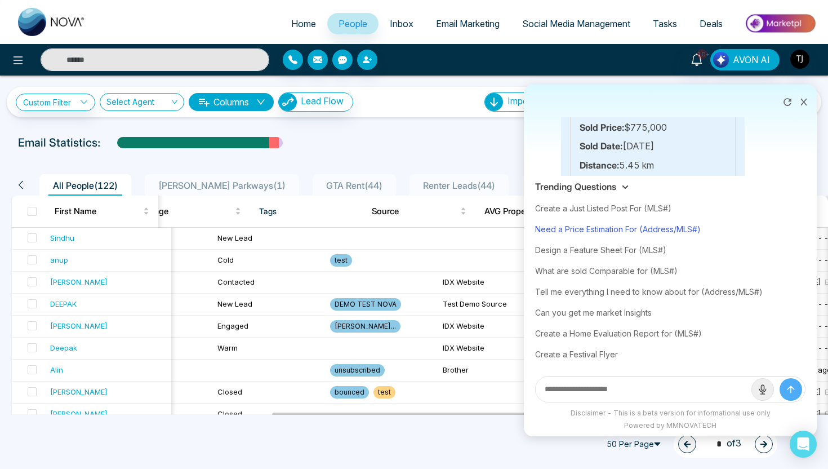
click at [618, 228] on div "Need a Price Estimation For (Address/MLS#)" at bounding box center [670, 229] width 270 height 21
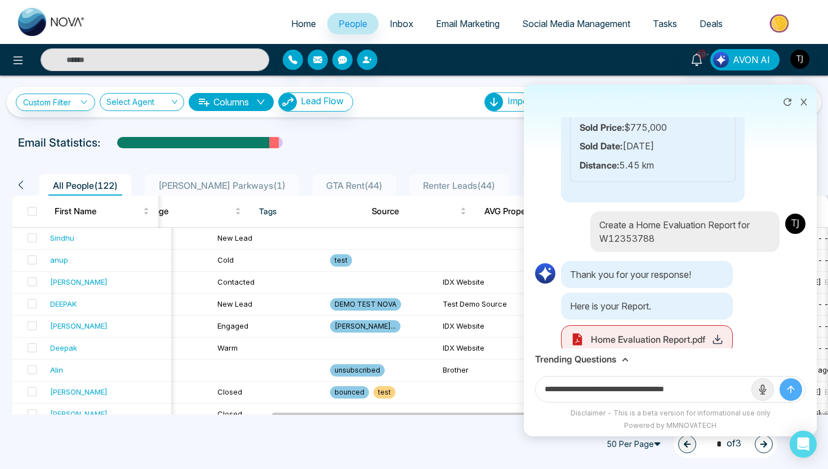
drag, startPoint x: 649, startPoint y: 389, endPoint x: 723, endPoint y: 389, distance: 73.2
click at [723, 389] on input "**********" at bounding box center [644, 388] width 216 height 25
paste input "**********"
type input "**********"
click at [779, 378] on button "submit" at bounding box center [790, 389] width 23 height 23
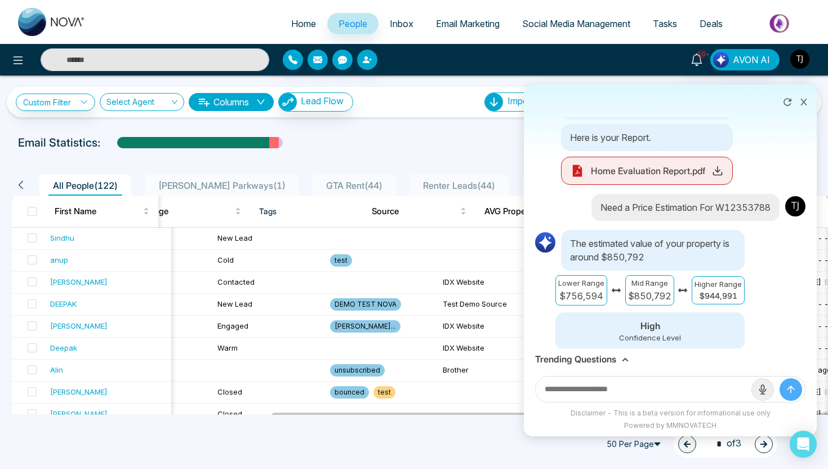
scroll to position [2303, 0]
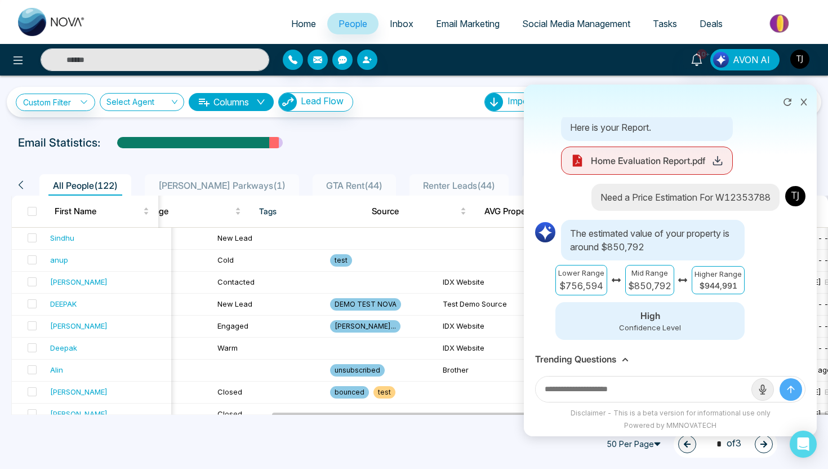
click at [803, 98] on icon at bounding box center [804, 102] width 8 height 8
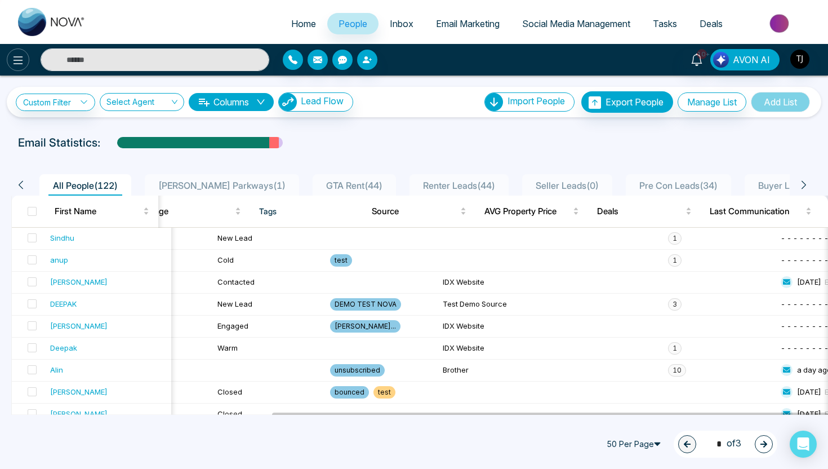
click at [26, 62] on button at bounding box center [18, 59] width 23 height 23
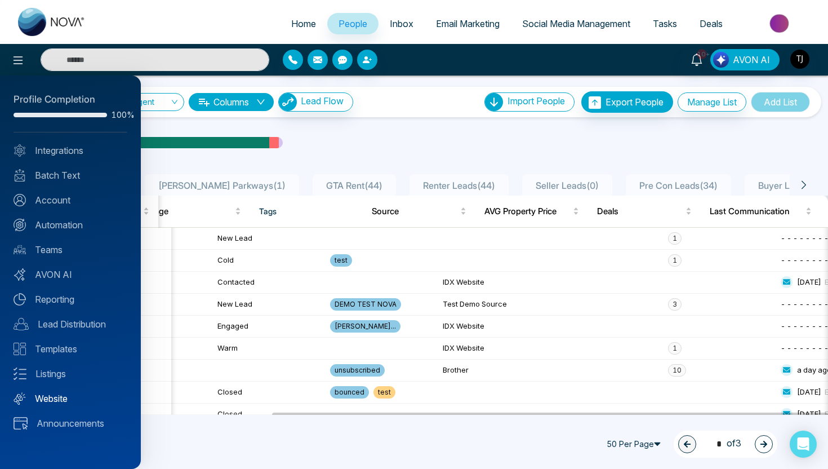
click at [53, 401] on link "Website" at bounding box center [71, 398] width 114 height 14
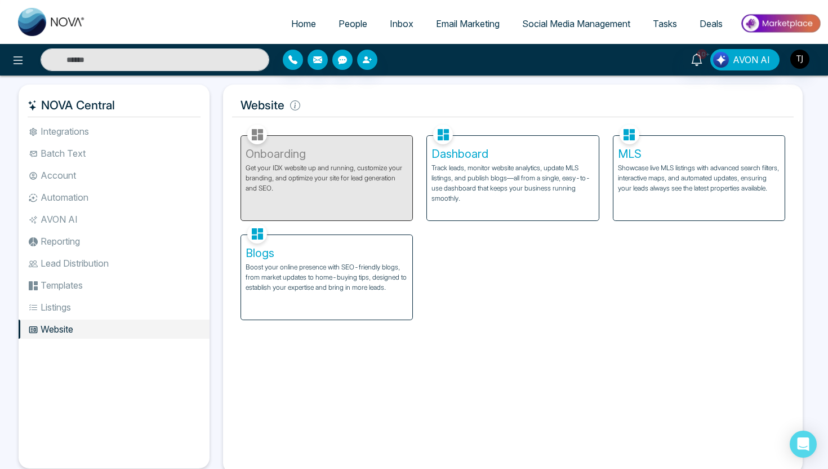
click at [438, 163] on p "Track leads, monitor website analytics, update MLS listings, and publish blogs—…" at bounding box center [512, 183] width 162 height 41
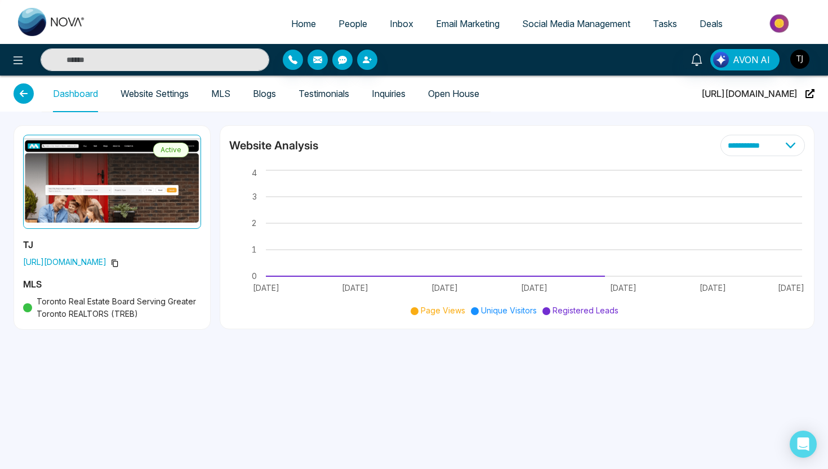
click at [132, 97] on link "Website Settings" at bounding box center [155, 94] width 68 height 10
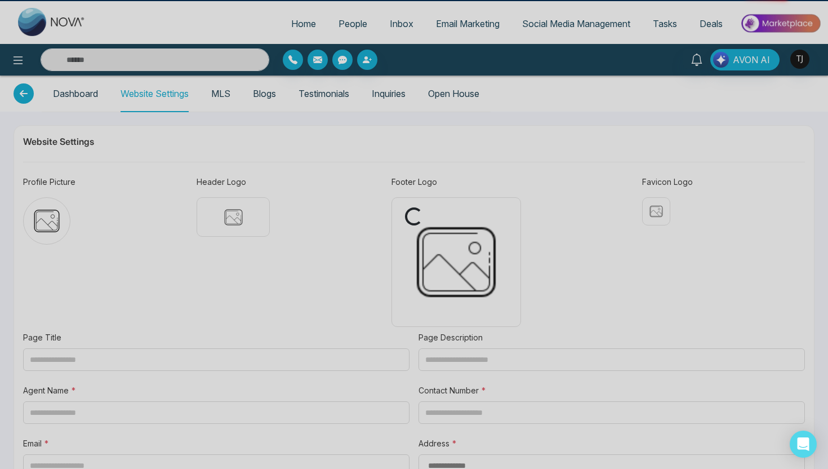
type input "**********"
type textarea "**********"
type input "**********"
type textarea "**********"
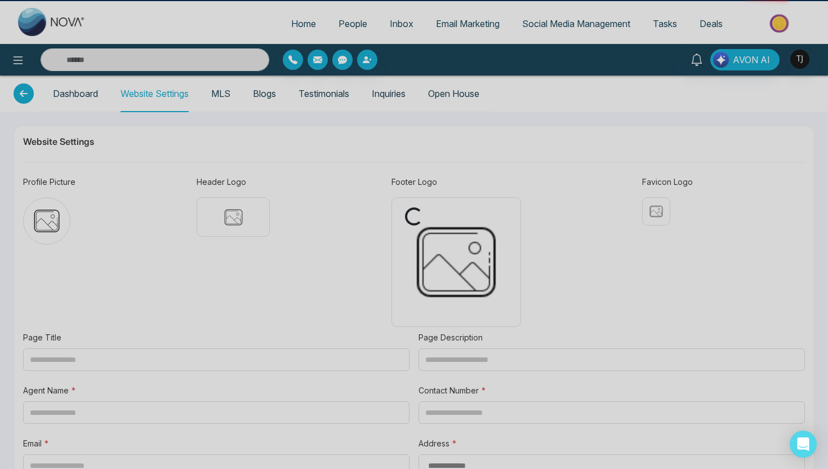
type textarea "**********"
type input "********"
type input "**********"
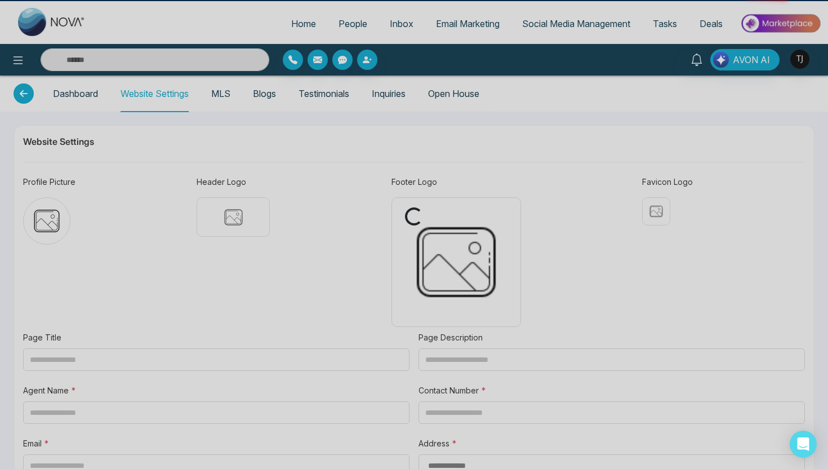
type input "**********"
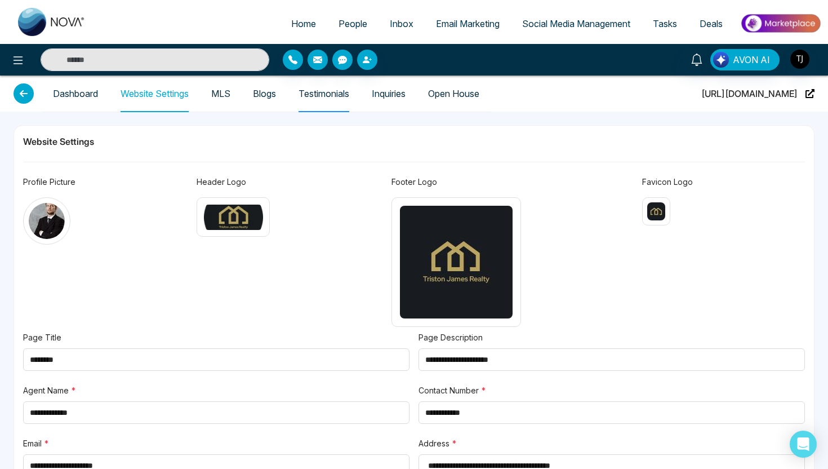
type textarea "**********"
click at [268, 92] on link "Blogs" at bounding box center [264, 94] width 23 height 10
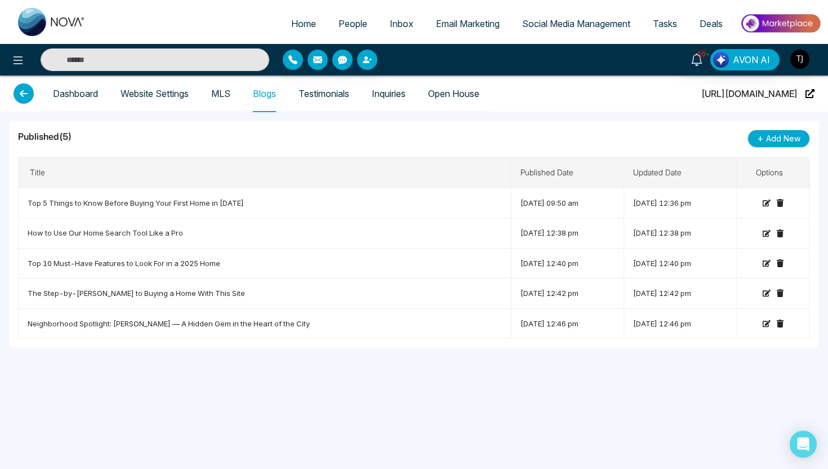
click at [344, 24] on span "People" at bounding box center [352, 23] width 29 height 11
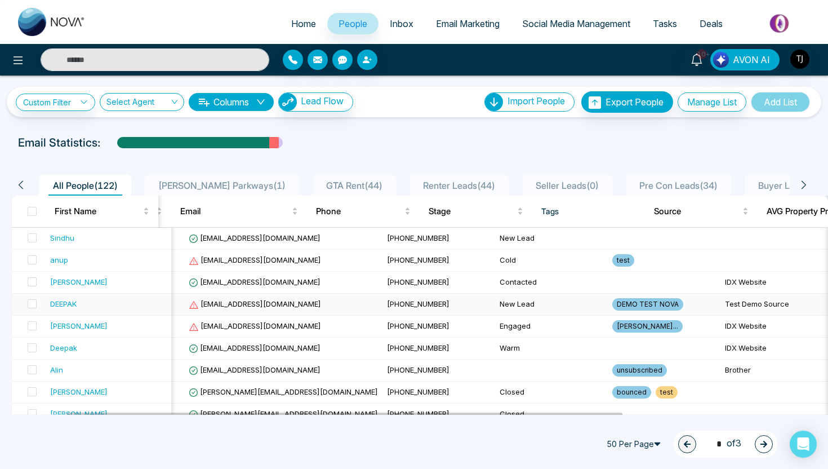
scroll to position [0, 156]
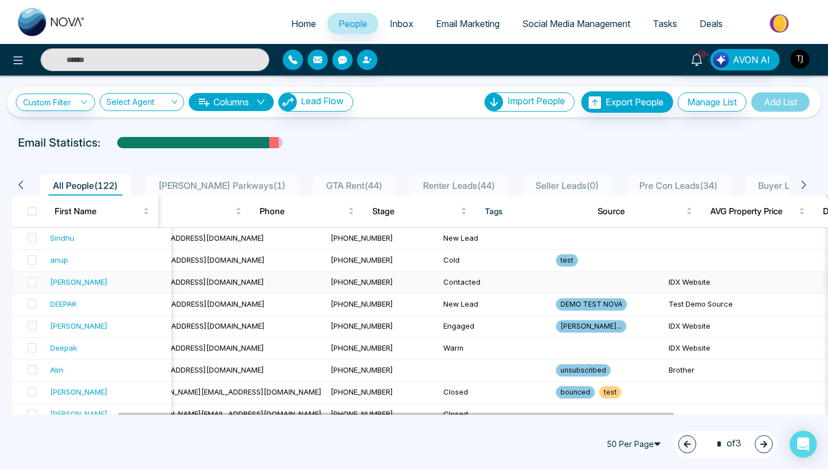
click at [664, 285] on td "IDX Website" at bounding box center [720, 282] width 113 height 22
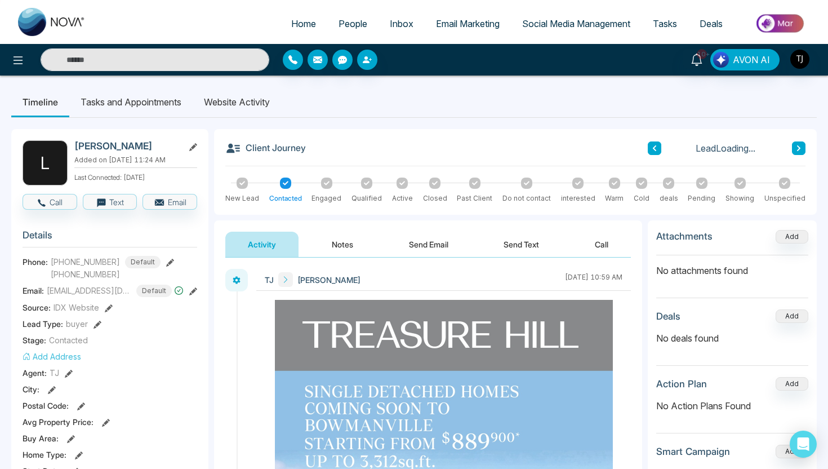
click at [227, 96] on li "Website Activity" at bounding box center [237, 102] width 88 height 30
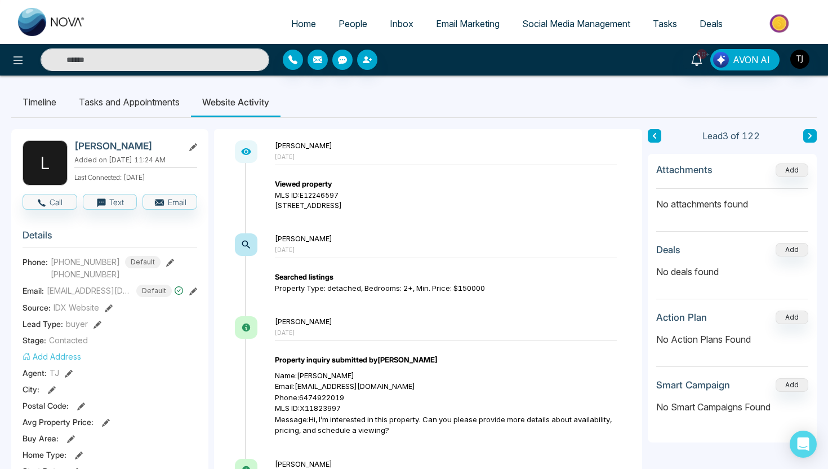
click at [782, 25] on img at bounding box center [781, 23] width 82 height 25
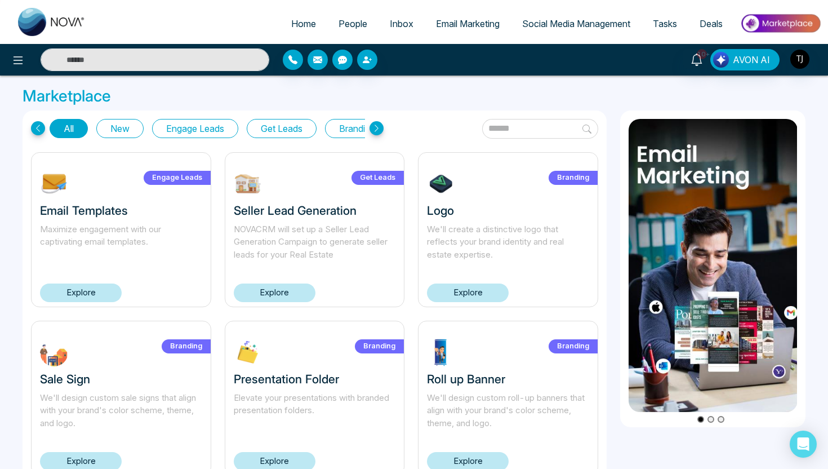
click at [275, 131] on button "Get Leads" at bounding box center [282, 128] width 70 height 19
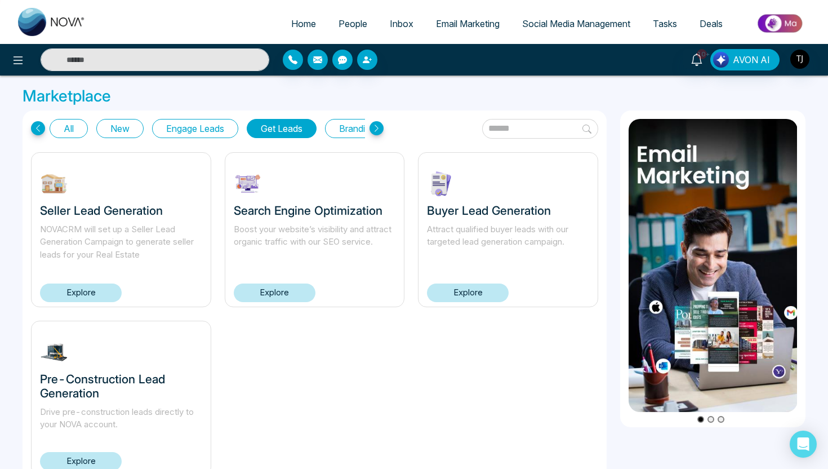
click at [80, 464] on link "Explore" at bounding box center [81, 461] width 82 height 19
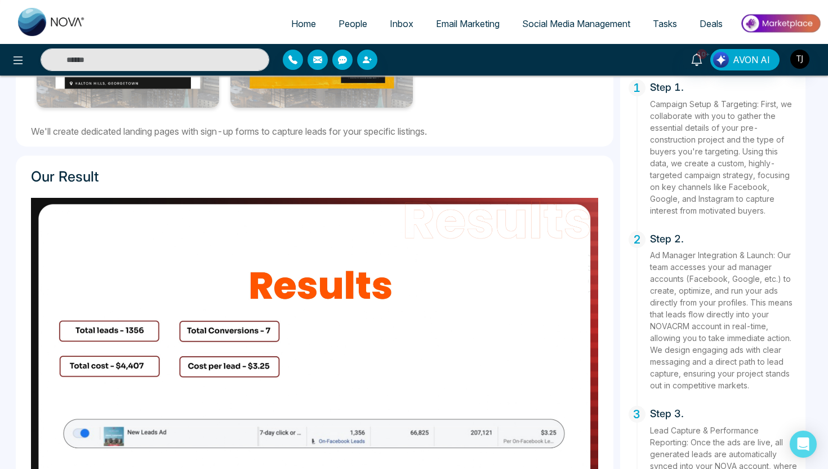
scroll to position [681, 0]
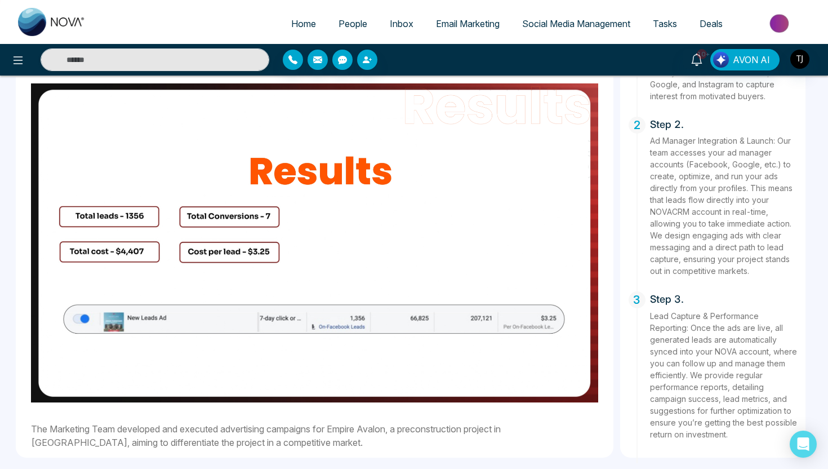
click at [292, 25] on span "Home" at bounding box center [303, 23] width 25 height 11
select select "*"
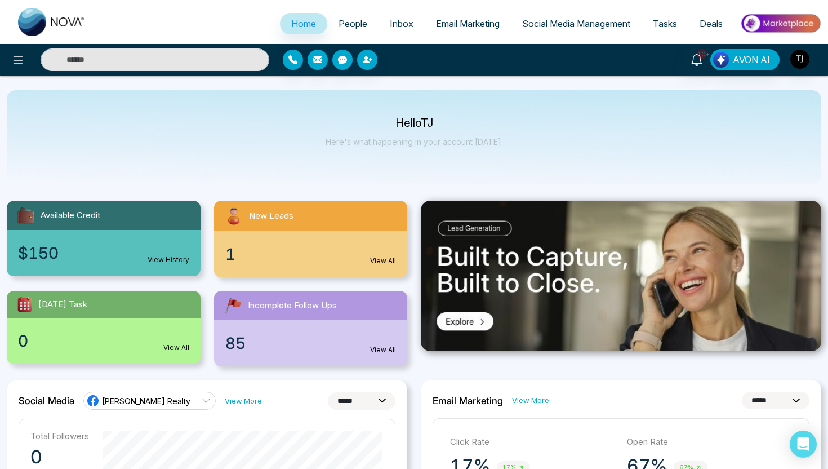
click at [17, 60] on icon at bounding box center [19, 60] width 10 height 8
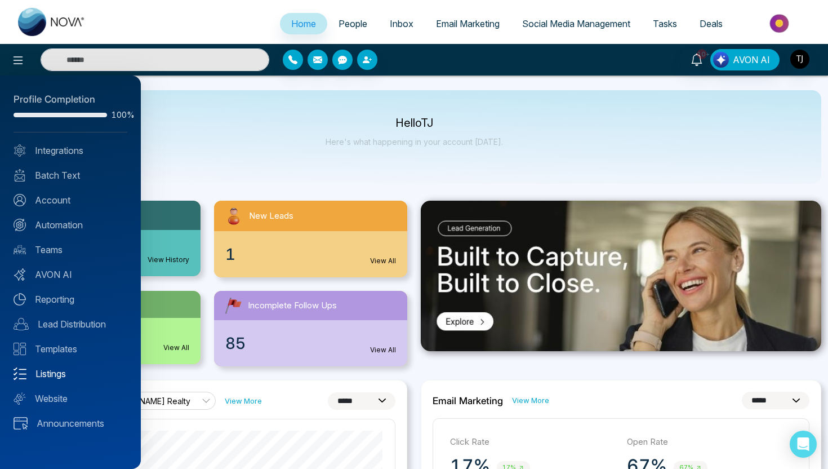
click at [46, 376] on link "Listings" at bounding box center [71, 374] width 114 height 14
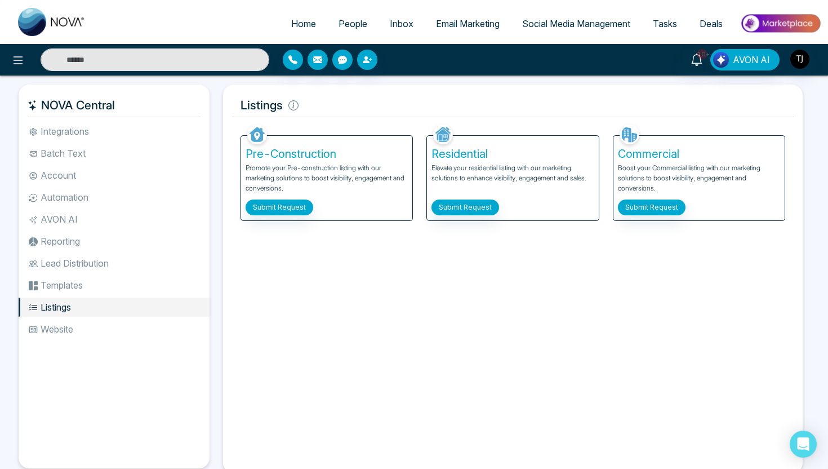
click at [483, 216] on div "Residential Elevate your residential listing with our marketing solutions to en…" at bounding box center [512, 178] width 171 height 84
click at [484, 201] on button "Submit Request" at bounding box center [465, 207] width 68 height 16
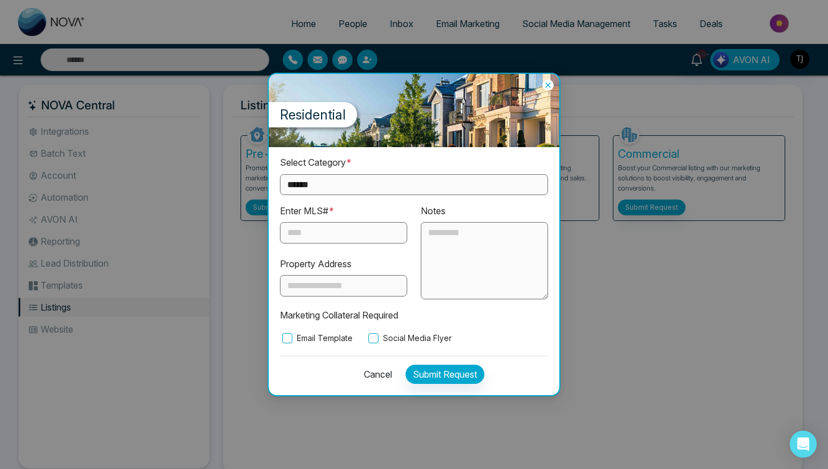
click at [554, 86] on div "Residential" at bounding box center [414, 110] width 291 height 73
click at [551, 86] on icon at bounding box center [547, 84] width 11 height 11
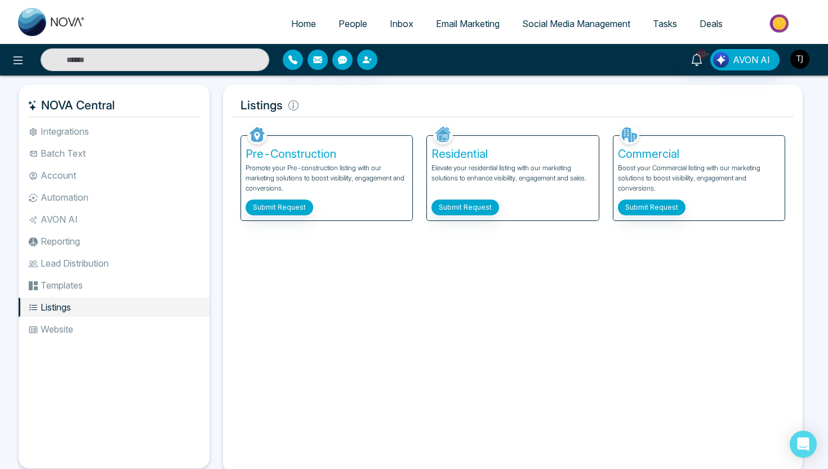
click at [794, 57] on img "button" at bounding box center [799, 59] width 19 height 19
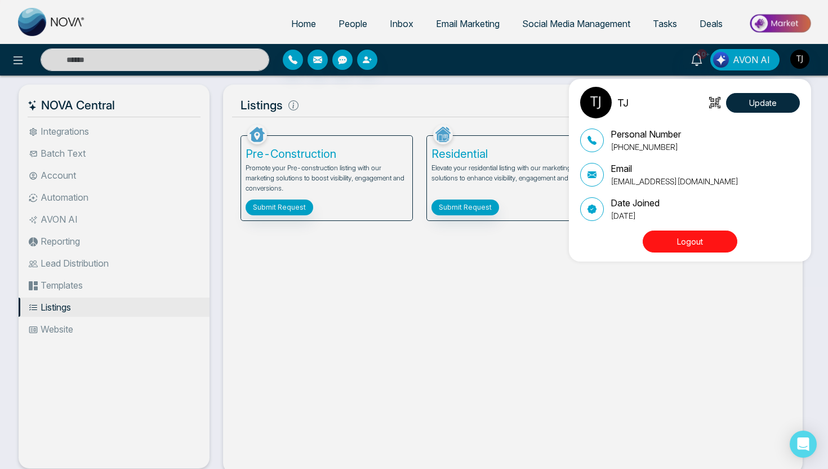
click at [709, 240] on button "Logout" at bounding box center [690, 241] width 95 height 22
